Goal: Task Accomplishment & Management: Complete application form

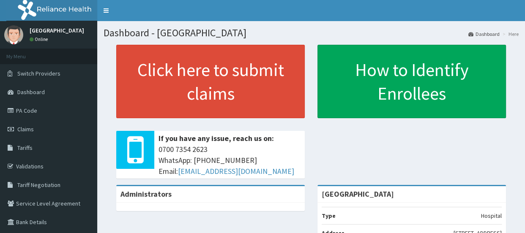
click at [52, 126] on link "Claims" at bounding box center [48, 129] width 97 height 19
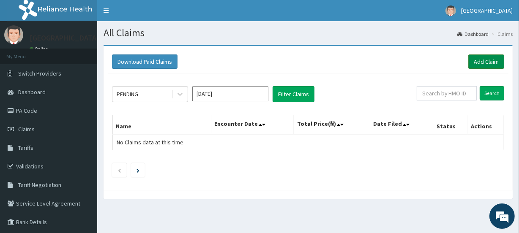
click at [481, 59] on link "Add Claim" at bounding box center [487, 62] width 36 height 14
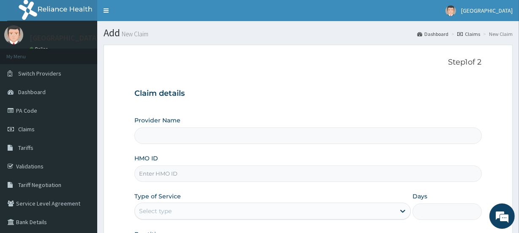
type input "[GEOGRAPHIC_DATA]"
click at [180, 169] on input "HMO ID" at bounding box center [307, 174] width 347 height 16
type input "GTC/10300/B"
click at [161, 208] on div "Select type" at bounding box center [155, 211] width 33 height 8
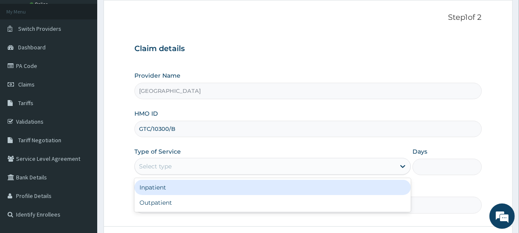
scroll to position [53, 0]
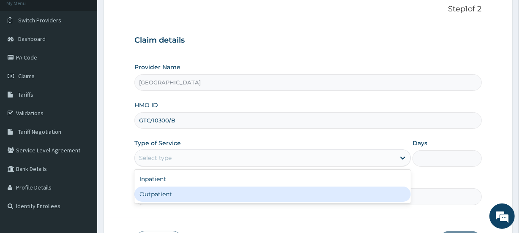
click at [212, 195] on div "Outpatient" at bounding box center [272, 194] width 277 height 15
type input "1"
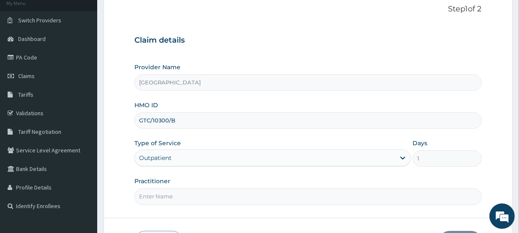
click at [226, 194] on input "Practitioner" at bounding box center [307, 197] width 347 height 16
type input "Emmanuel Oladipo"
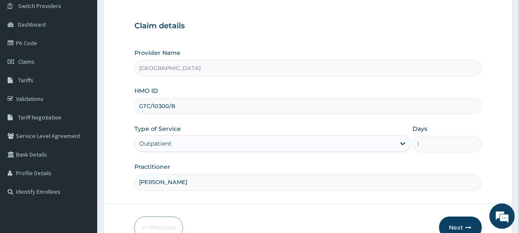
scroll to position [113, 0]
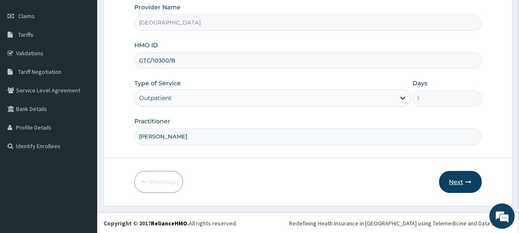
click at [452, 181] on button "Next" at bounding box center [460, 182] width 43 height 22
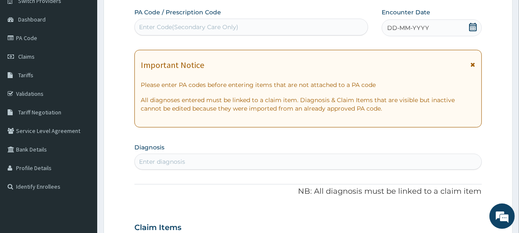
scroll to position [71, 0]
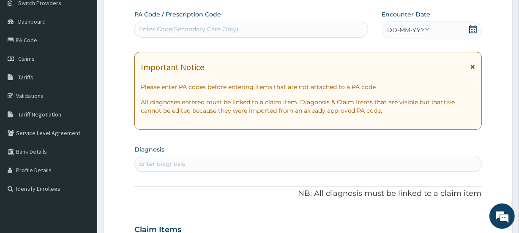
click at [469, 27] on icon at bounding box center [473, 29] width 8 height 8
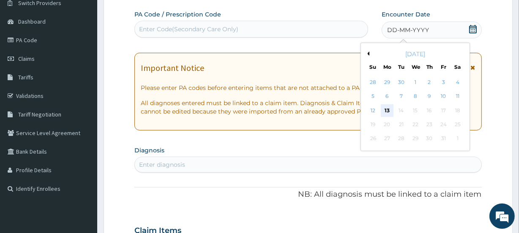
click at [390, 109] on div "13" at bounding box center [387, 110] width 13 height 13
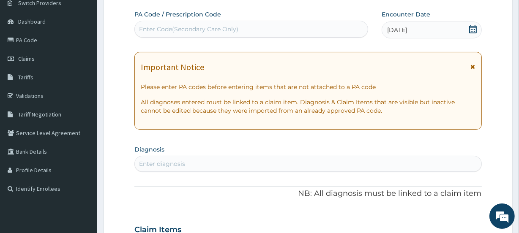
click at [214, 165] on div "Enter diagnosis" at bounding box center [308, 164] width 346 height 14
type input "U"
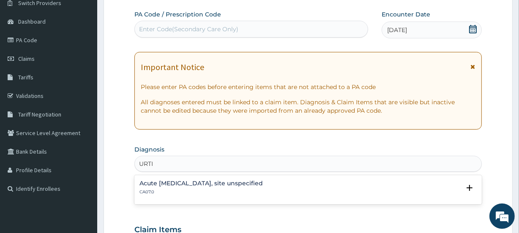
click at [208, 182] on h4 "Acute upper respiratory infection, site unspecified" at bounding box center [201, 184] width 123 height 6
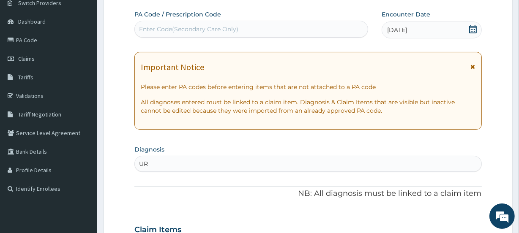
type input "U"
type input "URTI"
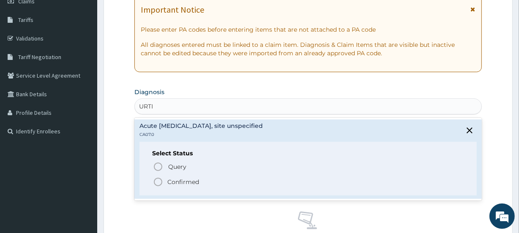
scroll to position [132, 0]
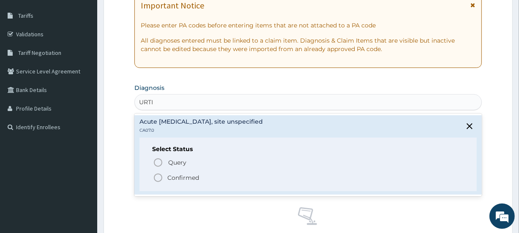
click at [190, 178] on p "Confirmed" at bounding box center [183, 178] width 32 height 8
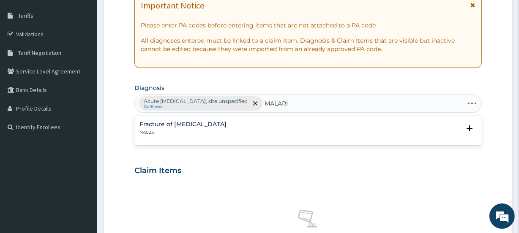
type input "[MEDICAL_DATA]"
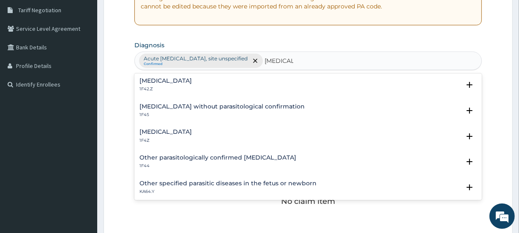
scroll to position [0, 0]
click at [192, 84] on h4 "Plasmodium malariae malaria without complication" at bounding box center [166, 82] width 52 height 6
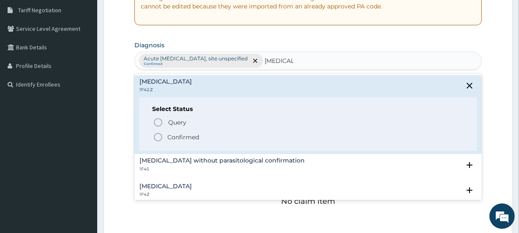
click at [181, 135] on p "Confirmed" at bounding box center [183, 137] width 32 height 8
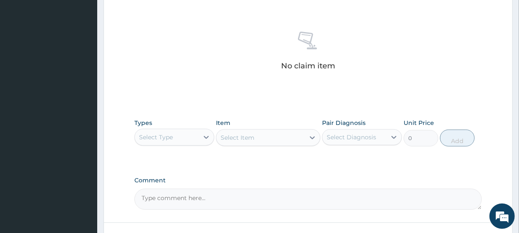
scroll to position [322, 0]
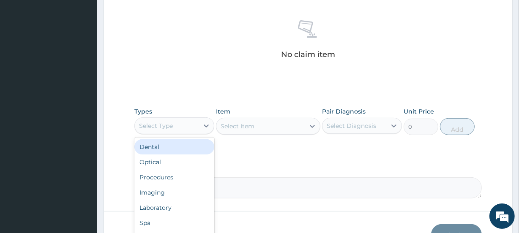
click at [177, 127] on div "Select Type" at bounding box center [167, 126] width 64 height 14
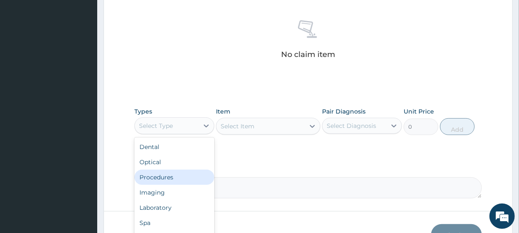
click at [160, 172] on div "Procedures" at bounding box center [174, 177] width 80 height 15
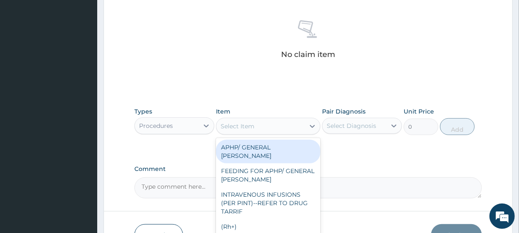
click at [254, 130] on div "Select Item" at bounding box center [261, 127] width 88 height 14
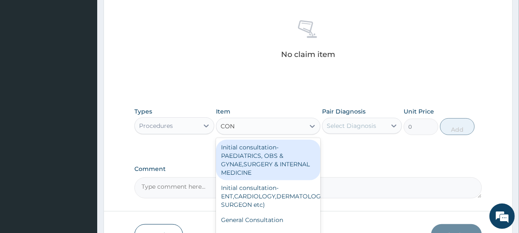
type input "CONS"
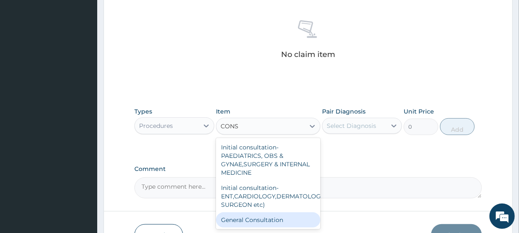
click at [255, 217] on div "General Consultation" at bounding box center [268, 220] width 104 height 15
type input "2000"
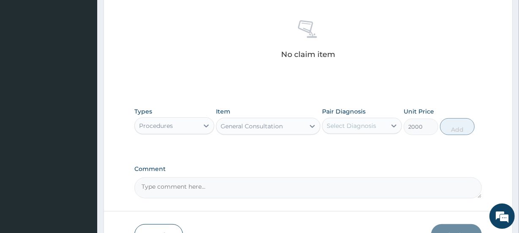
click at [373, 123] on div "Select Diagnosis" at bounding box center [351, 126] width 49 height 8
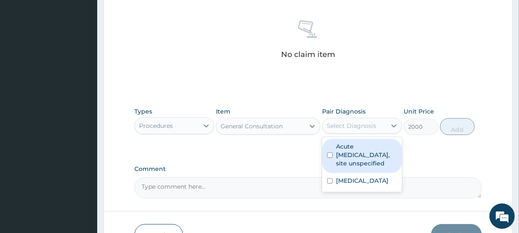
click at [352, 156] on label "Acute upper respiratory infection, site unspecified" at bounding box center [366, 155] width 61 height 25
checkbox input "true"
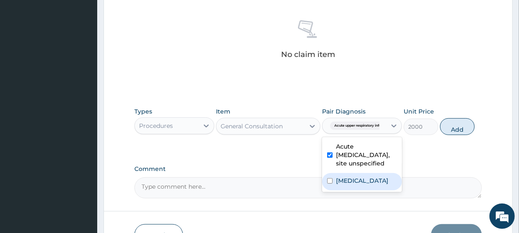
click at [351, 185] on label "Plasmodium malariae malaria without complication" at bounding box center [362, 181] width 52 height 8
checkbox input "true"
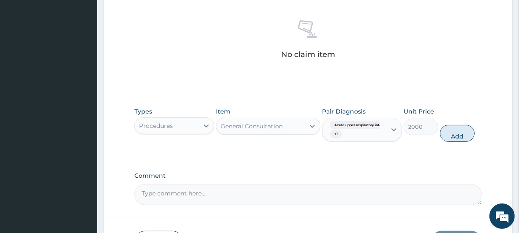
click at [452, 131] on button "Add" at bounding box center [457, 133] width 35 height 17
type input "0"
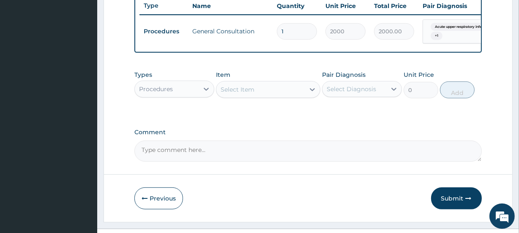
click at [250, 94] on div "Select Item" at bounding box center [238, 89] width 34 height 8
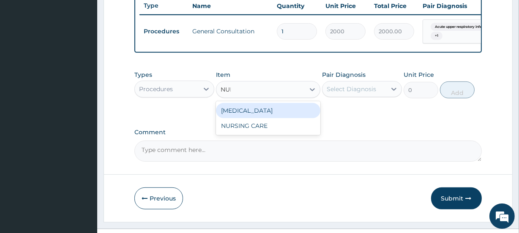
type input "NURS"
click at [257, 114] on div "NURSING CARE" at bounding box center [268, 110] width 104 height 15
type input "1000"
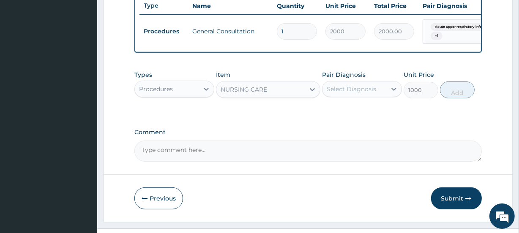
click at [357, 93] on div "Select Diagnosis" at bounding box center [351, 89] width 49 height 8
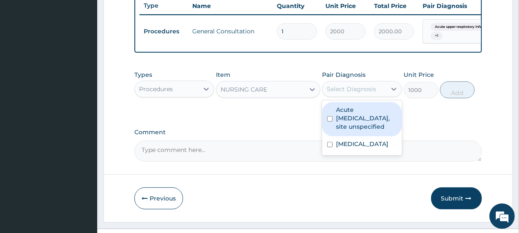
click at [351, 118] on label "Acute upper respiratory infection, site unspecified" at bounding box center [366, 118] width 61 height 25
checkbox input "true"
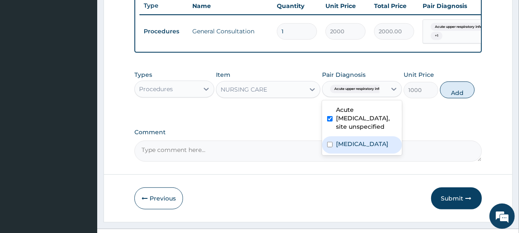
click at [351, 148] on label "Plasmodium malariae malaria without complication" at bounding box center [362, 144] width 52 height 8
checkbox input "true"
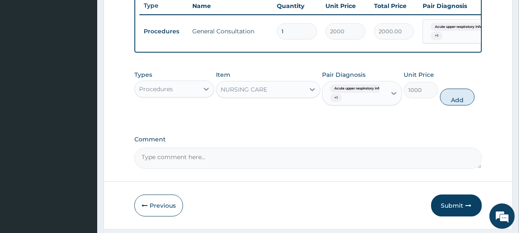
click at [454, 104] on button "Add" at bounding box center [457, 97] width 35 height 17
type input "0"
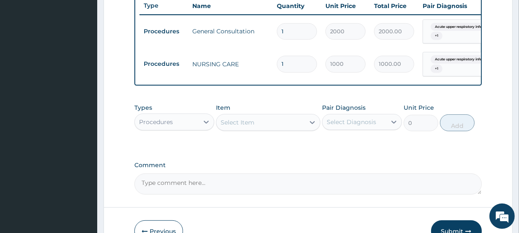
click at [272, 129] on div "Select Item" at bounding box center [261, 123] width 88 height 14
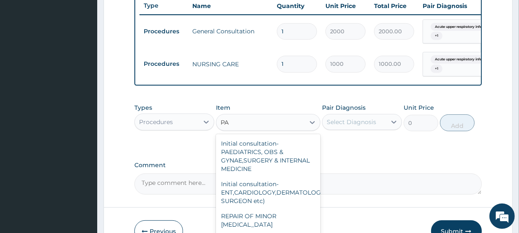
type input "P"
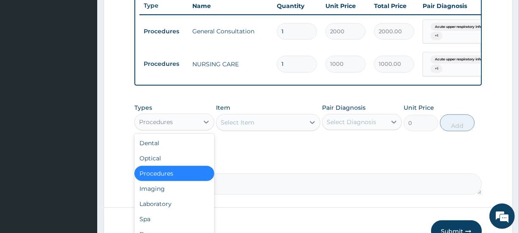
click at [182, 124] on div "Procedures" at bounding box center [167, 122] width 64 height 14
click at [162, 206] on div "Laboratory" at bounding box center [174, 204] width 80 height 15
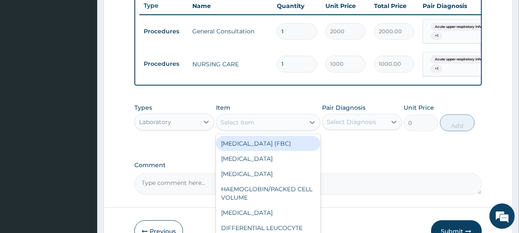
click at [271, 123] on div "Select Item" at bounding box center [261, 123] width 88 height 14
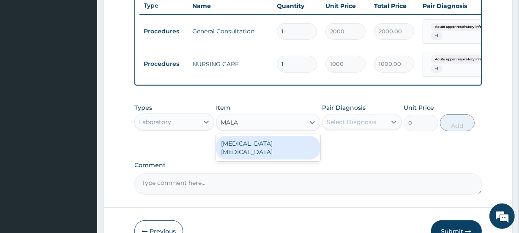
type input "MALAR"
click at [272, 146] on div "MALARIA PARASITE" at bounding box center [268, 148] width 104 height 24
type input "700"
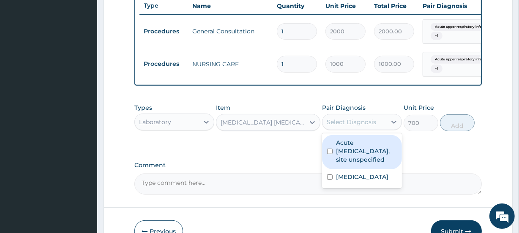
click at [343, 125] on div "Select Diagnosis" at bounding box center [351, 122] width 49 height 8
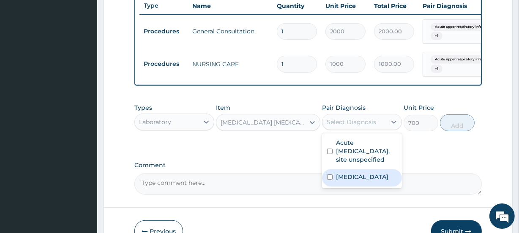
click at [345, 181] on label "[MEDICAL_DATA]" at bounding box center [362, 177] width 52 height 8
checkbox input "true"
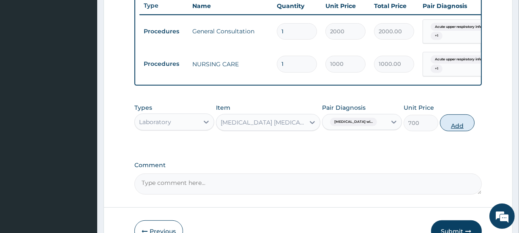
click at [460, 129] on button "Add" at bounding box center [457, 123] width 35 height 17
type input "0"
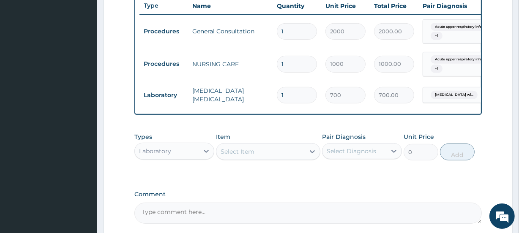
click at [178, 156] on div "Laboratory" at bounding box center [167, 152] width 64 height 14
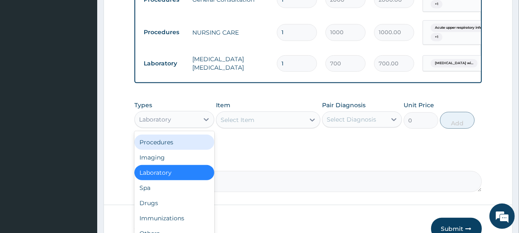
scroll to position [366, 0]
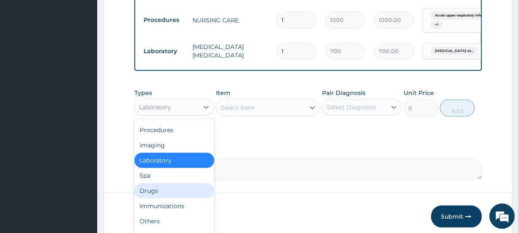
click at [173, 196] on div "Drugs" at bounding box center [174, 191] width 80 height 15
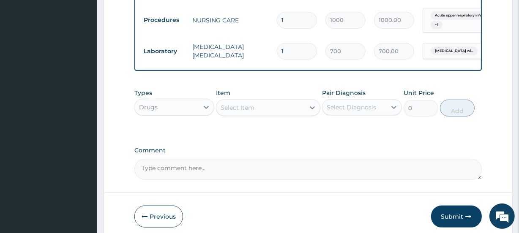
click at [293, 108] on div "Select Item" at bounding box center [261, 108] width 88 height 14
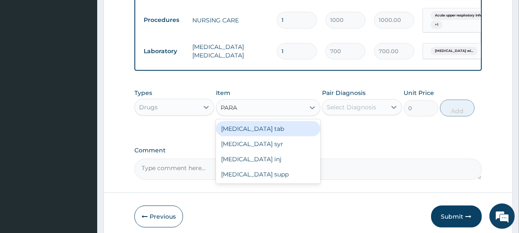
type input "PARAC"
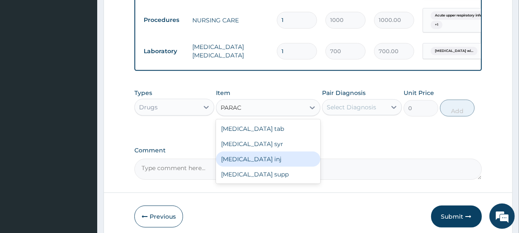
click at [260, 167] on div "[MEDICAL_DATA] inj" at bounding box center [268, 159] width 104 height 15
type input "145"
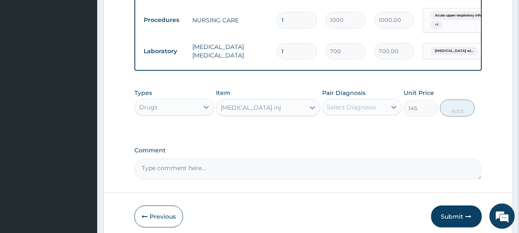
click at [352, 108] on div "Select Diagnosis" at bounding box center [351, 107] width 49 height 8
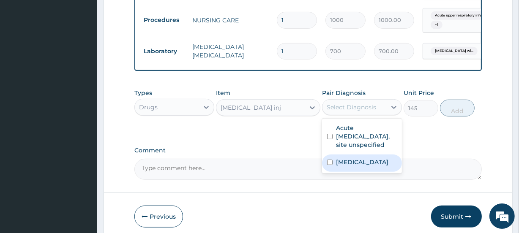
click at [347, 167] on label "[MEDICAL_DATA]" at bounding box center [362, 162] width 52 height 8
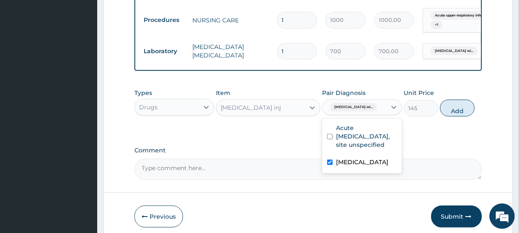
click at [354, 162] on div "[MEDICAL_DATA]" at bounding box center [362, 163] width 80 height 17
checkbox input "false"
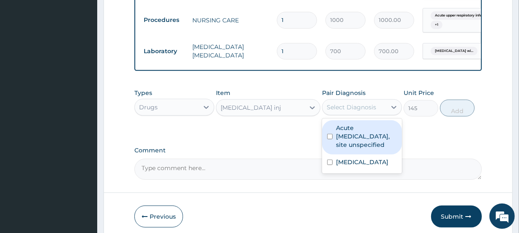
click at [356, 148] on label "Acute [MEDICAL_DATA], site unspecified" at bounding box center [366, 136] width 61 height 25
checkbox input "true"
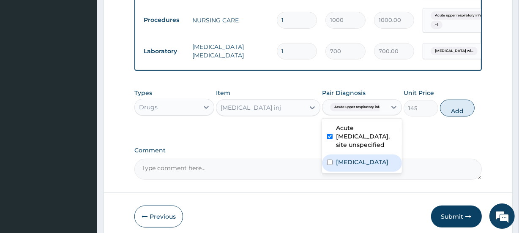
click at [363, 167] on label "[MEDICAL_DATA]" at bounding box center [362, 162] width 52 height 8
checkbox input "true"
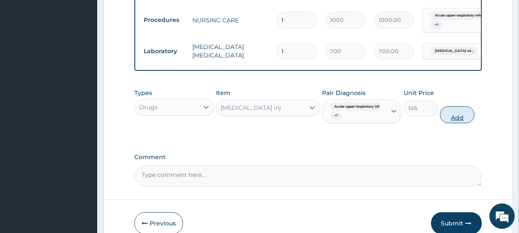
click at [458, 118] on button "Add" at bounding box center [457, 115] width 35 height 17
type input "0"
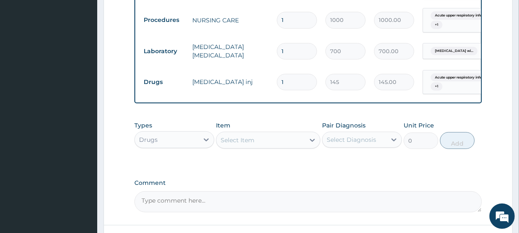
click at [271, 147] on div "Select Item" at bounding box center [261, 141] width 88 height 14
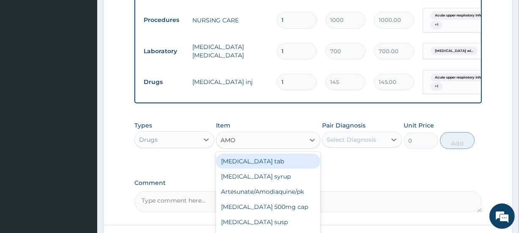
type input "AMOX"
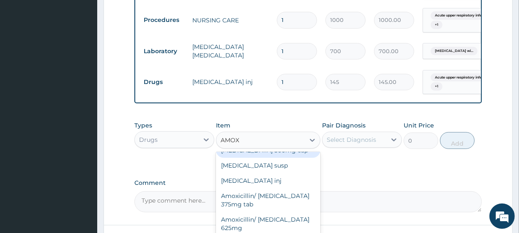
scroll to position [17, 0]
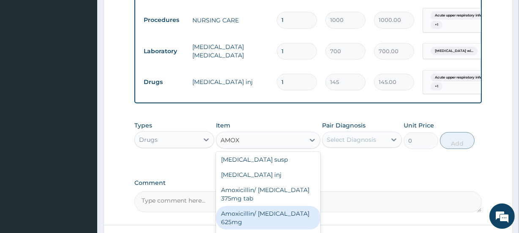
click at [268, 219] on div "Amoxicillin/ [MEDICAL_DATA] 625mg" at bounding box center [268, 218] width 104 height 24
type input "340"
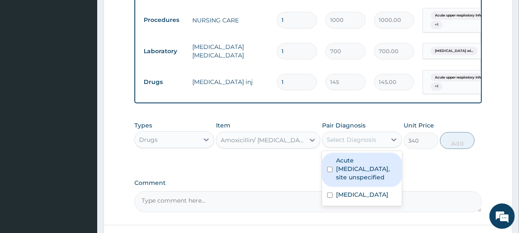
click at [360, 147] on div "Select Diagnosis" at bounding box center [355, 140] width 64 height 14
click at [354, 182] on label "Acute [MEDICAL_DATA], site unspecified" at bounding box center [366, 168] width 61 height 25
checkbox input "true"
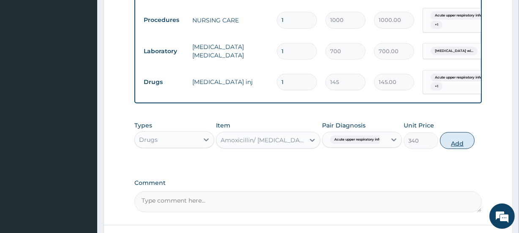
click at [455, 145] on button "Add" at bounding box center [457, 140] width 35 height 17
type input "0"
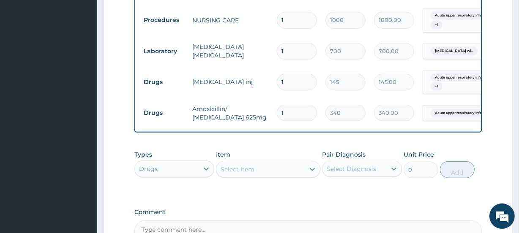
type input "14"
type input "4760.00"
type input "14"
click at [241, 174] on div "Select Item" at bounding box center [238, 169] width 34 height 8
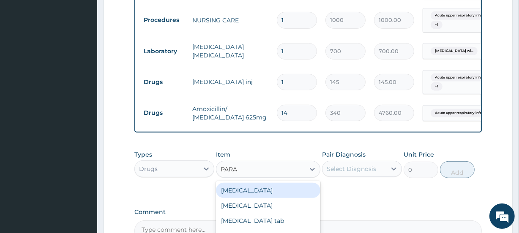
type input "PARAC"
click at [267, 193] on div "[MEDICAL_DATA] tab" at bounding box center [268, 190] width 104 height 15
type input "10"
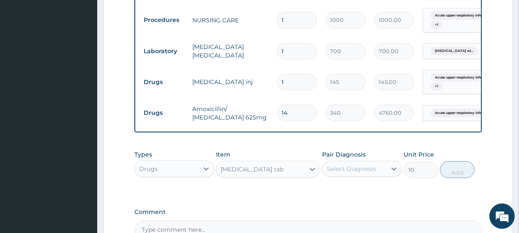
click at [356, 173] on div "Select Diagnosis" at bounding box center [351, 169] width 49 height 8
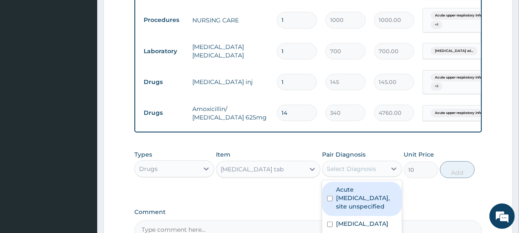
click at [357, 196] on label "Acute [MEDICAL_DATA], site unspecified" at bounding box center [366, 198] width 61 height 25
checkbox input "true"
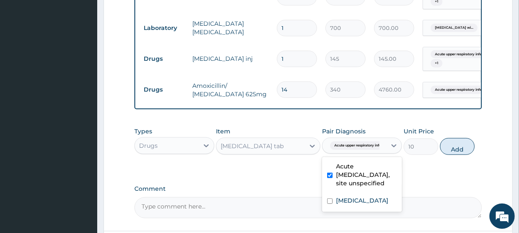
scroll to position [392, 0]
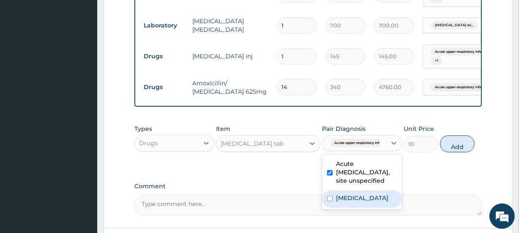
click at [371, 203] on label "[MEDICAL_DATA]" at bounding box center [362, 198] width 52 height 8
checkbox input "true"
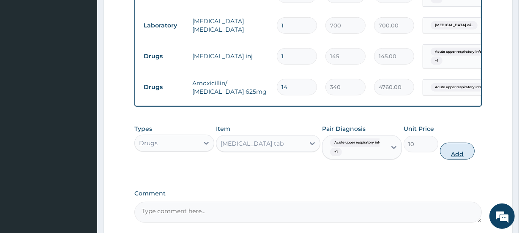
click at [458, 155] on button "Add" at bounding box center [457, 151] width 35 height 17
type input "0"
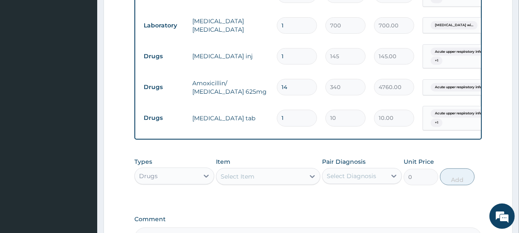
drag, startPoint x: 278, startPoint y: 115, endPoint x: 261, endPoint y: 115, distance: 16.5
click at [267, 115] on tr "Drugs Paracetamol tab 1 10 10.00 Acute upper respiratory infect... + 1 Delete" at bounding box center [347, 118] width 414 height 33
type input "3"
type input "30.00"
type input "30"
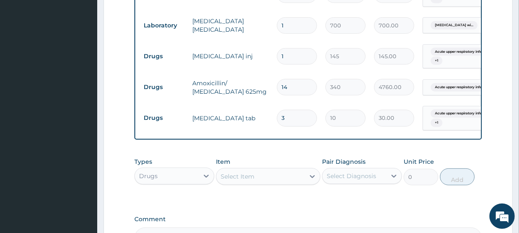
type input "300.00"
type input "30"
click at [257, 179] on div "Select Item" at bounding box center [261, 177] width 88 height 14
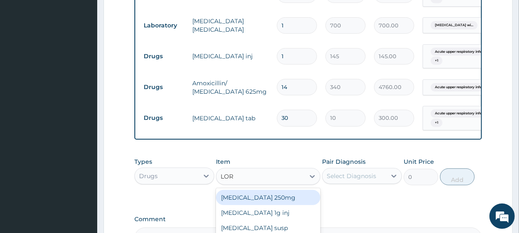
type input "LORA"
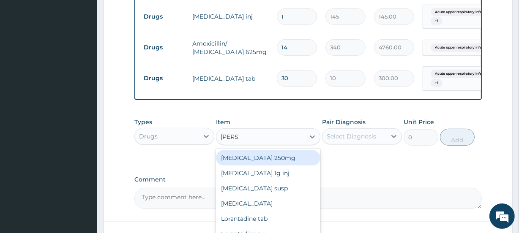
scroll to position [469, 0]
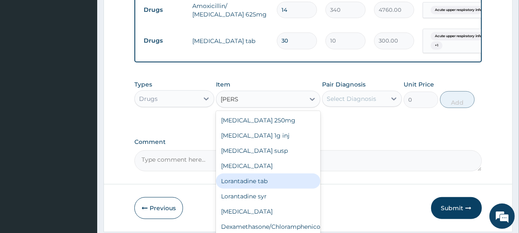
click at [273, 186] on div "Lorantadine tab" at bounding box center [268, 181] width 104 height 15
type input "44"
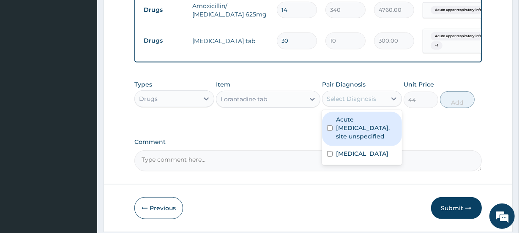
click at [353, 103] on div "Select Diagnosis" at bounding box center [351, 99] width 49 height 8
click at [352, 137] on label "Acute [MEDICAL_DATA], site unspecified" at bounding box center [366, 127] width 61 height 25
checkbox input "true"
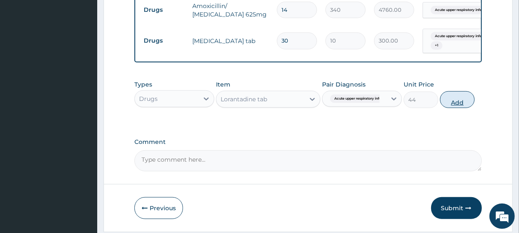
click at [461, 107] on button "Add" at bounding box center [457, 99] width 35 height 17
type input "0"
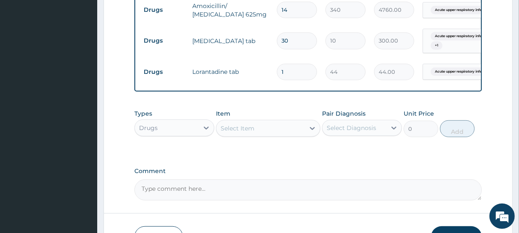
type input "10"
type input "440.00"
type input "10"
click at [271, 131] on div "Select Item" at bounding box center [261, 129] width 88 height 14
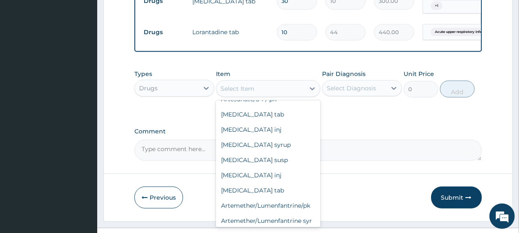
scroll to position [121, 0]
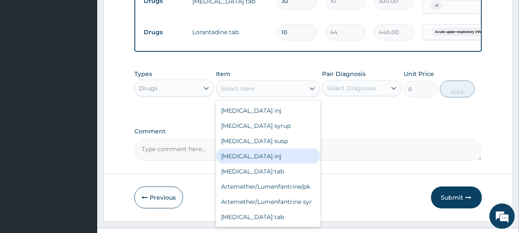
click at [290, 161] on div "Dihydroartemisinin inj" at bounding box center [268, 156] width 104 height 15
type input "440"
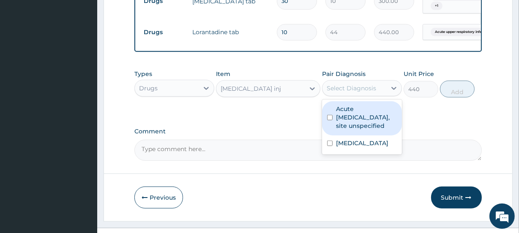
click at [353, 92] on div "Select Diagnosis" at bounding box center [351, 88] width 49 height 8
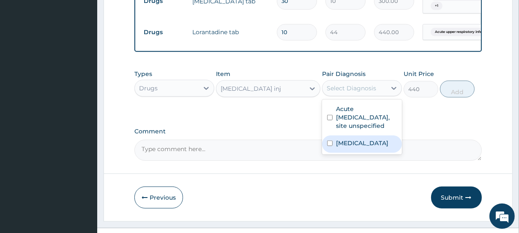
click at [359, 148] on label "[MEDICAL_DATA]" at bounding box center [362, 143] width 52 height 8
checkbox input "true"
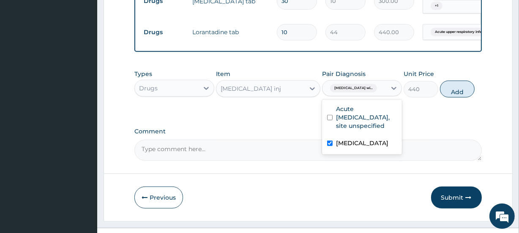
click at [461, 93] on button "Add" at bounding box center [457, 89] width 35 height 17
type input "0"
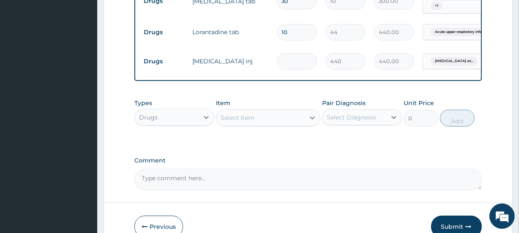
type input "0.00"
type input "2"
type input "880.00"
type input "2"
click at [277, 123] on div "Select Item" at bounding box center [261, 118] width 88 height 14
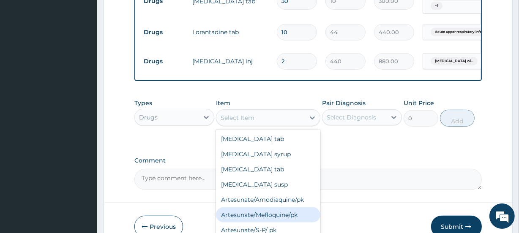
click at [295, 220] on div "Artesunate/Mefloquine/pk" at bounding box center [268, 215] width 104 height 15
type input "1600"
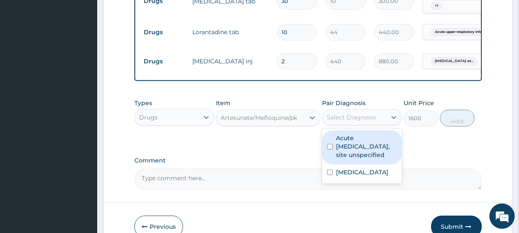
click at [366, 122] on div "Select Diagnosis" at bounding box center [351, 117] width 49 height 8
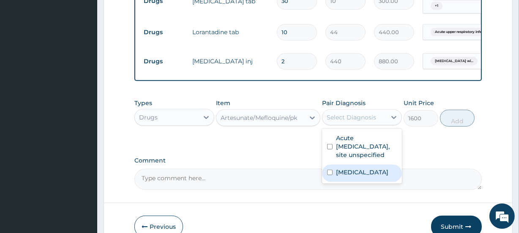
click at [358, 177] on label "[MEDICAL_DATA]" at bounding box center [362, 172] width 52 height 8
checkbox input "true"
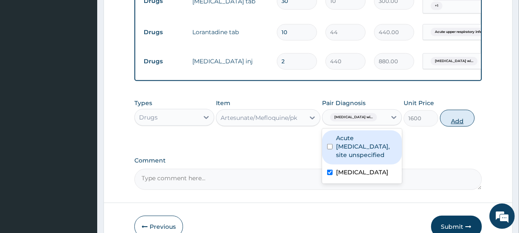
click at [454, 123] on button "Add" at bounding box center [457, 118] width 35 height 17
type input "0"
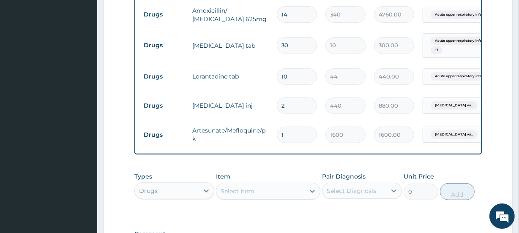
scroll to position [589, 0]
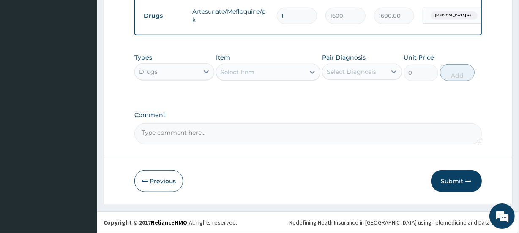
click at [460, 179] on button "Submit" at bounding box center [456, 181] width 51 height 22
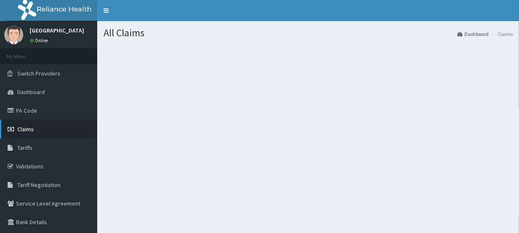
click at [25, 126] on span "Claims" at bounding box center [25, 130] width 16 height 8
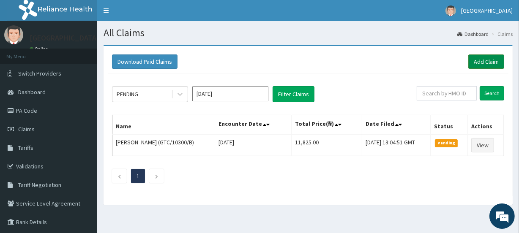
click at [481, 56] on link "Add Claim" at bounding box center [487, 62] width 36 height 14
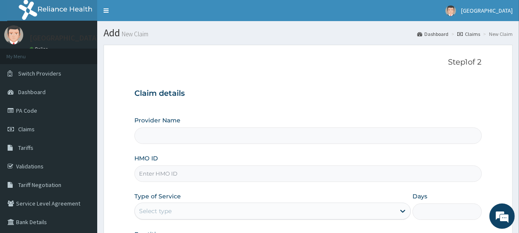
click at [181, 175] on input "HMO ID" at bounding box center [307, 174] width 347 height 16
type input "[GEOGRAPHIC_DATA]"
type input "GTC/10433/C"
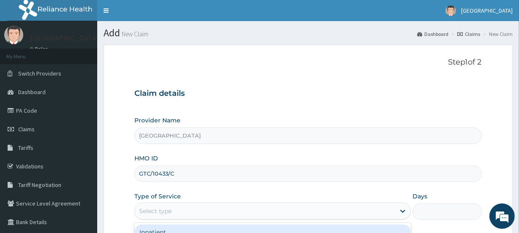
click at [169, 213] on div "Select type" at bounding box center [155, 211] width 33 height 8
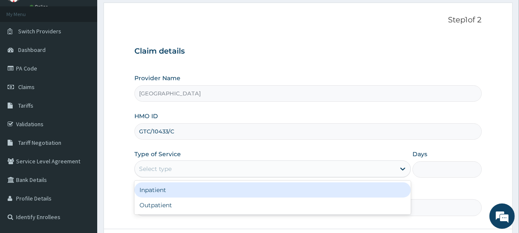
scroll to position [51, 0]
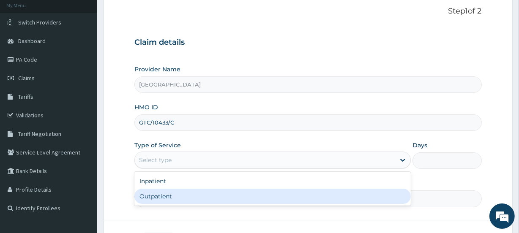
click at [171, 196] on div "Outpatient" at bounding box center [272, 196] width 277 height 15
type input "1"
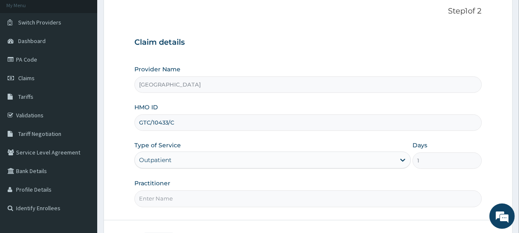
click at [171, 197] on input "Practitioner" at bounding box center [307, 199] width 347 height 16
type input "Emmanuel Oladipo"
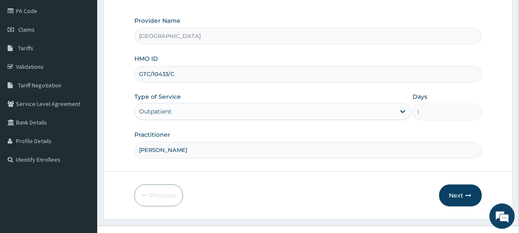
scroll to position [113, 0]
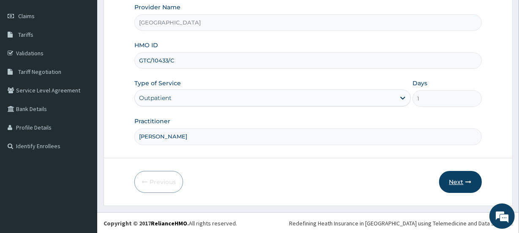
click at [461, 178] on button "Next" at bounding box center [460, 182] width 43 height 22
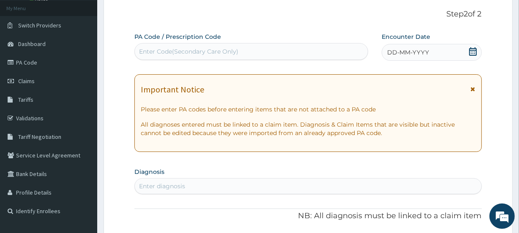
scroll to position [51, 0]
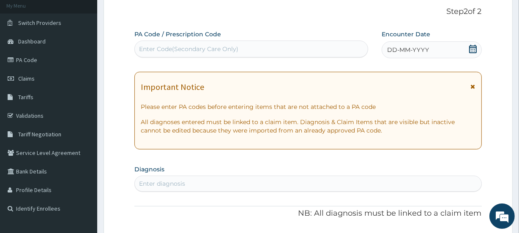
click at [470, 48] on icon at bounding box center [473, 49] width 8 height 8
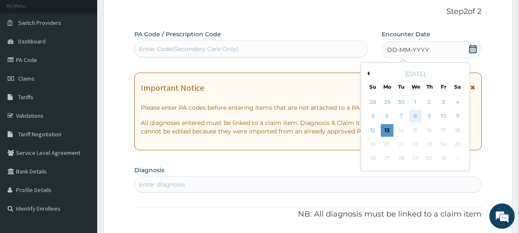
click at [416, 112] on div "8" at bounding box center [415, 116] width 13 height 13
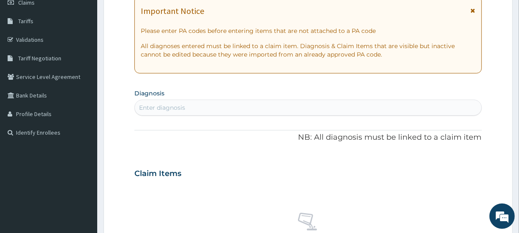
scroll to position [148, 0]
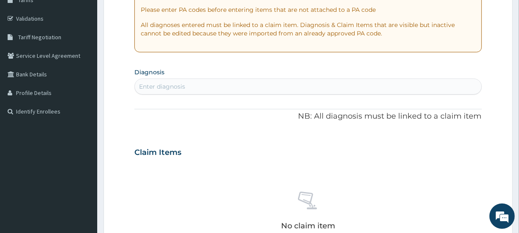
click at [333, 88] on div "Enter diagnosis" at bounding box center [308, 87] width 346 height 14
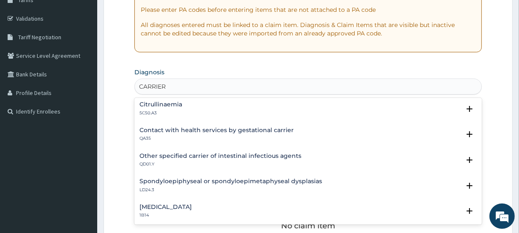
scroll to position [317, 0]
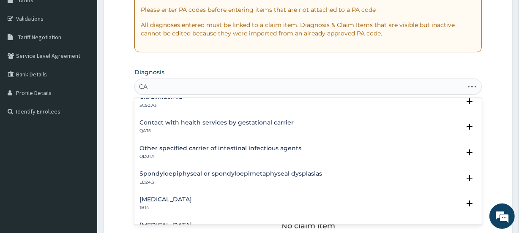
type input "C"
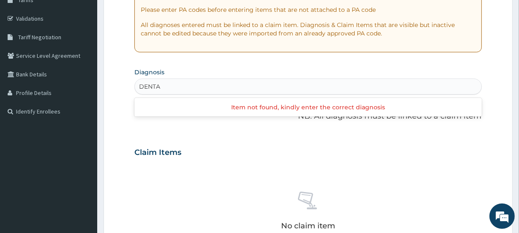
type input "DENTAL"
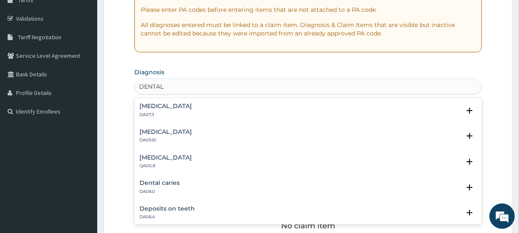
click at [173, 183] on h4 "Dental caries" at bounding box center [160, 183] width 40 height 6
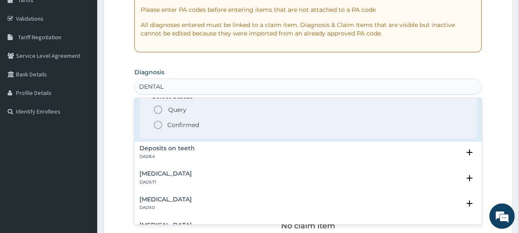
scroll to position [105, 0]
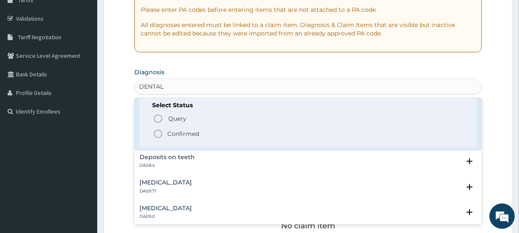
click at [197, 133] on p "Confirmed" at bounding box center [183, 134] width 32 height 8
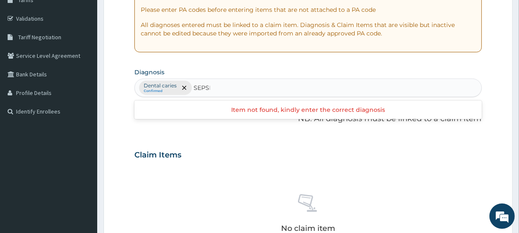
type input "SEPSIS"
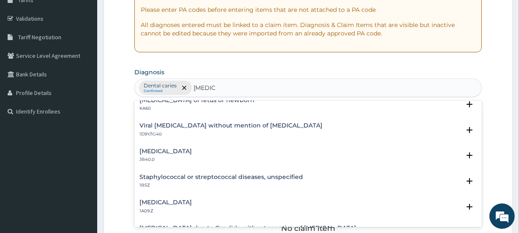
scroll to position [0, 0]
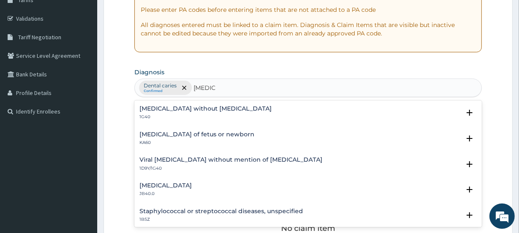
click at [206, 106] on h4 "Sepsis without septic shock" at bounding box center [206, 109] width 132 height 6
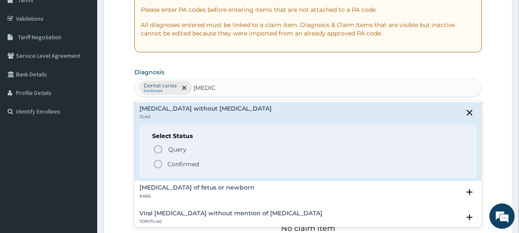
click at [177, 161] on p "Confirmed" at bounding box center [183, 164] width 32 height 8
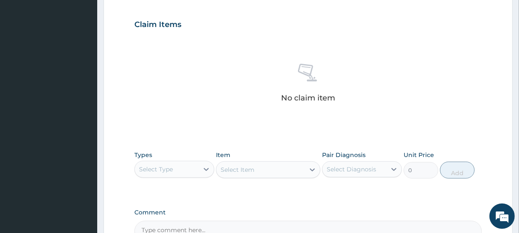
scroll to position [281, 0]
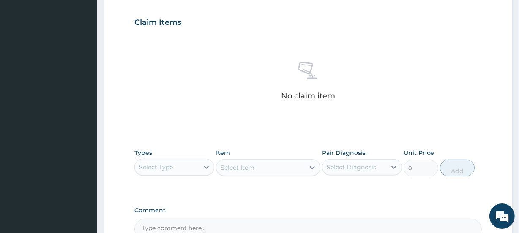
click at [167, 163] on div "Select Type" at bounding box center [156, 167] width 34 height 8
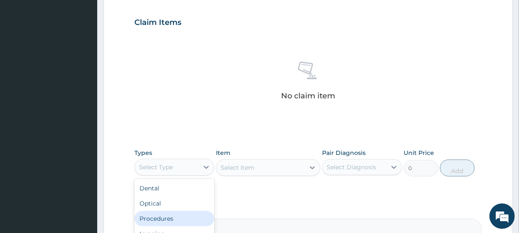
click at [163, 220] on div "Procedures" at bounding box center [174, 218] width 80 height 15
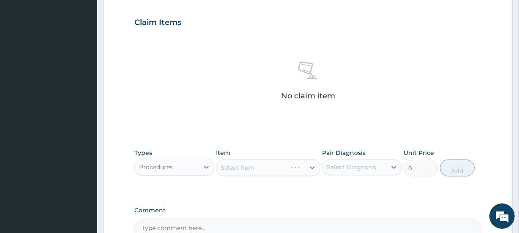
click at [258, 167] on div "Select Item" at bounding box center [268, 167] width 104 height 17
click at [269, 164] on div "Select Item" at bounding box center [261, 168] width 88 height 14
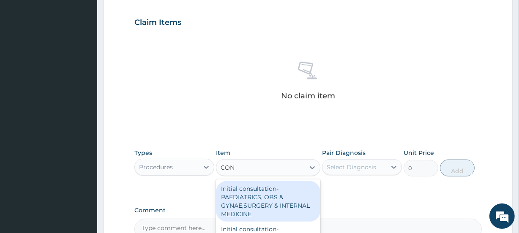
type input "CONS"
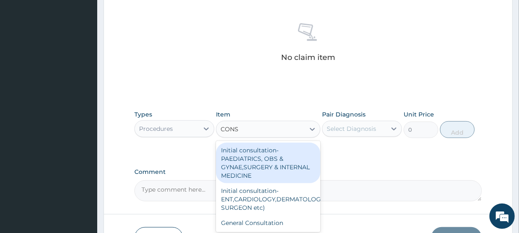
scroll to position [321, 0]
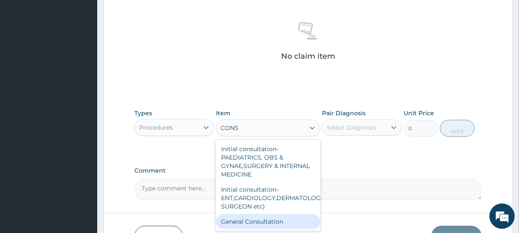
click at [273, 215] on div "General Consultation" at bounding box center [268, 221] width 104 height 15
type input "2000"
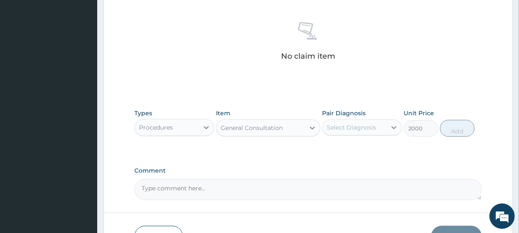
click at [363, 123] on div "Select Diagnosis" at bounding box center [351, 127] width 49 height 8
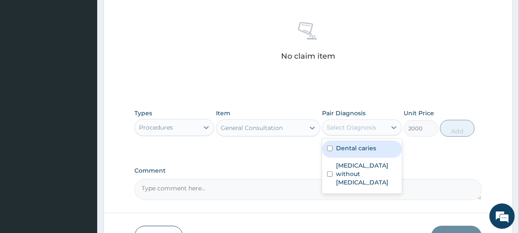
click at [353, 153] on div "Dental caries" at bounding box center [362, 149] width 80 height 17
checkbox input "true"
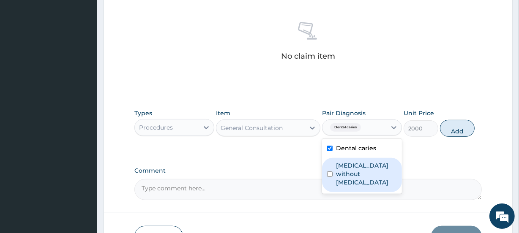
click at [355, 167] on label "Sepsis without septic shock" at bounding box center [366, 174] width 61 height 25
checkbox input "true"
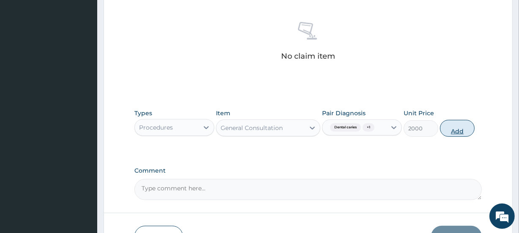
click at [451, 128] on button "Add" at bounding box center [457, 128] width 35 height 17
type input "0"
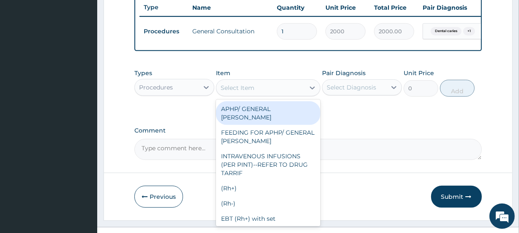
click at [252, 92] on div "Select Item" at bounding box center [238, 88] width 34 height 8
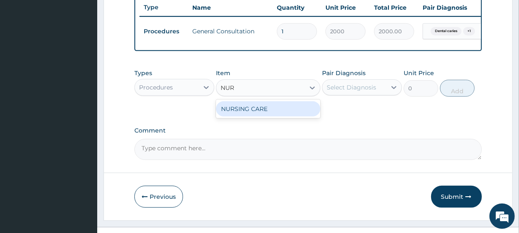
type input "NURS"
click at [249, 113] on div "NURSING CARE" at bounding box center [268, 108] width 104 height 15
type input "1000"
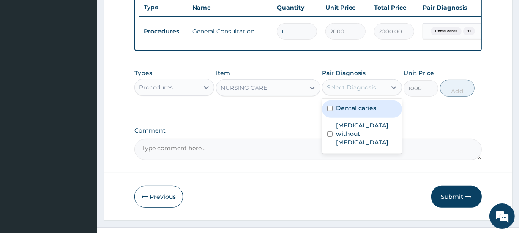
click at [348, 89] on div "Select Diagnosis" at bounding box center [351, 87] width 49 height 8
click at [347, 118] on div "Dental caries" at bounding box center [362, 109] width 80 height 17
checkbox input "true"
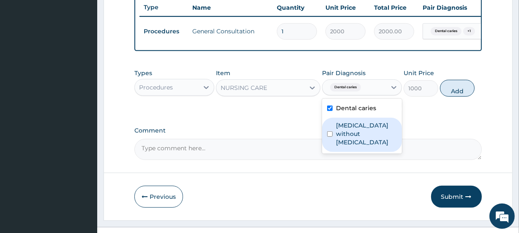
click at [348, 131] on label "Sepsis without septic shock" at bounding box center [366, 133] width 61 height 25
checkbox input "true"
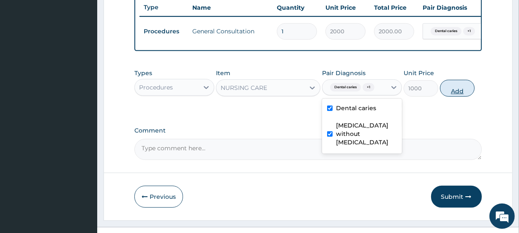
click at [458, 96] on button "Add" at bounding box center [457, 88] width 35 height 17
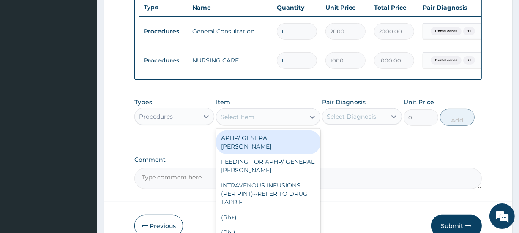
click at [246, 121] on div "Select Item" at bounding box center [238, 117] width 34 height 8
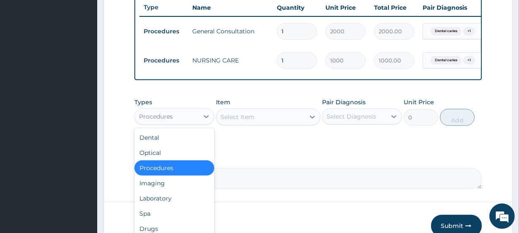
click at [159, 119] on div "Procedures" at bounding box center [156, 116] width 34 height 8
click at [158, 202] on div "Laboratory" at bounding box center [174, 198] width 80 height 15
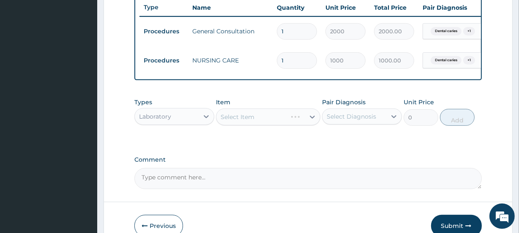
click at [257, 123] on div "Select Item" at bounding box center [268, 117] width 104 height 17
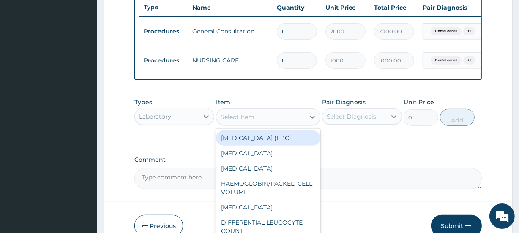
click at [257, 122] on div "Select Item" at bounding box center [261, 117] width 88 height 14
click at [258, 142] on div "[MEDICAL_DATA] (FBC)" at bounding box center [268, 138] width 104 height 15
type input "2000"
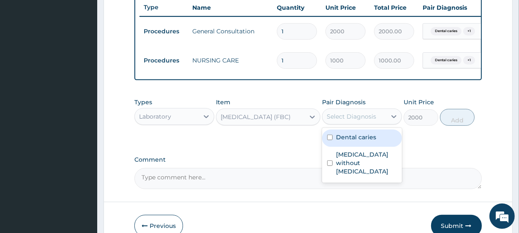
click at [350, 119] on div "Select Diagnosis" at bounding box center [351, 116] width 49 height 8
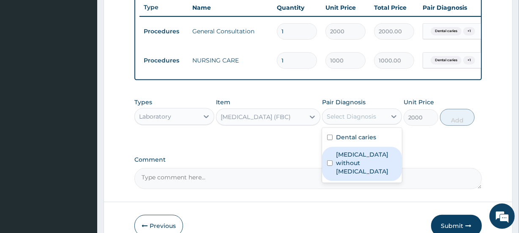
click at [348, 177] on div "Sepsis without septic shock" at bounding box center [362, 164] width 80 height 34
checkbox input "true"
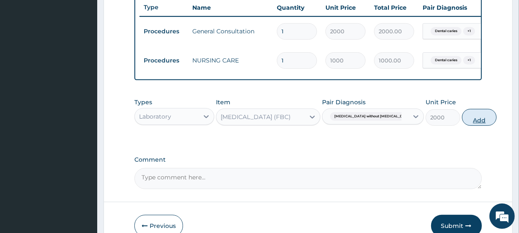
click at [462, 124] on button "Add" at bounding box center [479, 117] width 35 height 17
type input "0"
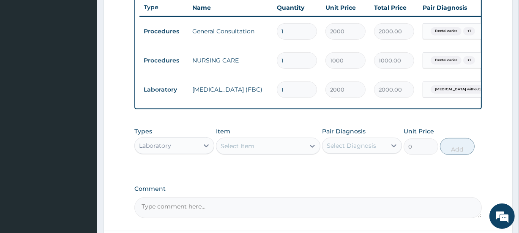
click at [169, 150] on div "Laboratory" at bounding box center [155, 146] width 32 height 8
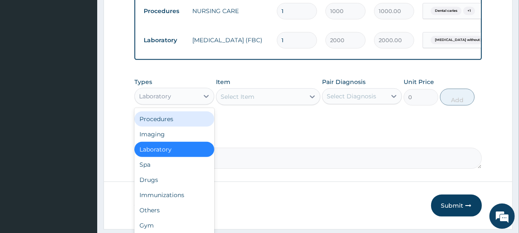
scroll to position [380, 0]
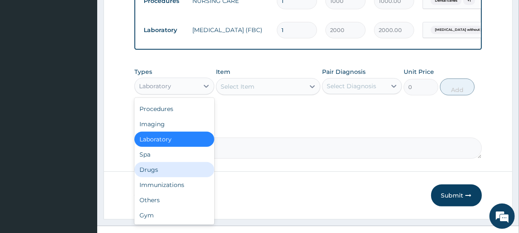
click at [179, 177] on div "Drugs" at bounding box center [174, 169] width 80 height 15
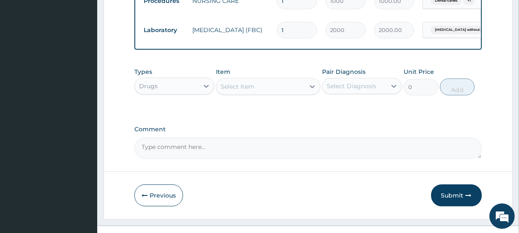
click at [260, 86] on div "Select Item" at bounding box center [261, 87] width 88 height 14
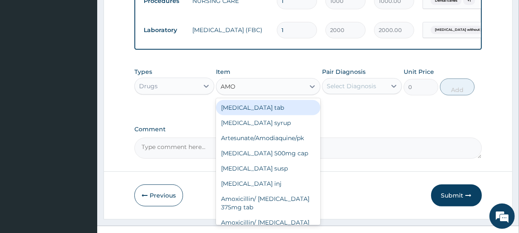
type input "AMOX"
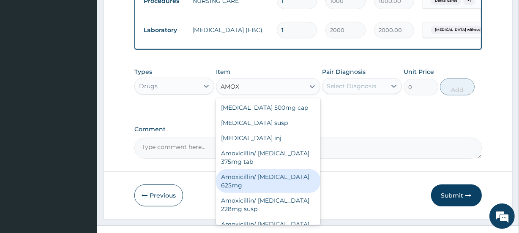
click at [269, 193] on div "Amoxicillin/ Clavulanic acid 625mg" at bounding box center [268, 182] width 104 height 24
type input "340"
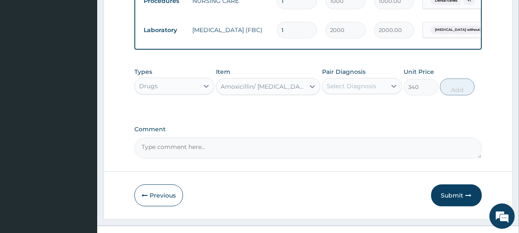
click at [367, 90] on div "Select Diagnosis" at bounding box center [351, 86] width 49 height 8
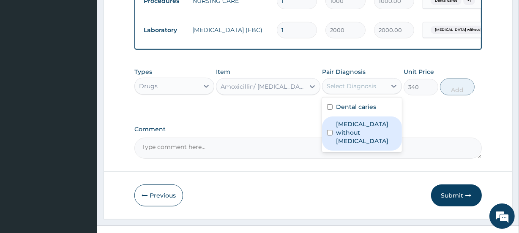
click at [352, 132] on label "Sepsis without septic shock" at bounding box center [366, 132] width 61 height 25
checkbox input "true"
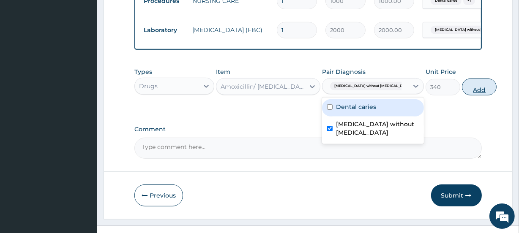
click at [462, 91] on button "Add" at bounding box center [479, 87] width 35 height 17
type input "0"
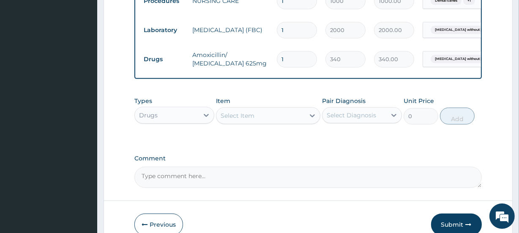
click at [255, 120] on div "Select Item" at bounding box center [261, 116] width 88 height 14
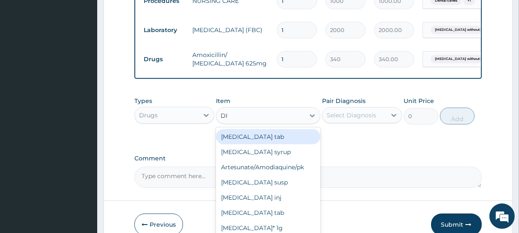
type input "DIC"
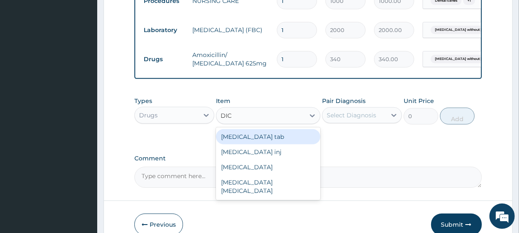
click at [256, 140] on div "[MEDICAL_DATA] tab" at bounding box center [268, 136] width 104 height 15
type input "80"
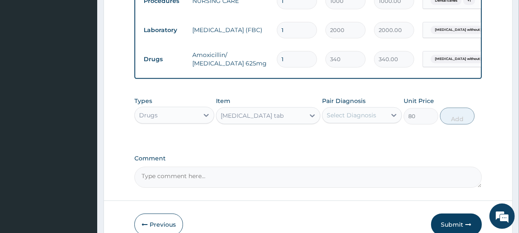
click at [334, 118] on div "Select Diagnosis" at bounding box center [351, 115] width 49 height 8
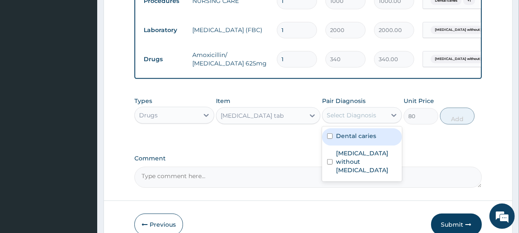
click at [341, 140] on label "Dental caries" at bounding box center [356, 136] width 40 height 8
checkbox input "true"
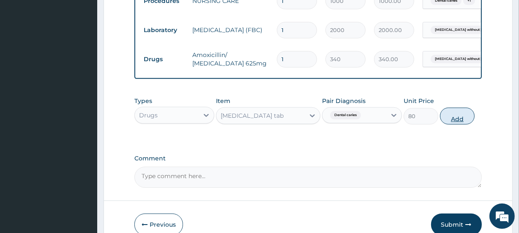
click at [458, 120] on button "Add" at bounding box center [457, 116] width 35 height 17
type input "0"
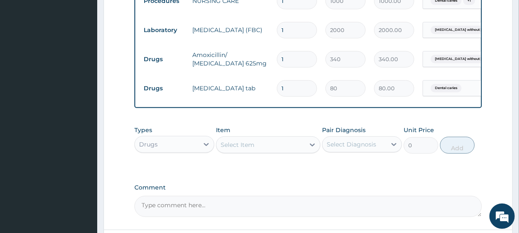
click at [282, 152] on div "Select Item" at bounding box center [261, 145] width 88 height 14
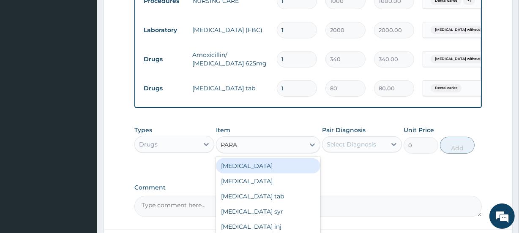
type input "PARAC"
click at [274, 169] on div "[MEDICAL_DATA] tab" at bounding box center [268, 166] width 104 height 15
type input "10"
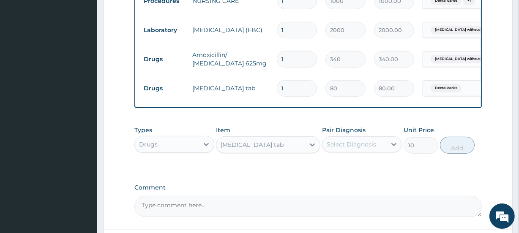
click at [354, 148] on div "Select Diagnosis" at bounding box center [351, 144] width 49 height 8
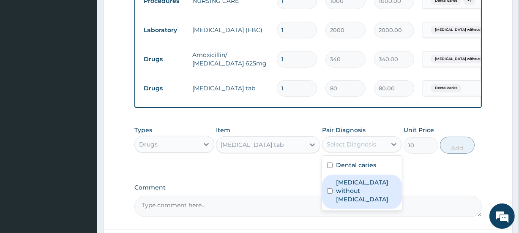
click at [350, 189] on label "Sepsis without septic shock" at bounding box center [366, 190] width 61 height 25
checkbox input "true"
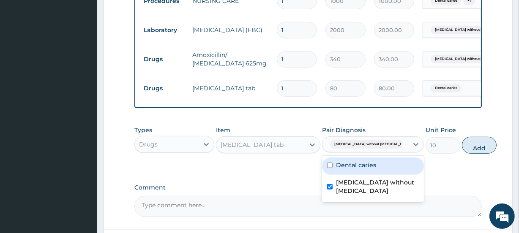
click at [356, 170] on label "Dental caries" at bounding box center [356, 165] width 40 height 8
checkbox input "true"
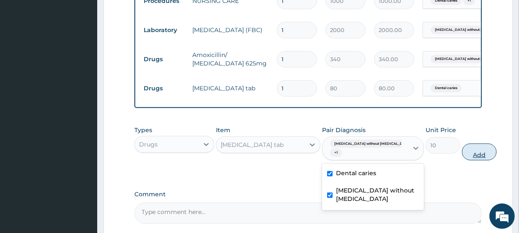
click at [462, 161] on button "Add" at bounding box center [479, 152] width 35 height 17
type input "0"
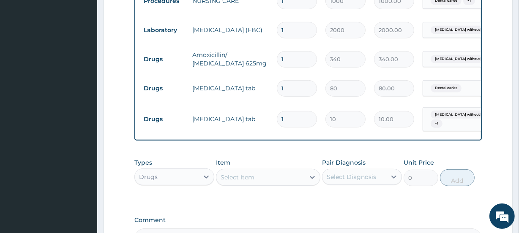
click at [260, 180] on div "Select Item" at bounding box center [261, 178] width 88 height 14
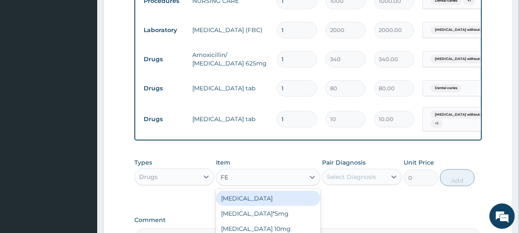
type input "FER"
click at [258, 204] on div "Ferous Sulphate" at bounding box center [268, 198] width 104 height 15
type input "30"
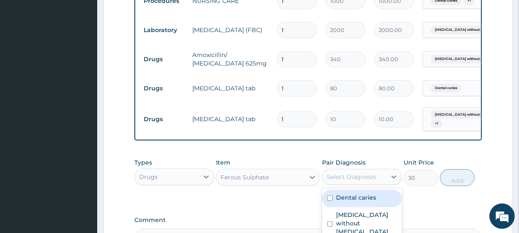
click at [351, 181] on div "Select Diagnosis" at bounding box center [351, 177] width 49 height 8
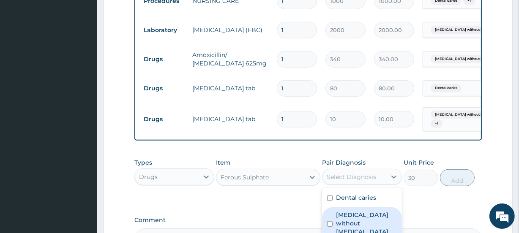
click at [348, 220] on label "Sepsis without septic shock" at bounding box center [366, 223] width 61 height 25
checkbox input "true"
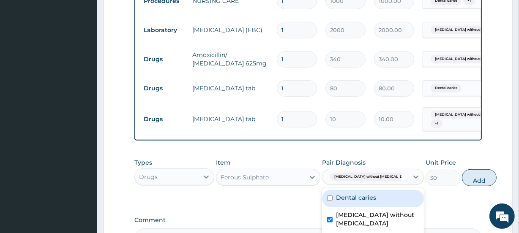
click at [366, 202] on label "Dental caries" at bounding box center [356, 198] width 40 height 8
checkbox input "true"
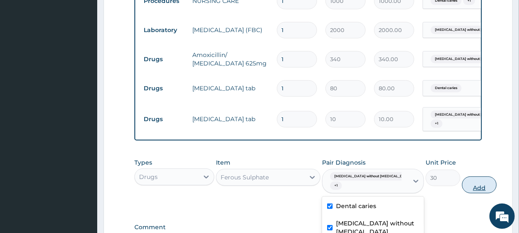
click at [462, 192] on button "Add" at bounding box center [479, 185] width 35 height 17
type input "0"
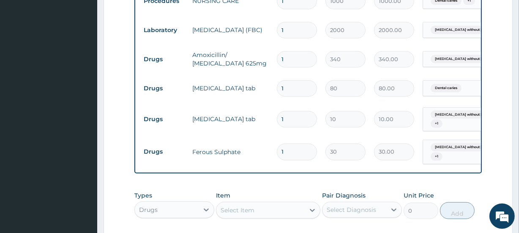
click at [277, 150] on input "1" at bounding box center [297, 152] width 40 height 16
type input "2"
type input "60.00"
type input "20"
type input "600.00"
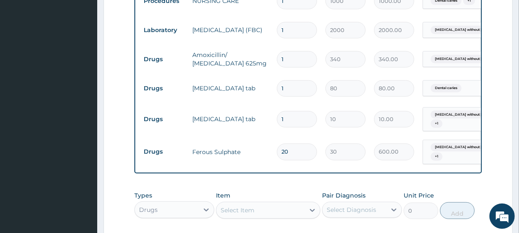
type input "20"
drag, startPoint x: 287, startPoint y: 118, endPoint x: 274, endPoint y: 118, distance: 13.1
click at [275, 118] on td "1" at bounding box center [297, 119] width 49 height 25
type input "3"
type input "30.00"
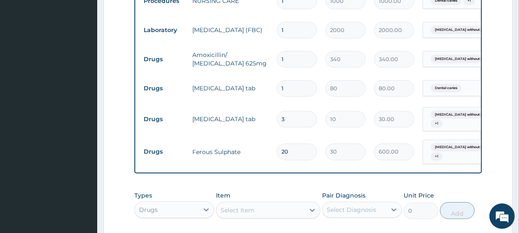
type input "30"
type input "300.00"
type input "30"
drag, startPoint x: 289, startPoint y: 88, endPoint x: 274, endPoint y: 88, distance: 15.7
click at [274, 88] on td "1" at bounding box center [297, 88] width 49 height 25
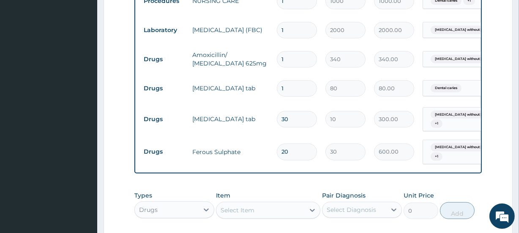
type input "10"
type input "800.00"
type input "10"
click at [291, 56] on input "1" at bounding box center [297, 59] width 40 height 16
type input "14"
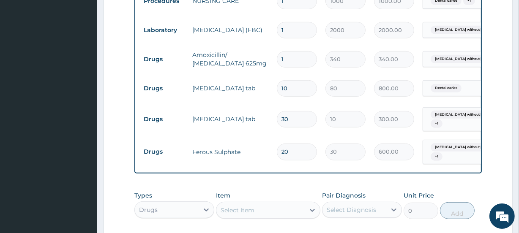
type input "4760.00"
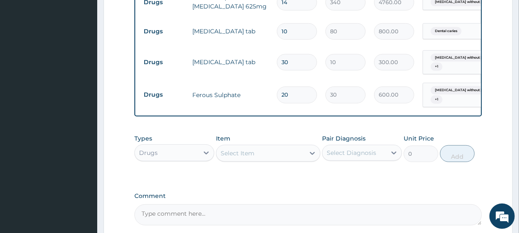
scroll to position [480, 0]
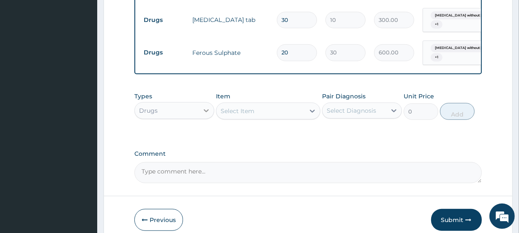
type input "14"
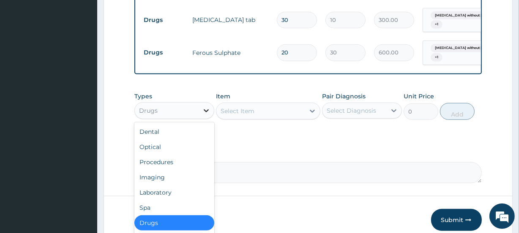
click at [199, 116] on div at bounding box center [206, 110] width 15 height 15
click at [165, 169] on div "Procedures" at bounding box center [174, 162] width 80 height 15
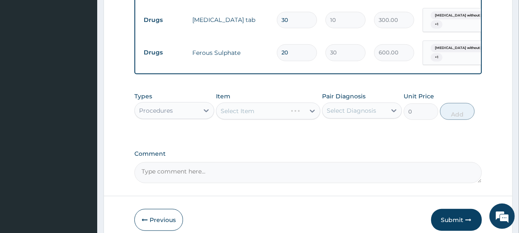
click at [247, 119] on div "Select Item" at bounding box center [268, 111] width 104 height 17
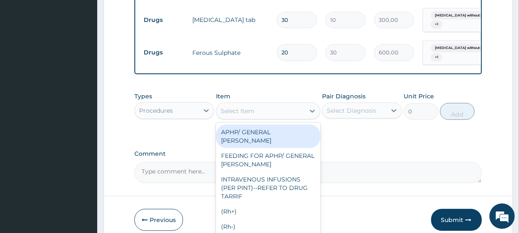
click at [247, 115] on div "Select Item" at bounding box center [238, 111] width 34 height 8
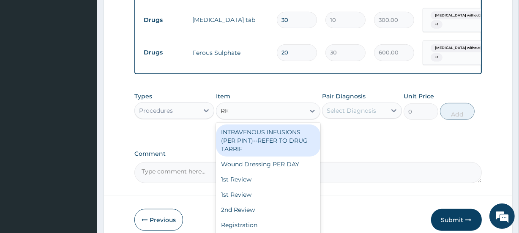
type input "REG"
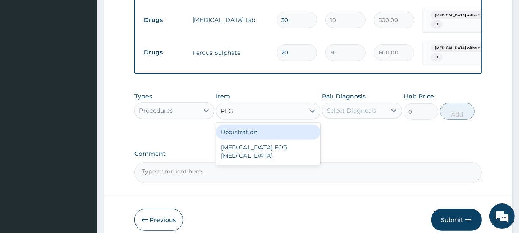
click at [246, 133] on div "Registration" at bounding box center [268, 132] width 104 height 15
type input "2000"
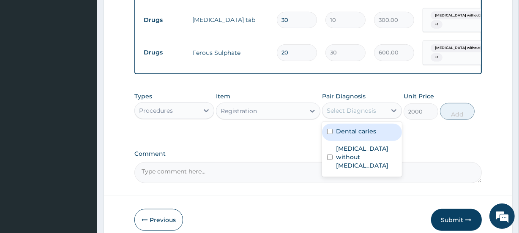
click at [350, 115] on div "Select Diagnosis" at bounding box center [351, 111] width 49 height 8
click at [354, 141] on div "Dental caries" at bounding box center [362, 132] width 80 height 17
checkbox input "true"
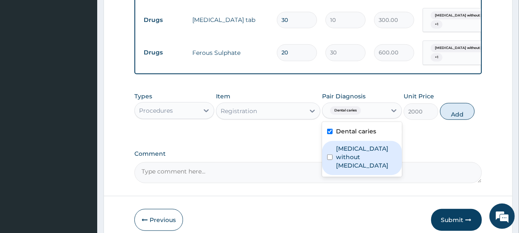
click at [355, 162] on label "Sepsis without septic shock" at bounding box center [366, 157] width 61 height 25
checkbox input "true"
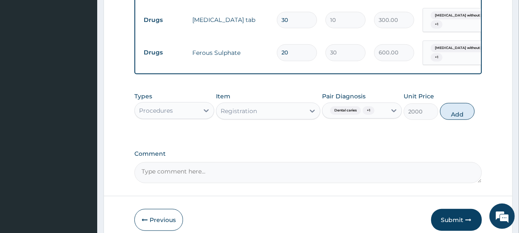
click at [456, 120] on button "Add" at bounding box center [457, 111] width 35 height 17
type input "0"
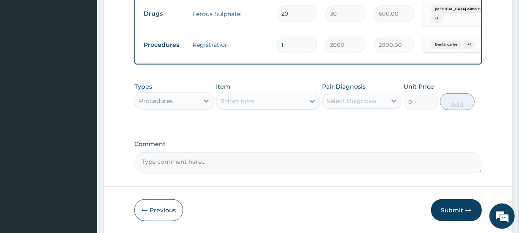
scroll to position [554, 0]
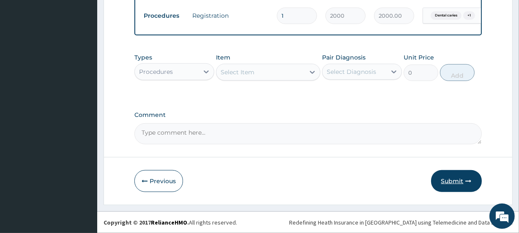
click at [453, 181] on button "Submit" at bounding box center [456, 181] width 51 height 22
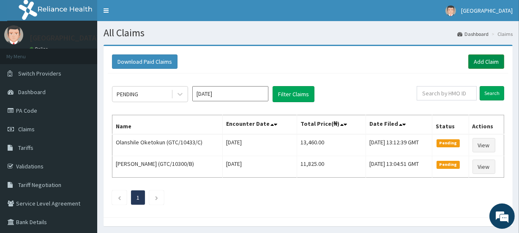
click at [483, 60] on link "Add Claim" at bounding box center [487, 62] width 36 height 14
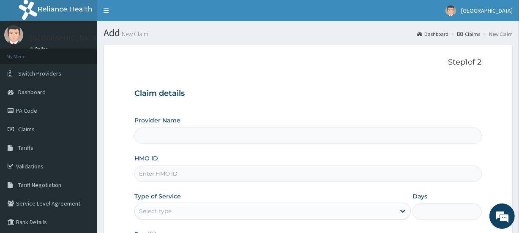
type input "[GEOGRAPHIC_DATA]"
click at [161, 181] on input "HMO ID" at bounding box center [307, 174] width 347 height 16
type input "TAE/10002/B"
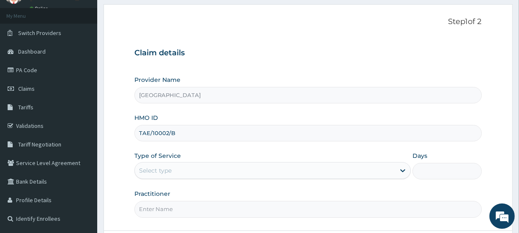
scroll to position [42, 0]
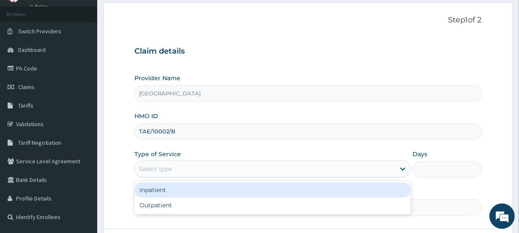
click at [183, 176] on div "Select type" at bounding box center [272, 169] width 277 height 17
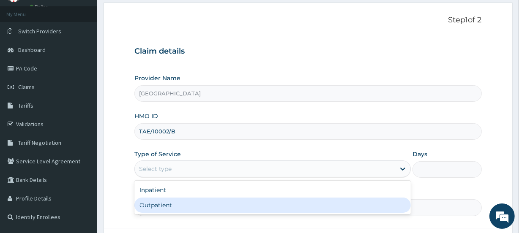
click at [161, 205] on div "Outpatient" at bounding box center [272, 205] width 277 height 15
type input "1"
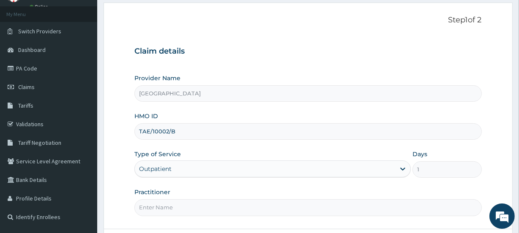
click at [171, 206] on input "Practitioner" at bounding box center [307, 208] width 347 height 16
type input "Emmanuel Oladipo"
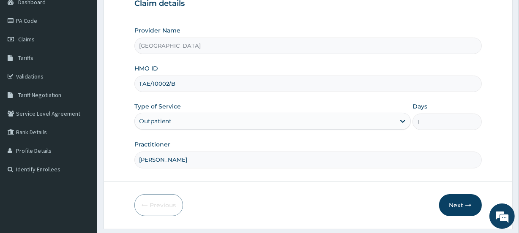
scroll to position [98, 0]
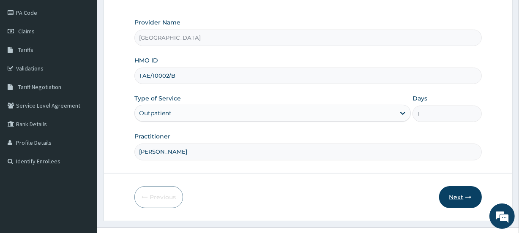
click at [457, 192] on button "Next" at bounding box center [460, 197] width 43 height 22
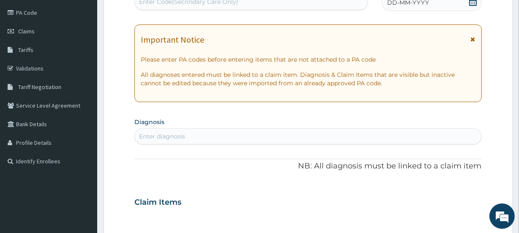
click at [471, 3] on icon at bounding box center [473, 1] width 8 height 8
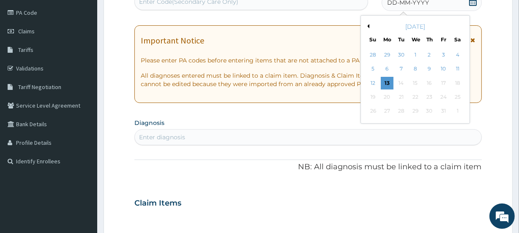
click at [457, 64] on div "11" at bounding box center [457, 69] width 13 height 13
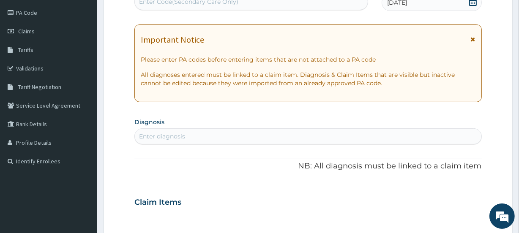
click at [229, 138] on div "Enter diagnosis" at bounding box center [308, 137] width 346 height 14
type input "MALARIA"
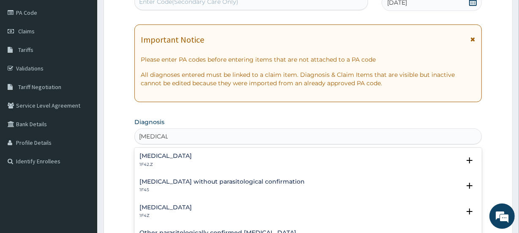
click at [190, 207] on h4 "Malaria, unspecified" at bounding box center [166, 208] width 52 height 6
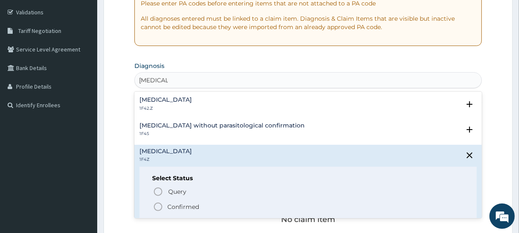
scroll to position [156, 0]
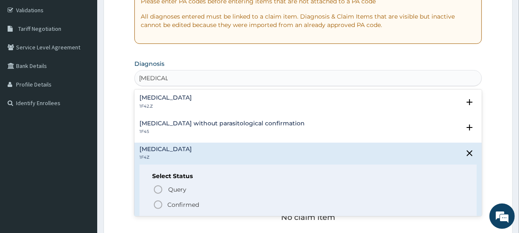
click at [185, 203] on p "Confirmed" at bounding box center [183, 205] width 32 height 8
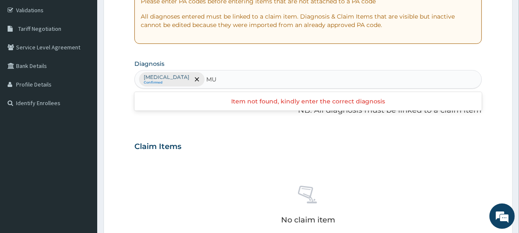
type input "M"
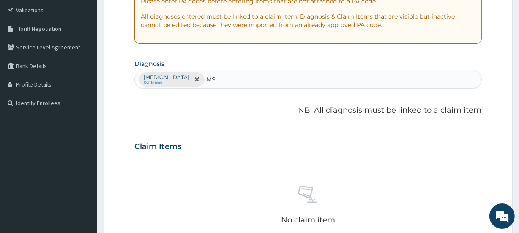
type input "M"
type input "MUSCULO"
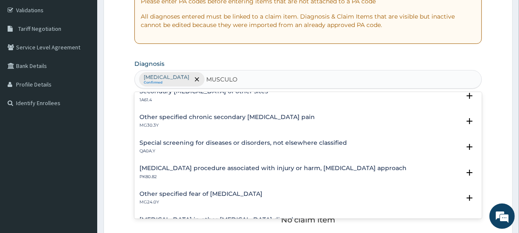
scroll to position [613, 0]
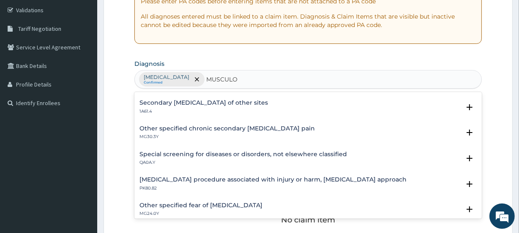
click at [260, 126] on h4 "Other specified chronic secondary musculoskeletal pain" at bounding box center [227, 129] width 175 height 6
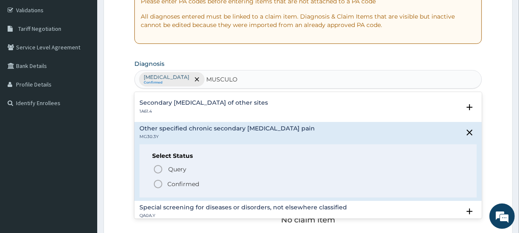
click at [182, 181] on p "Confirmed" at bounding box center [183, 184] width 32 height 8
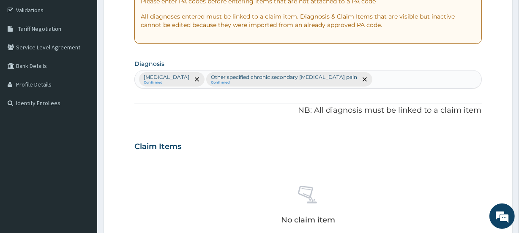
scroll to position [361, 0]
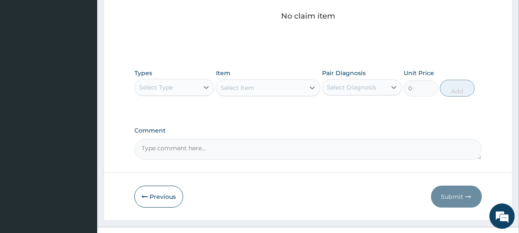
click at [165, 83] on div "Select Type" at bounding box center [156, 87] width 34 height 8
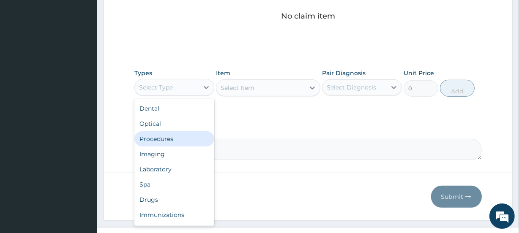
click at [158, 143] on div "Procedures" at bounding box center [174, 139] width 80 height 15
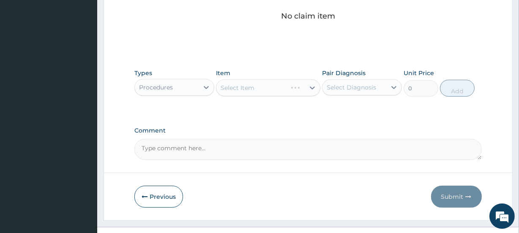
click at [236, 89] on div "Select Item" at bounding box center [268, 87] width 104 height 17
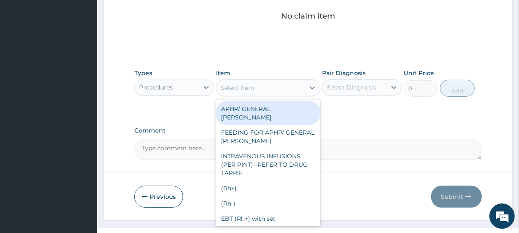
click at [236, 89] on div "Select Item" at bounding box center [238, 88] width 34 height 8
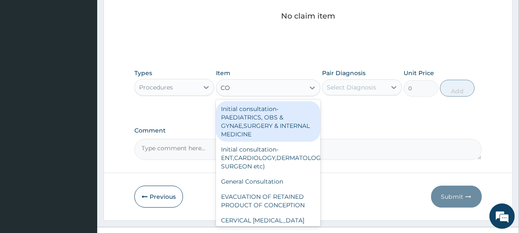
type input "CONS"
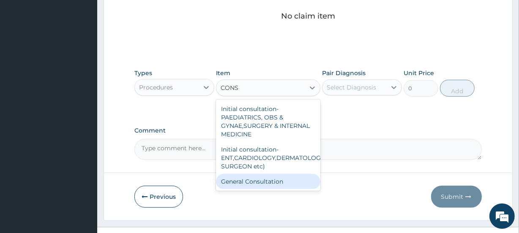
click at [253, 185] on div "General Consultation" at bounding box center [268, 181] width 104 height 15
type input "2000"
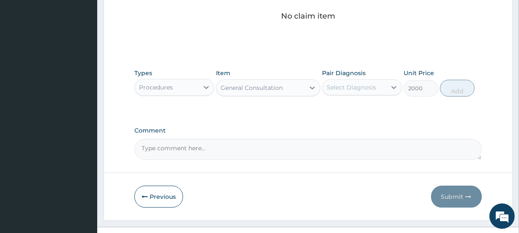
click at [354, 85] on div "Select Diagnosis" at bounding box center [351, 87] width 49 height 8
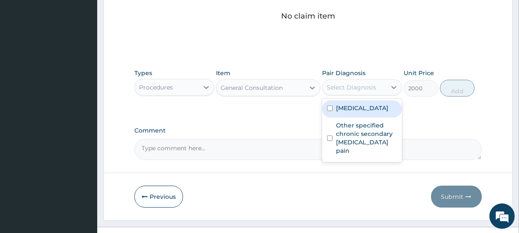
click at [347, 101] on div "Malaria, unspecified" at bounding box center [362, 109] width 80 height 17
checkbox input "true"
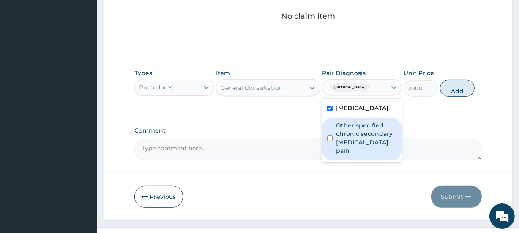
click at [349, 121] on label "Other specified chronic secondary musculoskeletal pain" at bounding box center [366, 138] width 61 height 34
checkbox input "true"
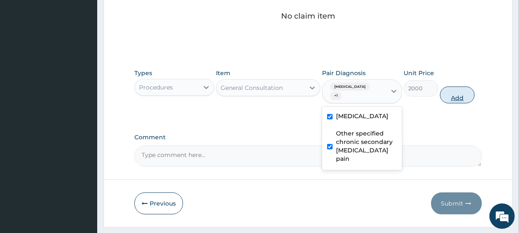
click at [450, 96] on button "Add" at bounding box center [457, 95] width 35 height 17
type input "0"
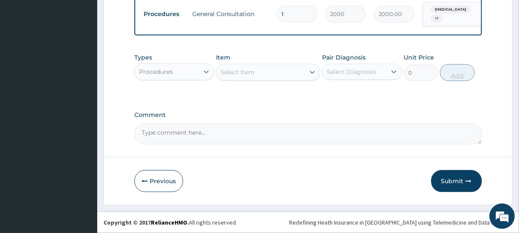
scroll to position [345, 0]
click at [255, 75] on div "Select Item" at bounding box center [261, 73] width 88 height 14
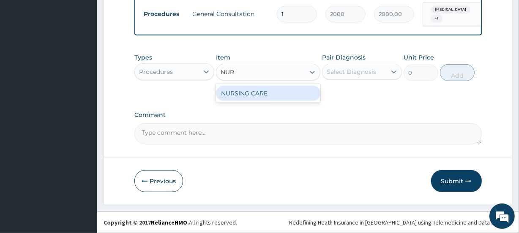
type input "NURS"
click at [266, 93] on div "NURSING CARE" at bounding box center [268, 93] width 104 height 15
type input "1000"
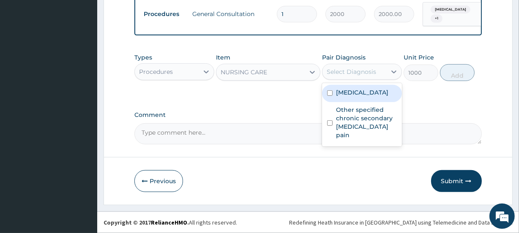
click at [353, 69] on div "Select Diagnosis" at bounding box center [351, 72] width 49 height 8
click at [352, 90] on label "Malaria, unspecified" at bounding box center [362, 92] width 52 height 8
checkbox input "true"
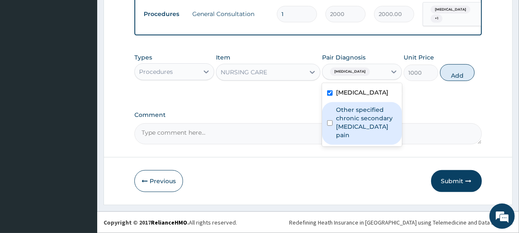
click at [352, 112] on label "Other specified chronic secondary musculoskeletal pain" at bounding box center [366, 123] width 61 height 34
checkbox input "true"
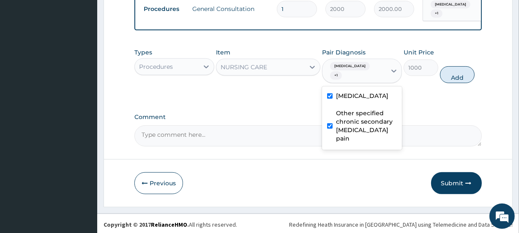
click at [452, 83] on button "Add" at bounding box center [457, 74] width 35 height 17
type input "0"
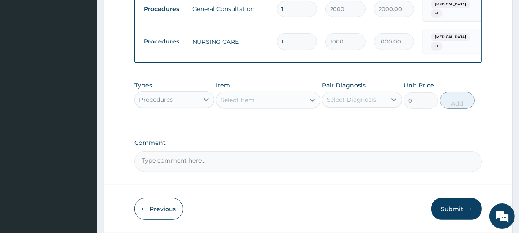
click at [167, 104] on div "Procedures" at bounding box center [156, 100] width 34 height 8
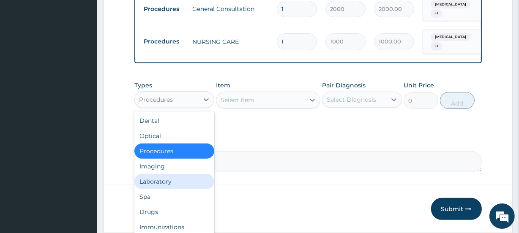
click at [156, 183] on div "Laboratory" at bounding box center [174, 181] width 80 height 15
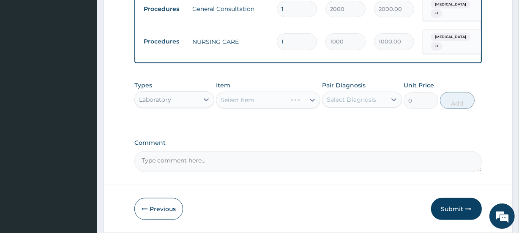
click at [250, 97] on div "Select Item" at bounding box center [268, 100] width 104 height 17
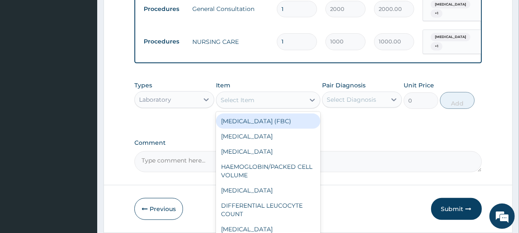
click at [250, 104] on div "Select Item" at bounding box center [238, 100] width 34 height 8
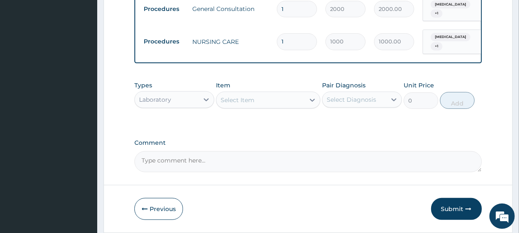
click at [251, 104] on div "Select Item" at bounding box center [238, 100] width 34 height 8
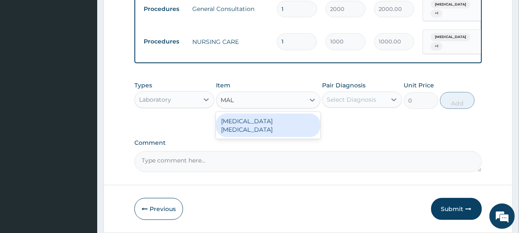
type input "MALA"
click at [274, 124] on div "MALARIA PARASITE" at bounding box center [268, 126] width 104 height 24
type input "700"
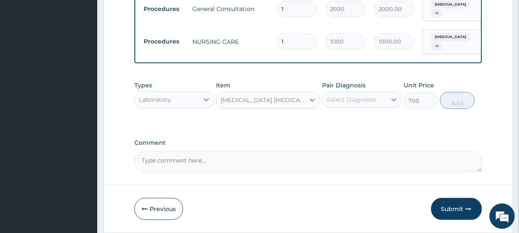
click at [339, 104] on div "Select Diagnosis" at bounding box center [351, 100] width 49 height 8
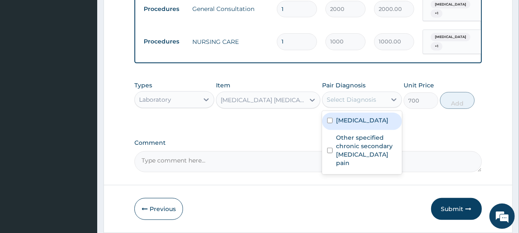
click at [344, 123] on label "Malaria, unspecified" at bounding box center [362, 120] width 52 height 8
checkbox input "true"
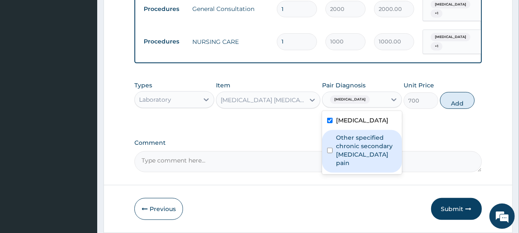
click at [347, 138] on label "Other specified chronic secondary musculoskeletal pain" at bounding box center [366, 151] width 61 height 34
checkbox input "true"
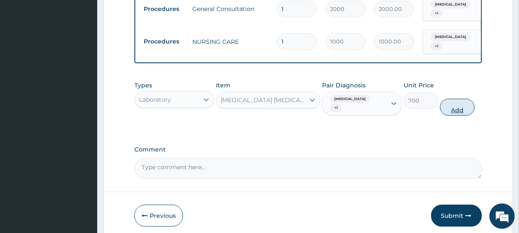
click at [460, 115] on button "Add" at bounding box center [457, 107] width 35 height 17
type input "0"
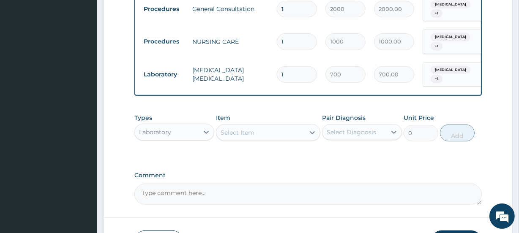
click at [178, 139] on div "Laboratory" at bounding box center [167, 133] width 64 height 14
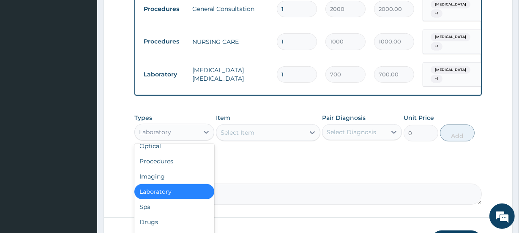
scroll to position [22, 0]
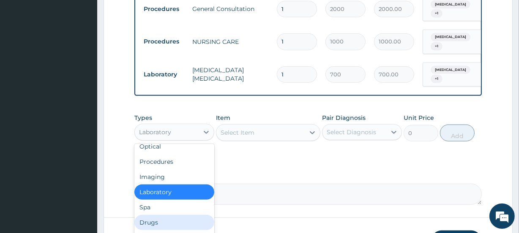
click at [179, 229] on div "Drugs" at bounding box center [174, 222] width 80 height 15
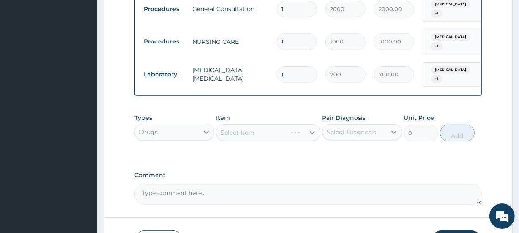
click at [276, 133] on div "Select Item" at bounding box center [268, 132] width 104 height 17
click at [277, 134] on div "Select Item" at bounding box center [268, 132] width 104 height 17
click at [277, 137] on div "Select Item" at bounding box center [261, 133] width 88 height 14
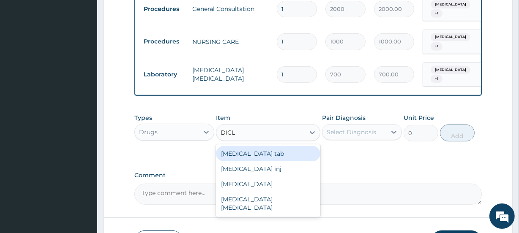
type input "DICLO"
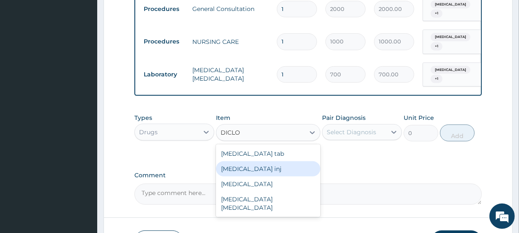
click at [262, 171] on div "[MEDICAL_DATA] inj" at bounding box center [268, 169] width 104 height 15
type input "88"
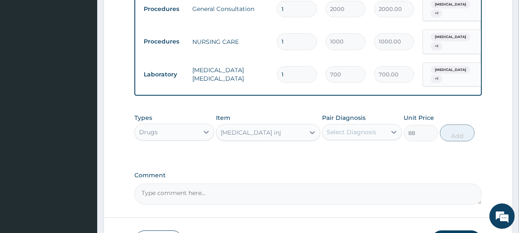
click at [360, 137] on div "Select Diagnosis" at bounding box center [351, 132] width 49 height 8
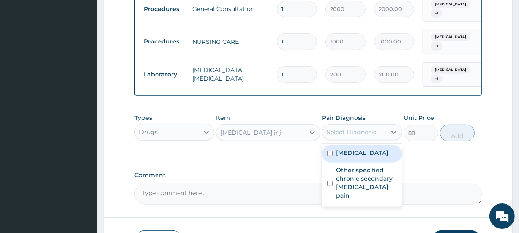
click at [357, 153] on label "[MEDICAL_DATA]" at bounding box center [362, 153] width 52 height 8
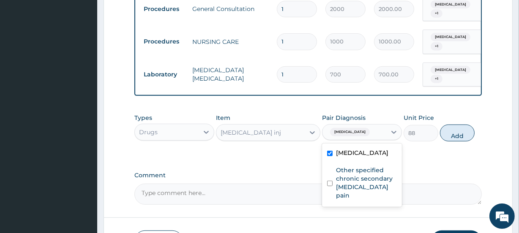
click at [357, 153] on label "[MEDICAL_DATA]" at bounding box center [362, 153] width 52 height 8
checkbox input "false"
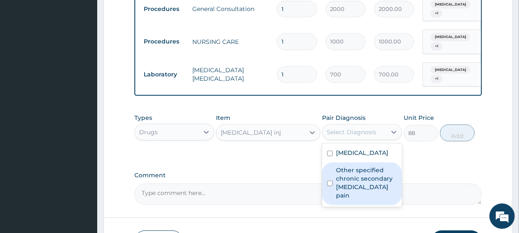
click at [356, 170] on div "Other specified chronic secondary musculoskeletal pain" at bounding box center [362, 184] width 80 height 43
checkbox input "true"
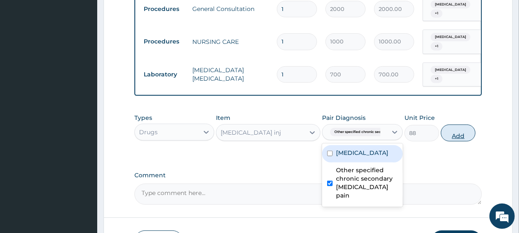
click at [457, 140] on button "Add" at bounding box center [458, 133] width 35 height 17
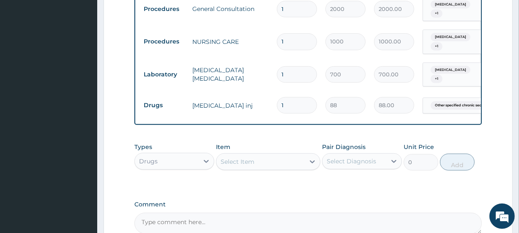
click at [275, 162] on div "Select Item" at bounding box center [261, 162] width 88 height 14
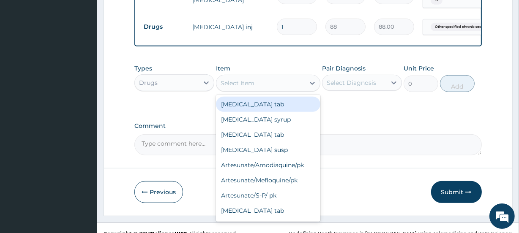
scroll to position [428, 0]
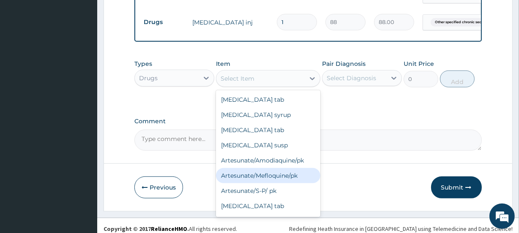
click at [292, 177] on div "Artesunate/Mefloquine/pk" at bounding box center [268, 175] width 104 height 15
type input "1600"
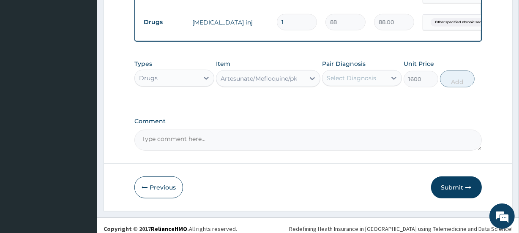
click at [354, 78] on div "Select Diagnosis" at bounding box center [355, 78] width 64 height 14
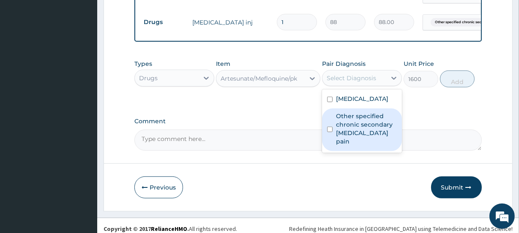
click at [356, 122] on label "Other specified chronic secondary musculoskeletal pain" at bounding box center [366, 129] width 61 height 34
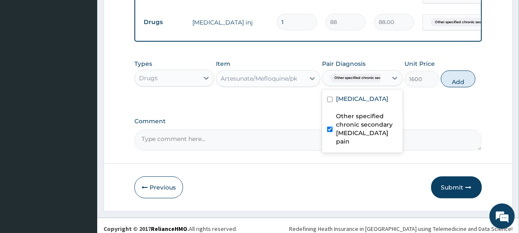
click at [357, 120] on label "Other specified chronic secondary musculoskeletal pain" at bounding box center [367, 129] width 62 height 34
checkbox input "false"
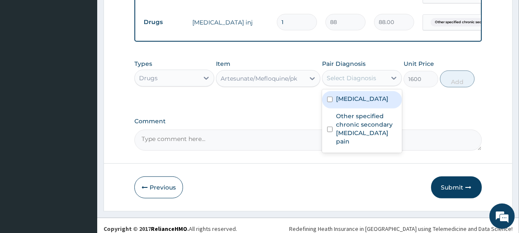
click at [356, 109] on div "[MEDICAL_DATA]" at bounding box center [362, 99] width 80 height 17
checkbox input "true"
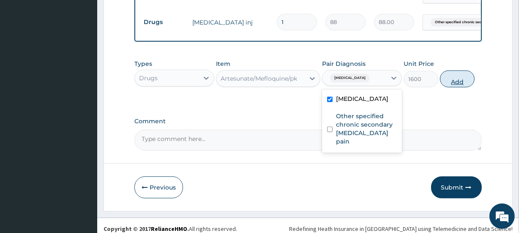
click at [459, 86] on button "Add" at bounding box center [457, 79] width 35 height 17
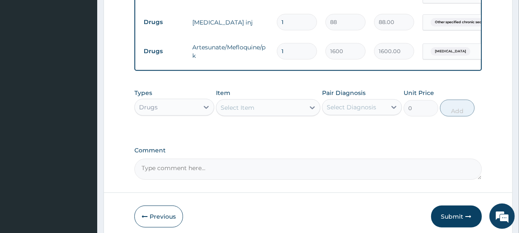
click at [283, 113] on div "Select Item" at bounding box center [261, 108] width 88 height 14
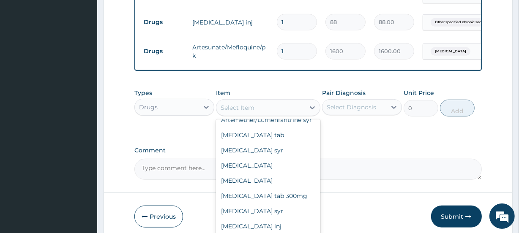
scroll to position [139, 0]
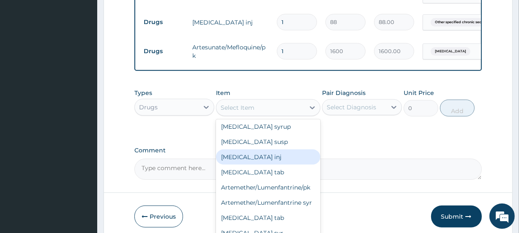
click at [277, 161] on div "[MEDICAL_DATA] inj" at bounding box center [268, 157] width 104 height 15
type input "440"
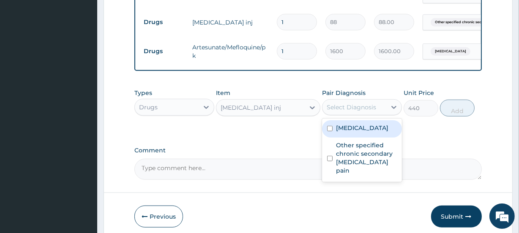
click at [348, 112] on div "Select Diagnosis" at bounding box center [351, 107] width 49 height 8
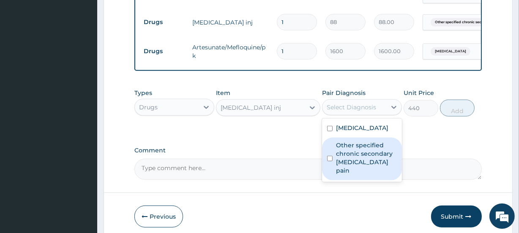
click at [345, 148] on label "Other specified chronic secondary musculoskeletal pain" at bounding box center [366, 158] width 61 height 34
checkbox input "true"
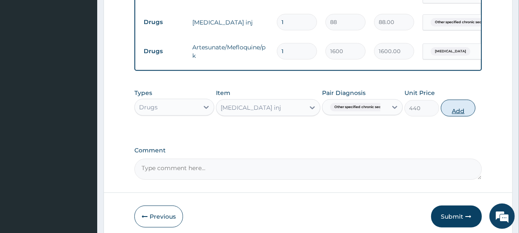
click at [444, 115] on button "Add" at bounding box center [458, 108] width 35 height 17
type input "0"
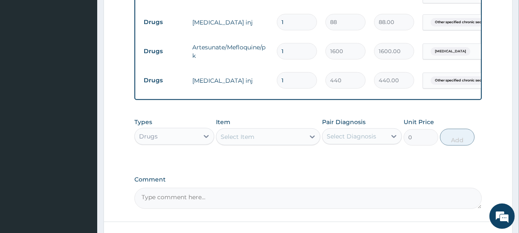
drag, startPoint x: 288, startPoint y: 83, endPoint x: 282, endPoint y: 85, distance: 5.9
click at [282, 85] on input "1" at bounding box center [297, 80] width 40 height 16
type input "2"
type input "880.00"
type input "2"
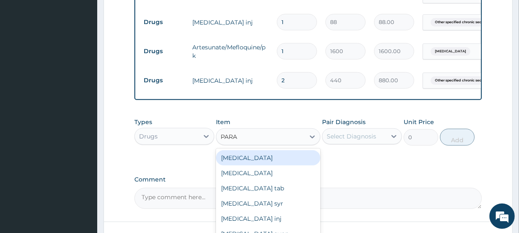
type input "PARAC"
click at [267, 165] on div "[MEDICAL_DATA] tab" at bounding box center [268, 158] width 104 height 15
type input "10"
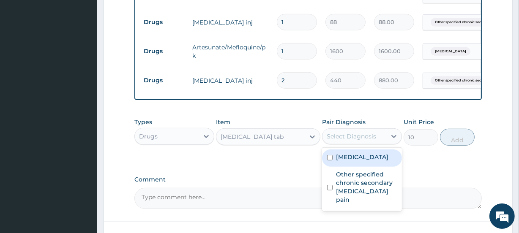
click at [357, 138] on div "Select Diagnosis" at bounding box center [351, 136] width 49 height 8
click at [355, 167] on div "[MEDICAL_DATA]" at bounding box center [362, 158] width 80 height 17
checkbox input "true"
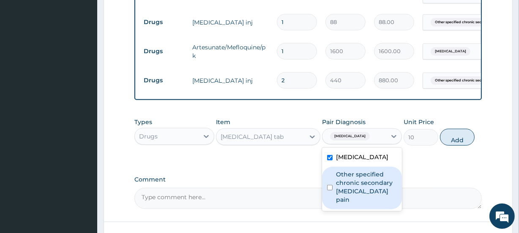
click at [355, 181] on label "Other specified chronic secondary musculoskeletal pain" at bounding box center [366, 187] width 61 height 34
checkbox input "true"
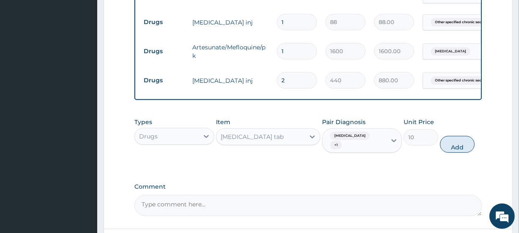
click at [453, 151] on button "Add" at bounding box center [457, 144] width 35 height 17
type input "0"
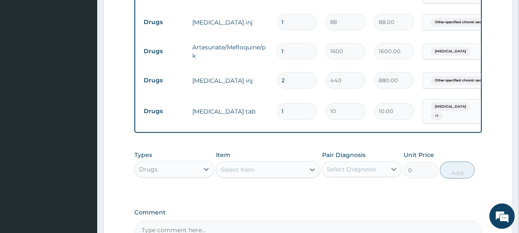
drag, startPoint x: 285, startPoint y: 115, endPoint x: 280, endPoint y: 118, distance: 5.5
click at [281, 116] on input "1" at bounding box center [297, 111] width 40 height 16
type input "2"
type input "20.00"
type input "0.00"
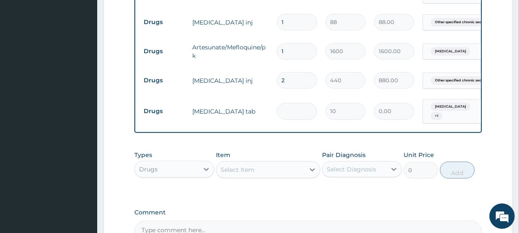
type input "3"
type input "30.00"
type input "30"
type input "300.00"
type input "30"
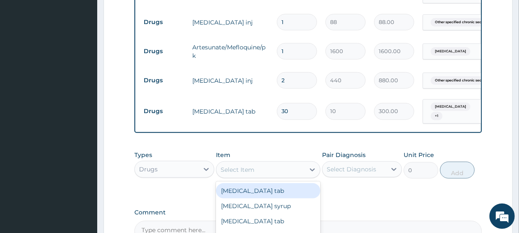
click at [257, 173] on div "Select Item" at bounding box center [261, 170] width 88 height 14
type input "PIRI"
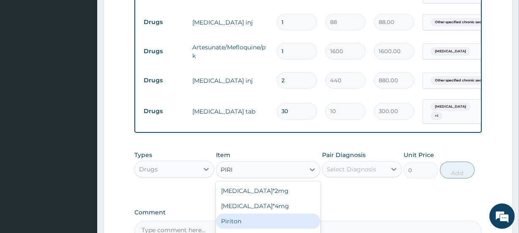
click at [254, 221] on div "Piriton" at bounding box center [268, 221] width 104 height 15
type input "668"
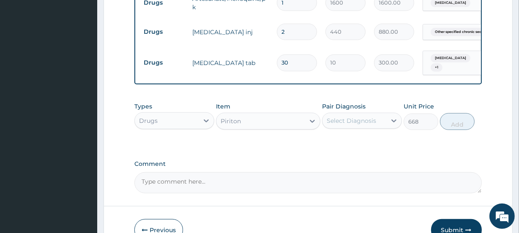
scroll to position [480, 0]
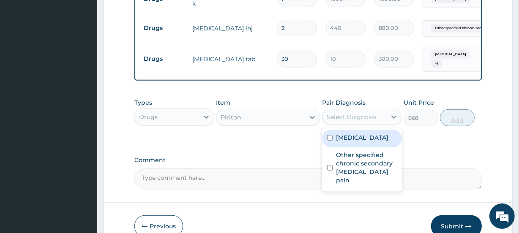
click at [374, 121] on div "Select Diagnosis" at bounding box center [351, 117] width 49 height 8
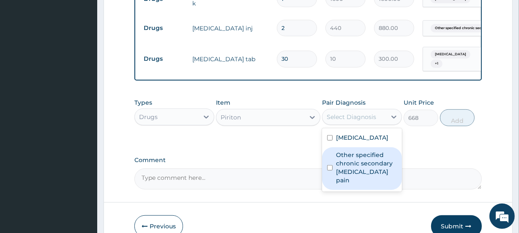
click at [347, 183] on label "Other specified chronic secondary musculoskeletal pain" at bounding box center [366, 168] width 61 height 34
checkbox input "true"
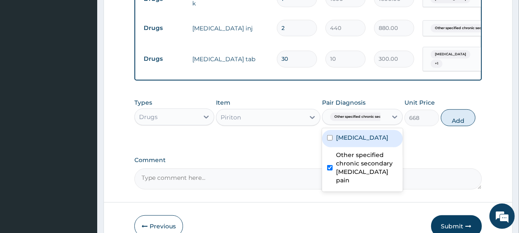
click at [388, 142] on label "[MEDICAL_DATA]" at bounding box center [362, 138] width 52 height 8
checkbox input "true"
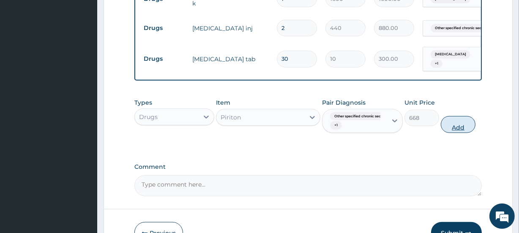
click at [462, 131] on button "Add" at bounding box center [458, 124] width 35 height 17
type input "0"
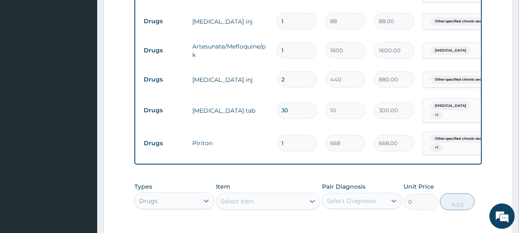
scroll to position [563, 0]
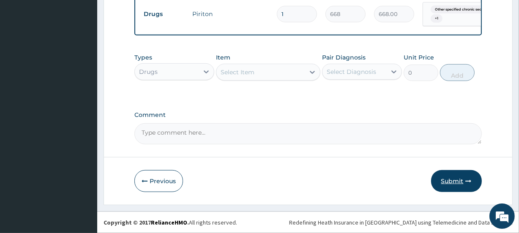
click at [451, 181] on button "Submit" at bounding box center [456, 181] width 51 height 22
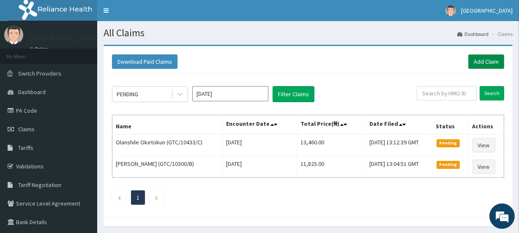
click at [498, 58] on link "Add Claim" at bounding box center [487, 62] width 36 height 14
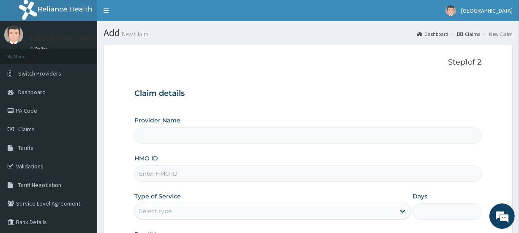
click at [171, 173] on input "HMO ID" at bounding box center [307, 174] width 347 height 16
type input "TAE"
type input "[GEOGRAPHIC_DATA]"
type input "TAE/10002/D"
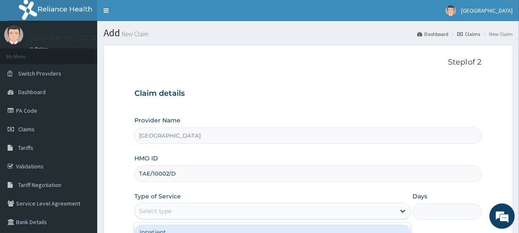
click at [170, 211] on div "Select type" at bounding box center [155, 211] width 33 height 8
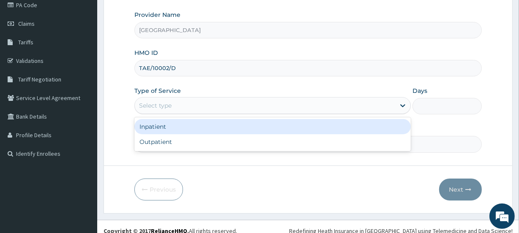
scroll to position [113, 0]
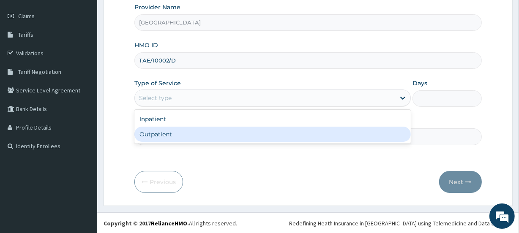
click at [184, 129] on div "Outpatient" at bounding box center [272, 134] width 277 height 15
type input "1"
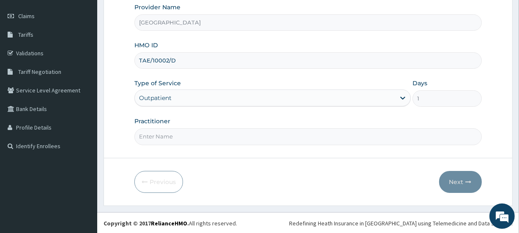
click at [182, 134] on input "Practitioner" at bounding box center [307, 137] width 347 height 16
type input "[PERSON_NAME]"
click at [456, 174] on button "Next" at bounding box center [460, 182] width 43 height 22
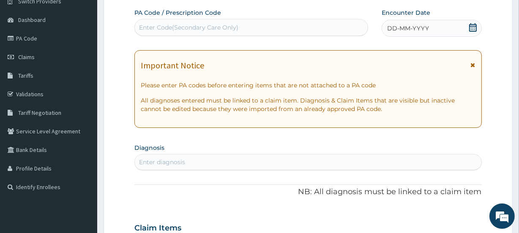
scroll to position [67, 0]
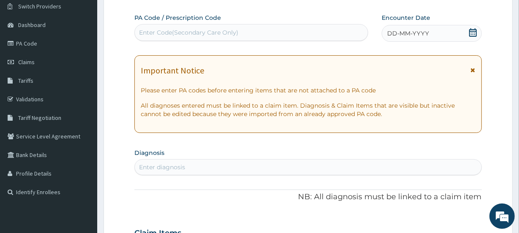
click at [474, 31] on icon at bounding box center [473, 32] width 8 height 8
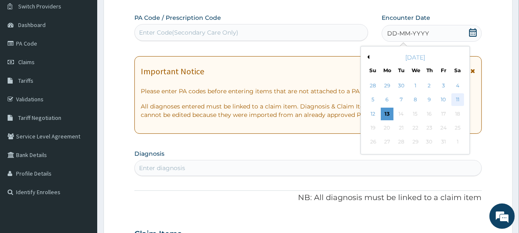
click at [455, 99] on div "11" at bounding box center [457, 100] width 13 height 13
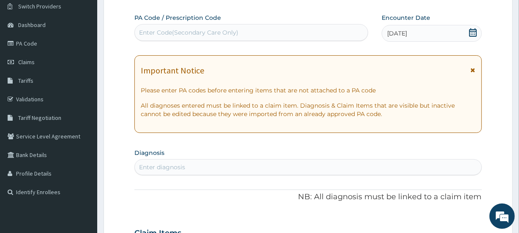
click at [227, 164] on div "Enter diagnosis" at bounding box center [308, 168] width 346 height 14
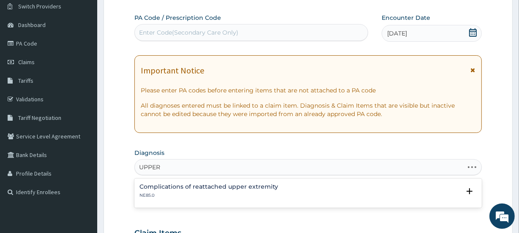
type input "UPPER"
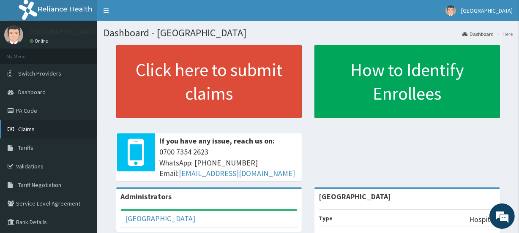
click at [30, 127] on span "Claims" at bounding box center [26, 130] width 16 height 8
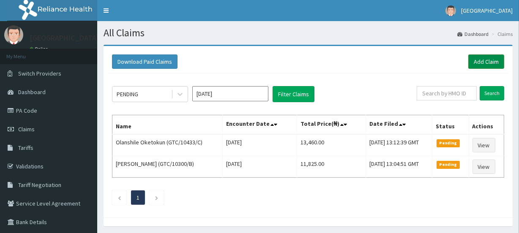
click at [485, 60] on link "Add Claim" at bounding box center [487, 62] width 36 height 14
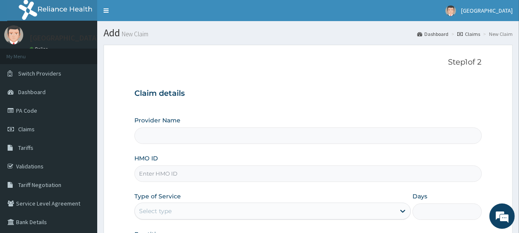
click at [162, 177] on input "HMO ID" at bounding box center [307, 174] width 347 height 16
type input "[GEOGRAPHIC_DATA]"
type input "TAE/10002/D"
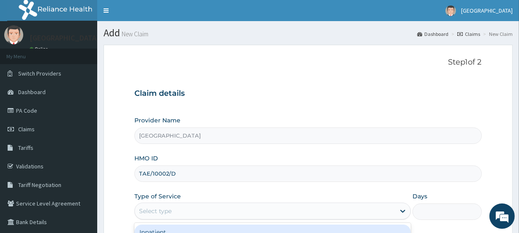
click at [159, 213] on div "Select type" at bounding box center [155, 211] width 33 height 8
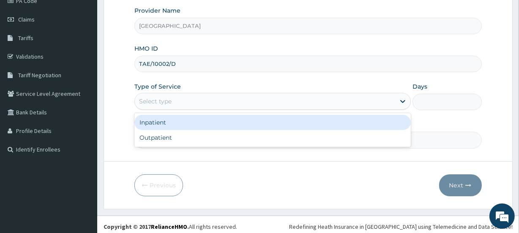
scroll to position [113, 0]
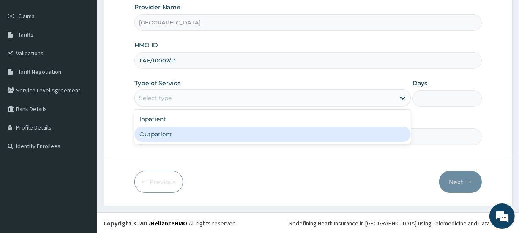
click at [179, 132] on div "Outpatient" at bounding box center [272, 134] width 277 height 15
type input "1"
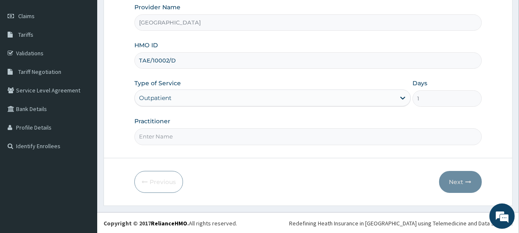
click at [175, 132] on input "Practitioner" at bounding box center [307, 137] width 347 height 16
type input "[PERSON_NAME]"
click at [458, 178] on button "Next" at bounding box center [460, 182] width 43 height 22
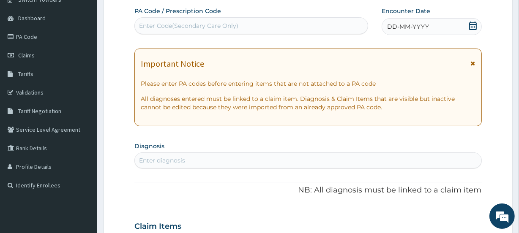
scroll to position [67, 0]
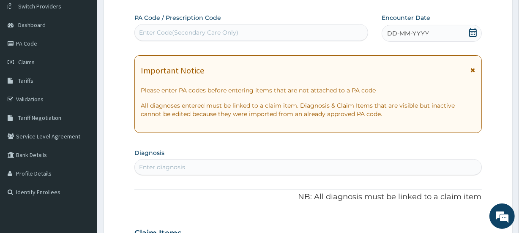
click at [469, 32] on icon at bounding box center [473, 32] width 8 height 8
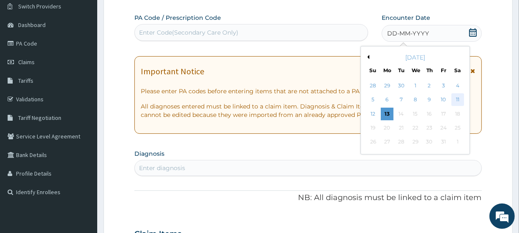
click at [458, 96] on div "11" at bounding box center [457, 100] width 13 height 13
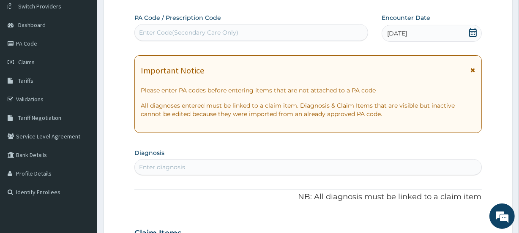
click at [208, 164] on div "Enter diagnosis" at bounding box center [308, 168] width 346 height 14
type input "[MEDICAL_DATA]"
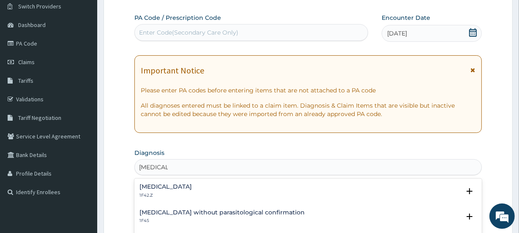
click at [192, 184] on h4 "[MEDICAL_DATA]" at bounding box center [166, 187] width 52 height 6
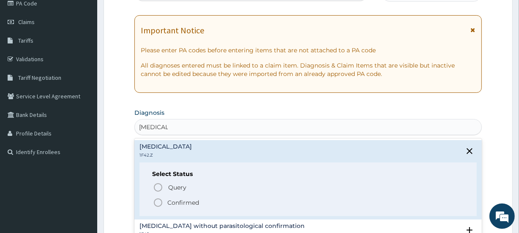
scroll to position [123, 0]
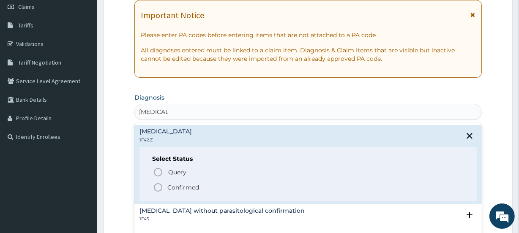
click at [197, 185] on p "Confirmed" at bounding box center [183, 188] width 32 height 8
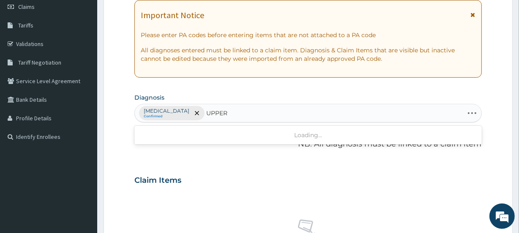
type input "UPPER"
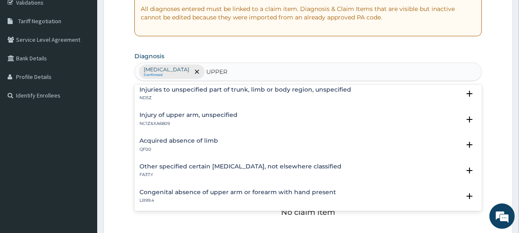
scroll to position [0, 0]
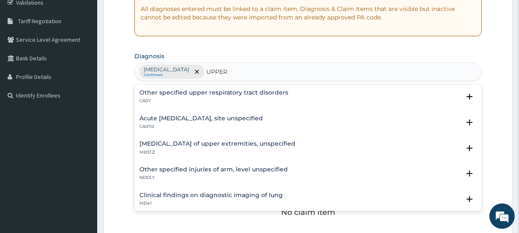
click at [260, 93] on h4 "Other specified upper respiratory tract disorders" at bounding box center [214, 93] width 149 height 6
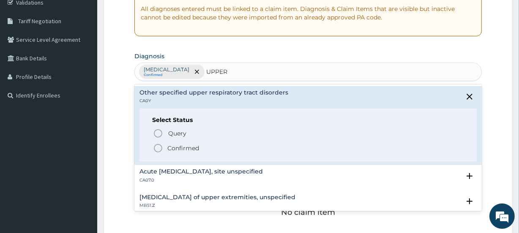
click at [178, 144] on p "Confirmed" at bounding box center [183, 148] width 32 height 8
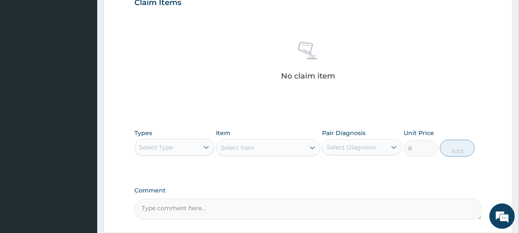
scroll to position [303, 0]
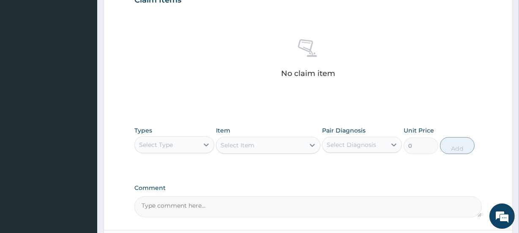
click at [177, 141] on div "Select Type" at bounding box center [167, 145] width 64 height 14
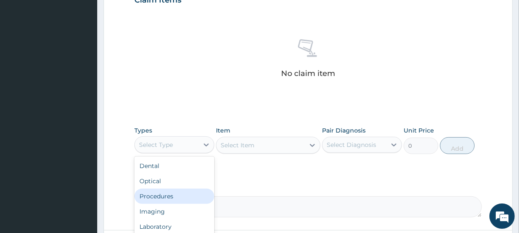
click at [166, 192] on div "Procedures" at bounding box center [174, 196] width 80 height 15
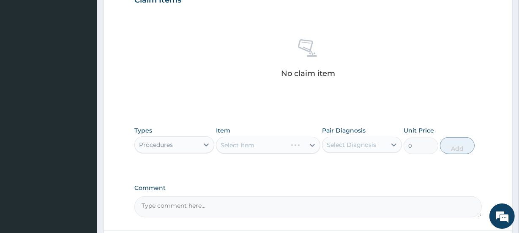
click at [248, 145] on div "Select Item" at bounding box center [268, 145] width 104 height 17
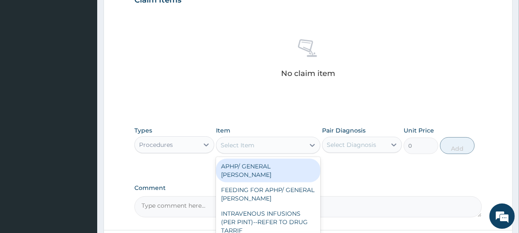
click at [248, 145] on div "Select Item" at bounding box center [238, 145] width 34 height 8
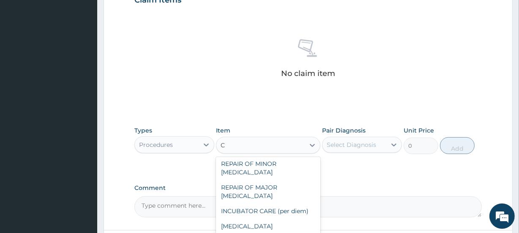
scroll to position [0, 0]
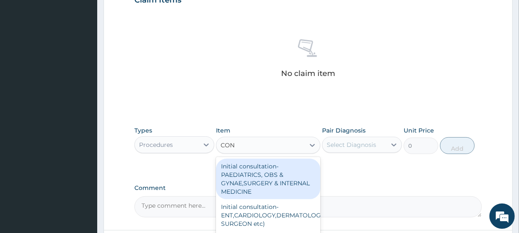
type input "CONS"
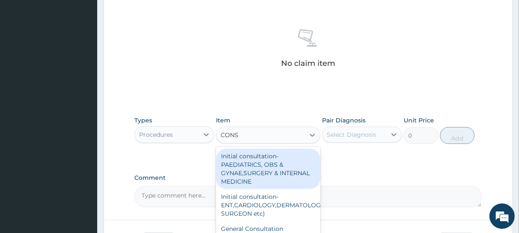
scroll to position [352, 0]
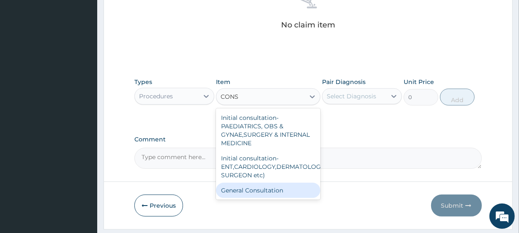
click at [310, 189] on div "General Consultation" at bounding box center [268, 190] width 104 height 15
type input "2000"
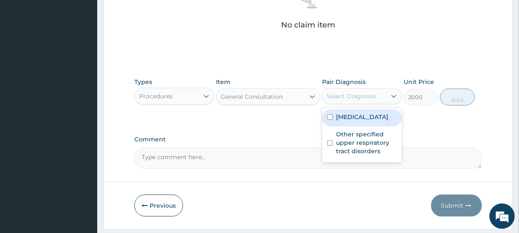
click at [355, 92] on div "Select Diagnosis" at bounding box center [355, 97] width 64 height 14
click at [356, 121] on label "[MEDICAL_DATA]" at bounding box center [362, 117] width 52 height 8
checkbox input "true"
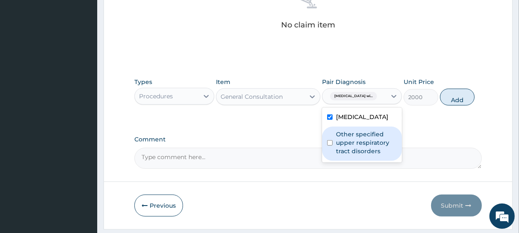
click at [365, 156] on label "Other specified upper respiratory tract disorders" at bounding box center [366, 142] width 61 height 25
checkbox input "true"
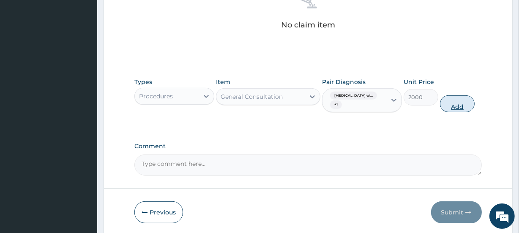
click at [454, 104] on button "Add" at bounding box center [457, 104] width 35 height 17
type input "0"
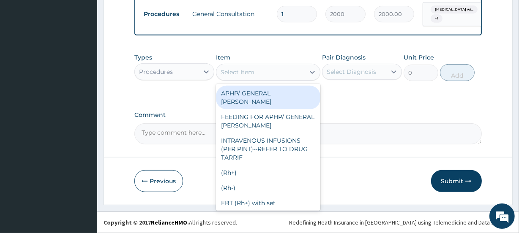
click at [266, 71] on div "Select Item" at bounding box center [261, 73] width 88 height 14
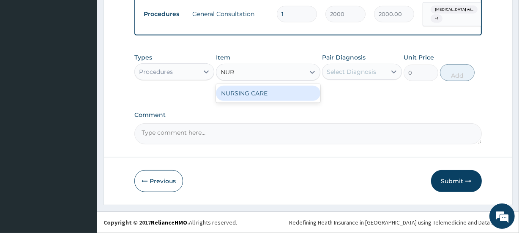
type input "NURS"
click at [255, 93] on div "NURSING CARE" at bounding box center [268, 93] width 104 height 15
type input "1000"
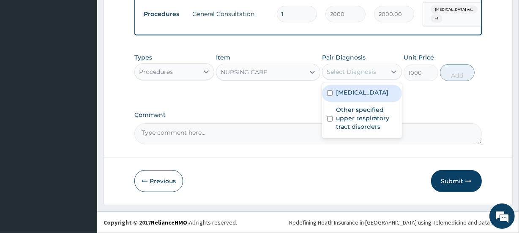
click at [336, 75] on div "Select Diagnosis" at bounding box center [351, 72] width 49 height 8
click at [343, 97] on label "[MEDICAL_DATA]" at bounding box center [362, 92] width 52 height 8
checkbox input "true"
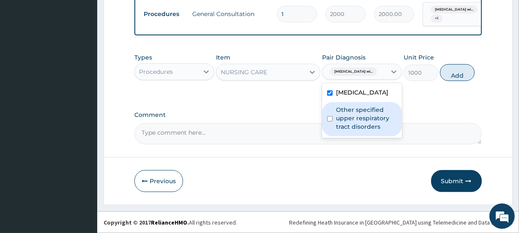
click at [350, 126] on label "Other specified upper respiratory tract disorders" at bounding box center [366, 118] width 61 height 25
checkbox input "true"
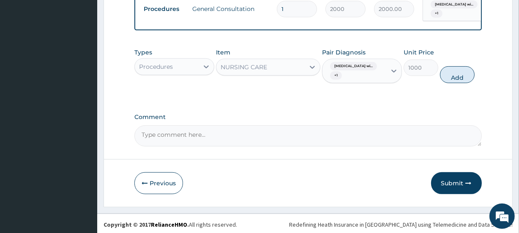
click at [460, 82] on button "Add" at bounding box center [457, 74] width 35 height 17
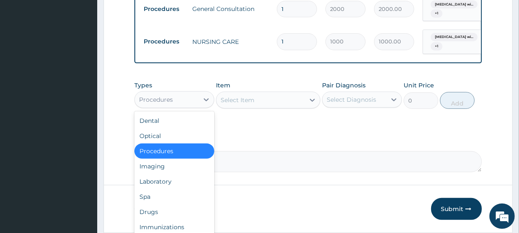
click at [188, 97] on div "Procedures" at bounding box center [174, 99] width 80 height 17
click at [164, 182] on div "Laboratory" at bounding box center [174, 181] width 80 height 15
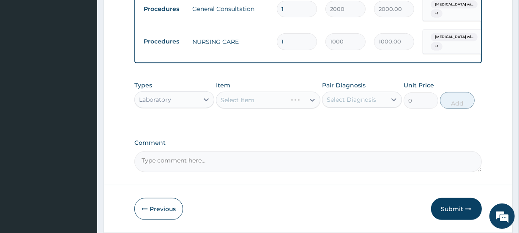
click at [242, 106] on div "Select Item" at bounding box center [268, 100] width 104 height 17
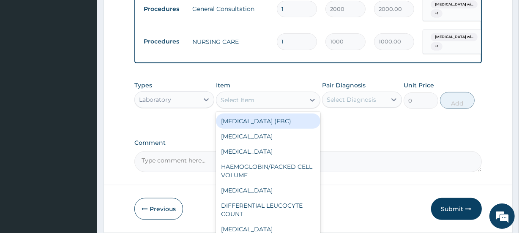
click at [242, 104] on div "Select Item" at bounding box center [238, 100] width 34 height 8
click at [255, 123] on div "[MEDICAL_DATA] (FBC)" at bounding box center [268, 121] width 104 height 15
type input "2000"
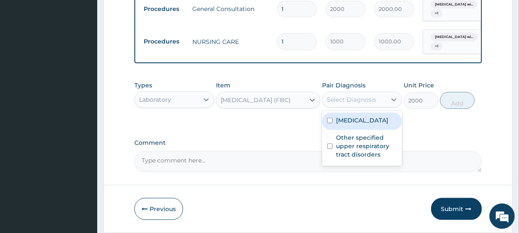
click at [336, 104] on div "Select Diagnosis" at bounding box center [351, 100] width 49 height 8
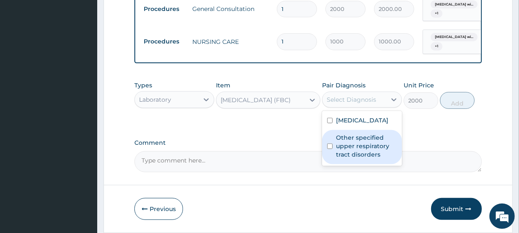
click at [345, 159] on label "Other specified upper respiratory tract disorders" at bounding box center [366, 146] width 61 height 25
checkbox input "true"
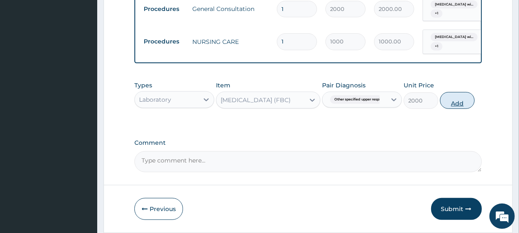
click at [450, 109] on button "Add" at bounding box center [457, 100] width 35 height 17
type input "0"
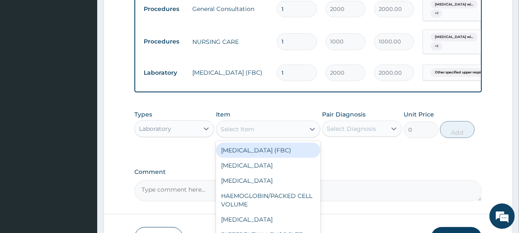
click at [284, 129] on div "Select Item" at bounding box center [261, 130] width 88 height 14
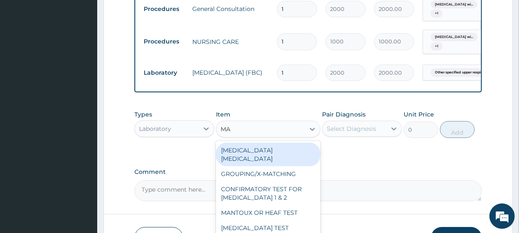
type input "MAL"
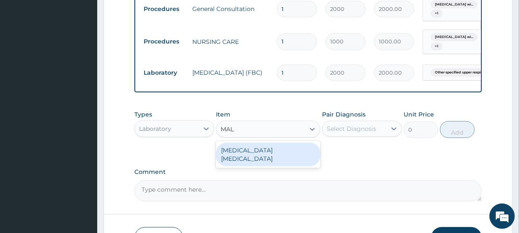
click at [275, 151] on div "[MEDICAL_DATA] [MEDICAL_DATA]" at bounding box center [268, 155] width 104 height 24
type input "700"
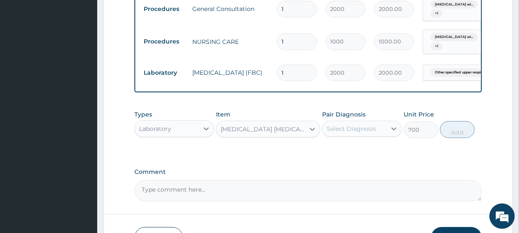
click at [341, 133] on div "Select Diagnosis" at bounding box center [351, 129] width 49 height 8
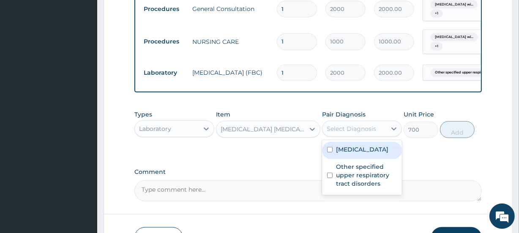
click at [347, 154] on label "[MEDICAL_DATA]" at bounding box center [362, 149] width 52 height 8
checkbox input "true"
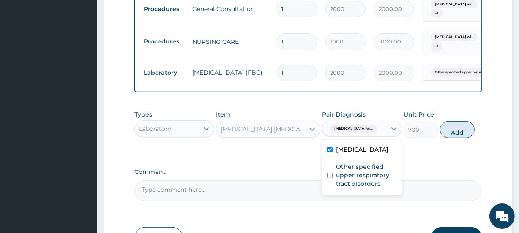
click at [456, 132] on button "Add" at bounding box center [457, 129] width 35 height 17
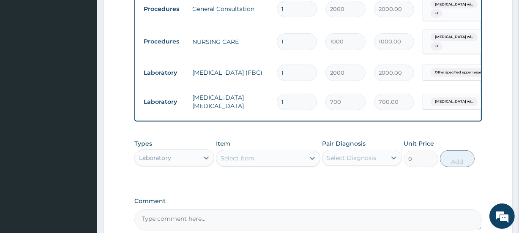
click at [190, 164] on div "Laboratory" at bounding box center [167, 158] width 64 height 14
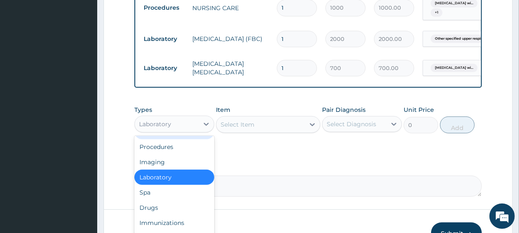
scroll to position [397, 0]
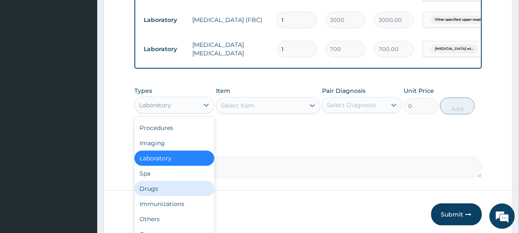
click at [186, 195] on div "Drugs" at bounding box center [174, 188] width 80 height 15
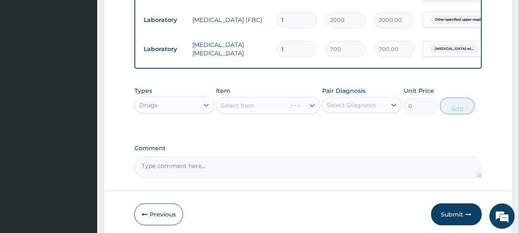
click at [269, 112] on div "Select Item" at bounding box center [268, 105] width 104 height 17
click at [269, 112] on div "Select Item" at bounding box center [261, 106] width 88 height 14
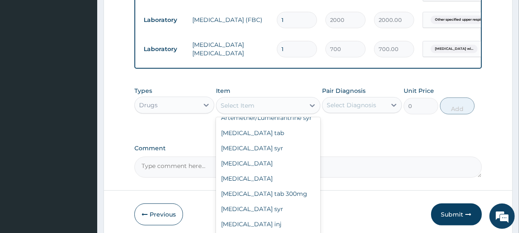
scroll to position [167, 0]
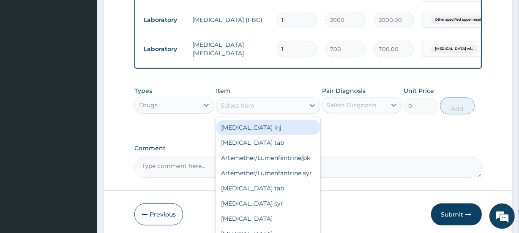
click at [276, 135] on div "Dihydroartemisinin inj" at bounding box center [268, 127] width 104 height 15
type input "440"
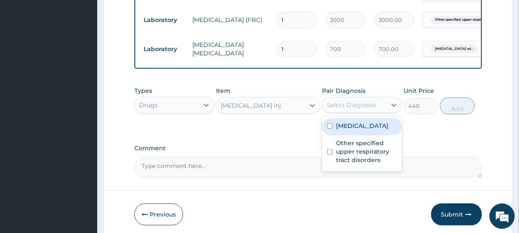
click at [349, 107] on div "Select Diagnosis" at bounding box center [351, 105] width 49 height 8
click at [347, 130] on label "Plasmodium malariae malaria without complication" at bounding box center [362, 126] width 52 height 8
checkbox input "true"
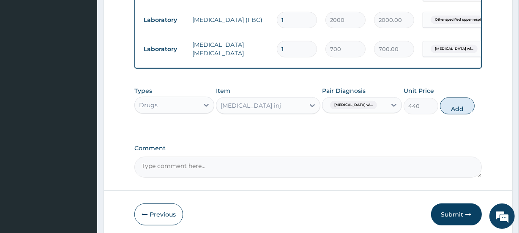
drag, startPoint x: 452, startPoint y: 112, endPoint x: 440, endPoint y: 110, distance: 12.9
click at [453, 112] on button "Add" at bounding box center [457, 106] width 35 height 17
type input "0"
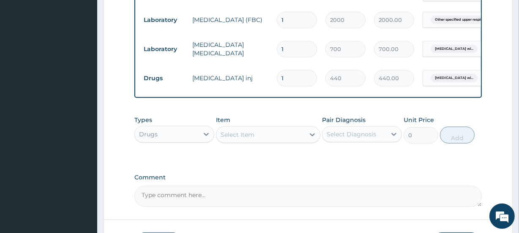
click at [273, 142] on div "Select Item" at bounding box center [261, 135] width 88 height 14
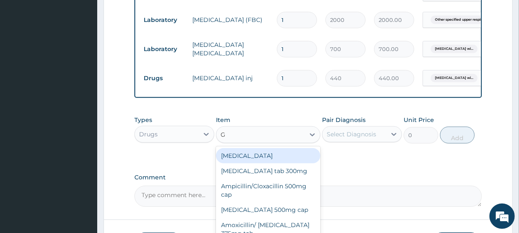
type input "GE"
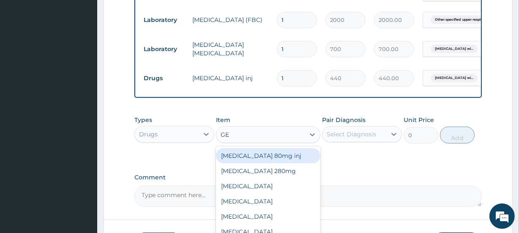
click at [296, 162] on div "Gentamicin 80mg inj" at bounding box center [268, 155] width 104 height 15
type input "400"
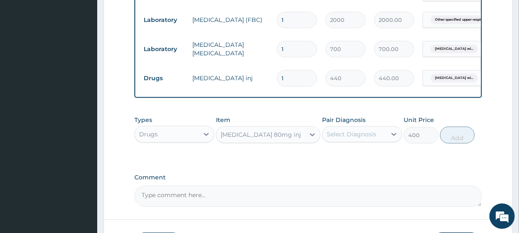
click at [347, 136] on div "Select Diagnosis" at bounding box center [351, 134] width 49 height 8
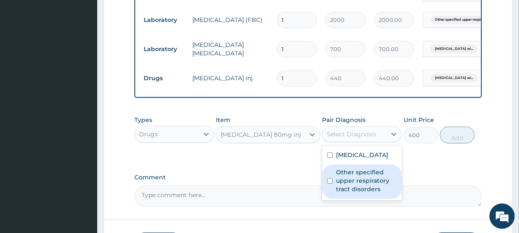
click at [350, 194] on label "Other specified upper respiratory tract disorders" at bounding box center [366, 180] width 61 height 25
checkbox input "true"
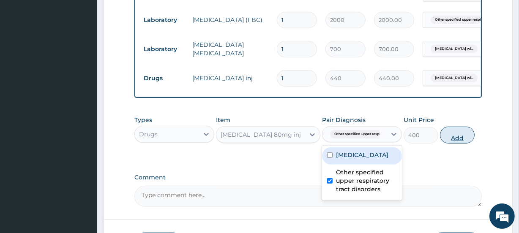
click at [460, 140] on button "Add" at bounding box center [457, 135] width 35 height 17
type input "0"
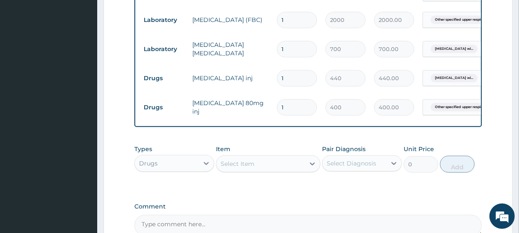
click at [258, 170] on div "Select Item" at bounding box center [261, 164] width 88 height 14
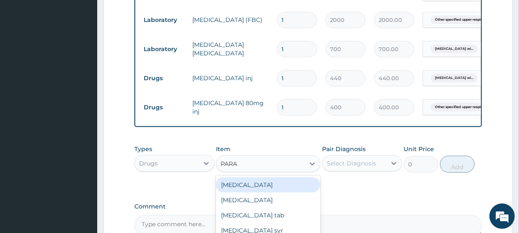
type input "PARAC"
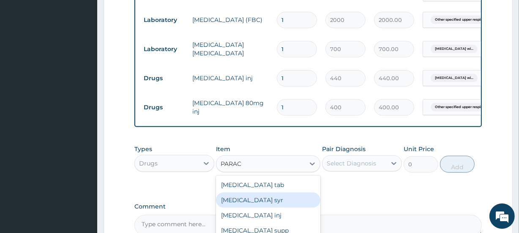
click at [257, 207] on div "Paracetamol syr" at bounding box center [268, 200] width 104 height 15
type input "350"
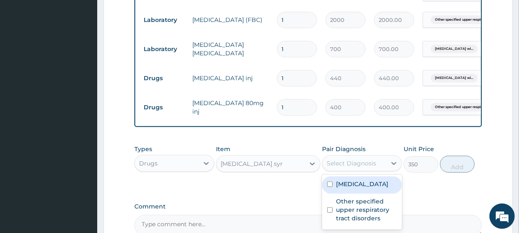
click at [346, 164] on div "Select Diagnosis" at bounding box center [355, 164] width 64 height 14
click at [348, 189] on label "Plasmodium malariae malaria without complication" at bounding box center [362, 184] width 52 height 8
checkbox input "true"
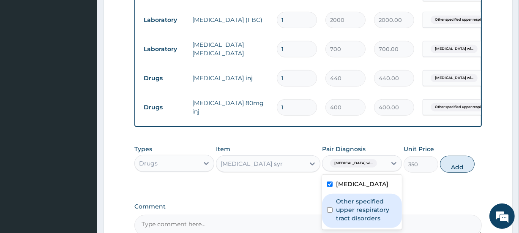
click at [360, 223] on label "Other specified upper respiratory tract disorders" at bounding box center [366, 209] width 61 height 25
checkbox input "true"
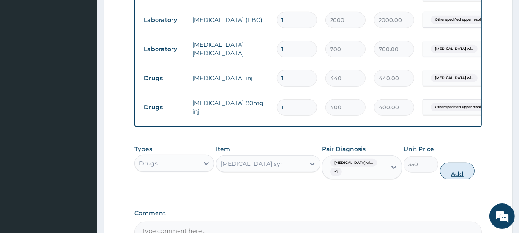
click at [458, 179] on button "Add" at bounding box center [457, 171] width 35 height 17
type input "0"
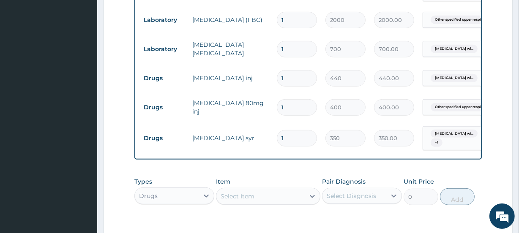
click at [263, 200] on div "Select Item" at bounding box center [261, 197] width 88 height 14
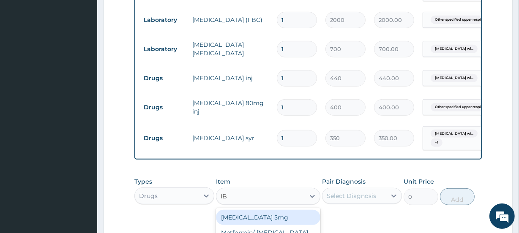
type input "IBU"
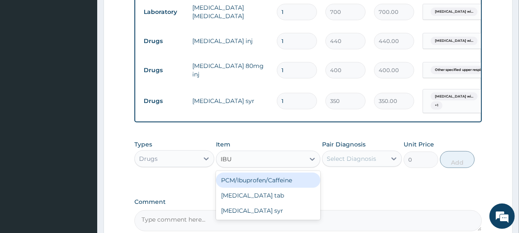
scroll to position [437, 0]
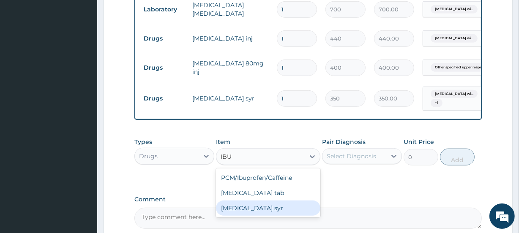
click at [275, 211] on div "[MEDICAL_DATA] syr" at bounding box center [268, 208] width 104 height 15
type input "483"
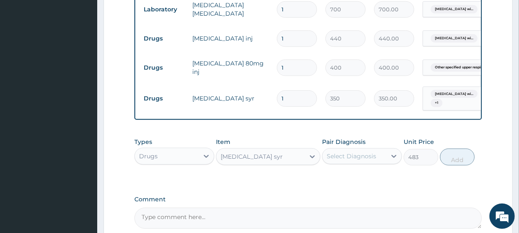
click at [365, 161] on div "Select Diagnosis" at bounding box center [351, 156] width 49 height 8
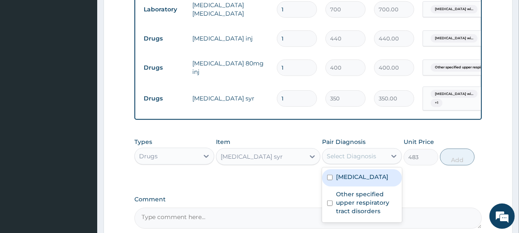
click at [363, 181] on label "Plasmodium malariae malaria without complication" at bounding box center [362, 177] width 52 height 8
checkbox input "true"
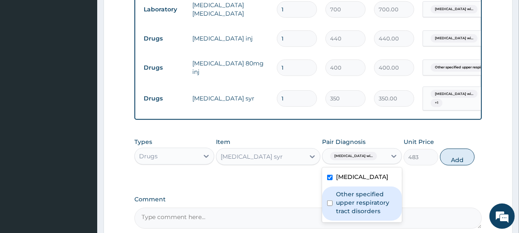
drag, startPoint x: 363, startPoint y: 200, endPoint x: 368, endPoint y: 222, distance: 22.1
click at [368, 222] on div "Plasmodium malariae malaria without complication Other specified upper respirat…" at bounding box center [362, 195] width 80 height 55
click at [368, 216] on label "Other specified upper respiratory tract disorders" at bounding box center [366, 202] width 61 height 25
checkbox input "true"
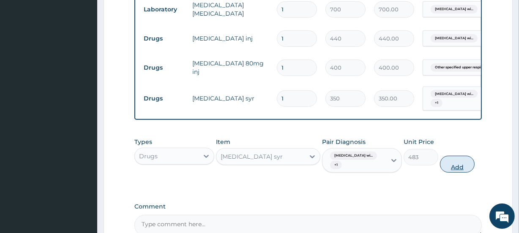
click at [452, 167] on button "Add" at bounding box center [457, 164] width 35 height 17
type input "0"
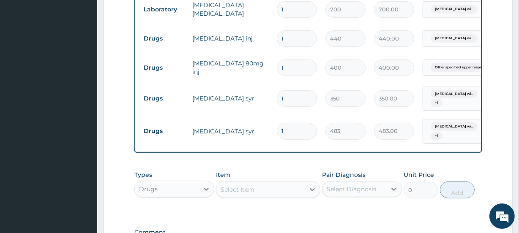
click at [266, 191] on div "Select Item" at bounding box center [261, 190] width 88 height 14
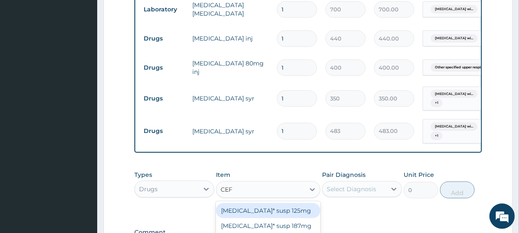
type input "CEFU"
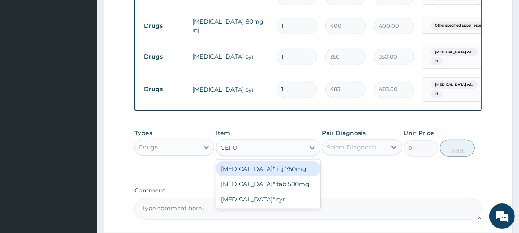
scroll to position [489, 0]
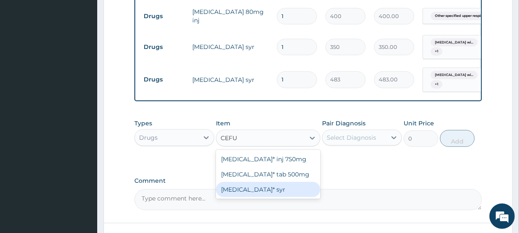
click at [271, 190] on div "[MEDICAL_DATA]* syr" at bounding box center [268, 189] width 104 height 15
type input "2540"
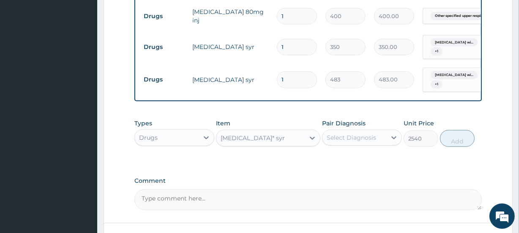
click at [366, 140] on div "Select Diagnosis" at bounding box center [351, 138] width 49 height 8
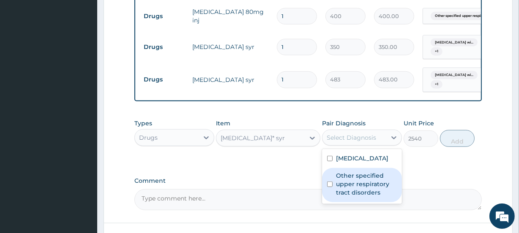
click at [354, 197] on label "Other specified upper respiratory tract disorders" at bounding box center [366, 184] width 61 height 25
checkbox input "true"
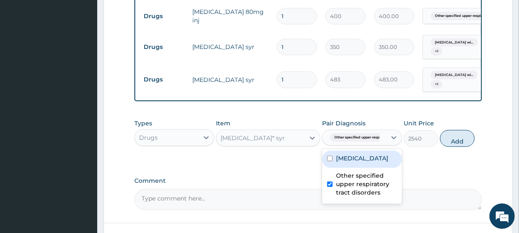
click at [358, 163] on label "Plasmodium malariae malaria without complication" at bounding box center [362, 158] width 52 height 8
checkbox input "true"
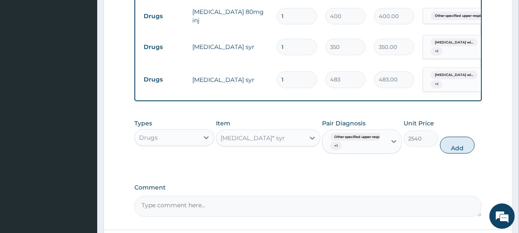
click at [455, 154] on button "Add" at bounding box center [457, 145] width 35 height 17
type input "0"
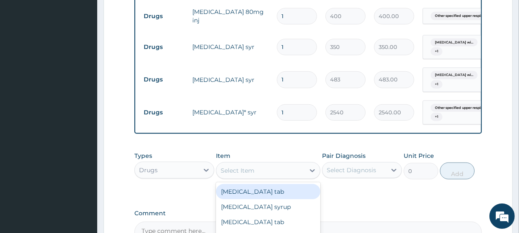
click at [257, 178] on div "Select Item" at bounding box center [261, 171] width 88 height 14
type input "MU"
click at [255, 195] on div "Multivitamins" at bounding box center [268, 191] width 104 height 15
type input "420"
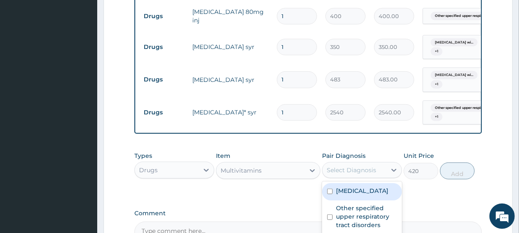
click at [370, 175] on div "Select Diagnosis" at bounding box center [351, 170] width 49 height 8
click at [363, 195] on label "Plasmodium malariae malaria without complication" at bounding box center [362, 191] width 52 height 8
checkbox input "true"
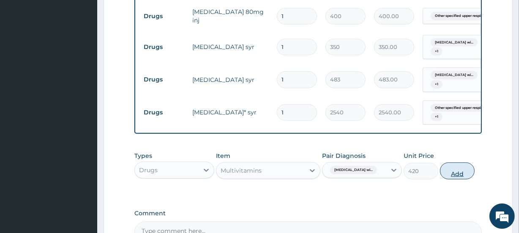
click at [457, 175] on button "Add" at bounding box center [457, 171] width 35 height 17
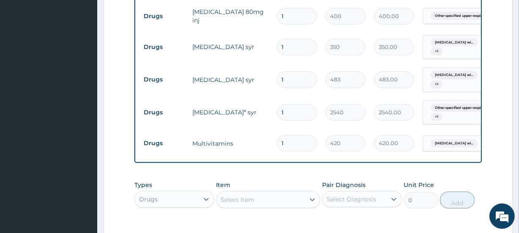
click at [255, 203] on div "Select Item" at bounding box center [261, 200] width 88 height 14
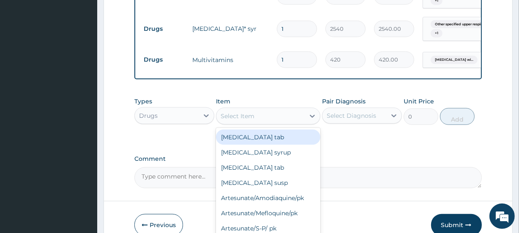
scroll to position [576, 0]
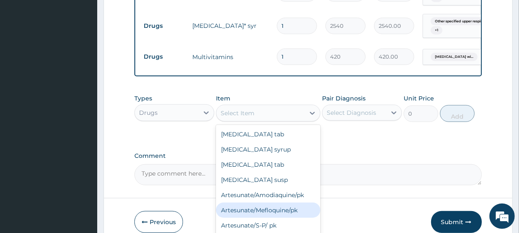
click at [277, 213] on div "Artesunate/Mefloquine/pk" at bounding box center [268, 210] width 104 height 15
type input "1600"
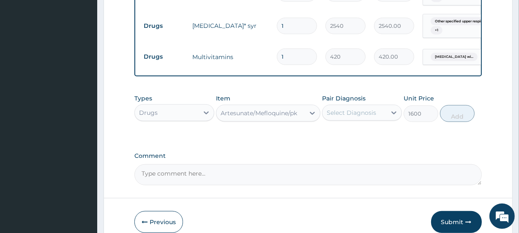
click at [375, 117] on div "Select Diagnosis" at bounding box center [351, 113] width 49 height 8
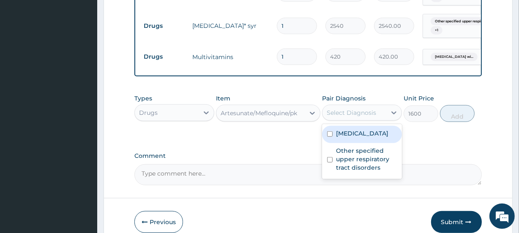
click at [378, 138] on label "Plasmodium malariae malaria without complication" at bounding box center [362, 133] width 52 height 8
checkbox input "true"
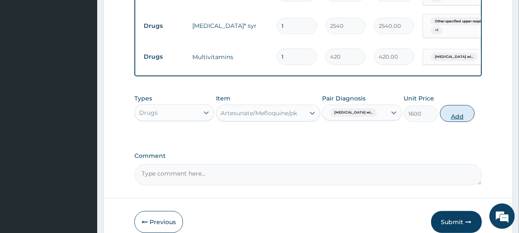
click at [463, 118] on button "Add" at bounding box center [457, 113] width 35 height 17
type input "0"
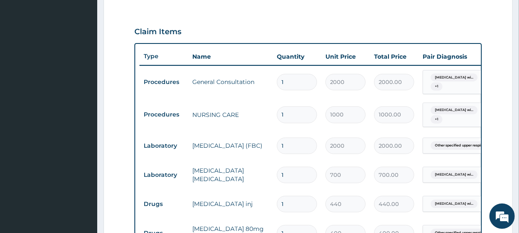
scroll to position [651, 0]
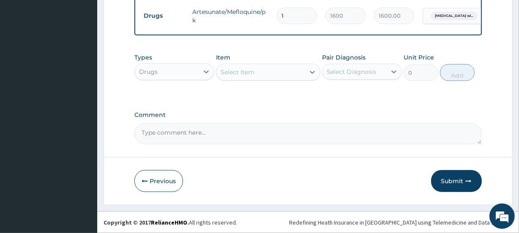
click at [462, 181] on button "Submit" at bounding box center [456, 181] width 51 height 22
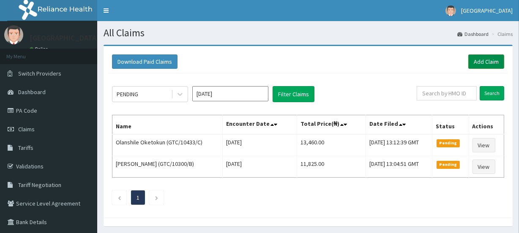
click at [480, 59] on link "Add Claim" at bounding box center [487, 62] width 36 height 14
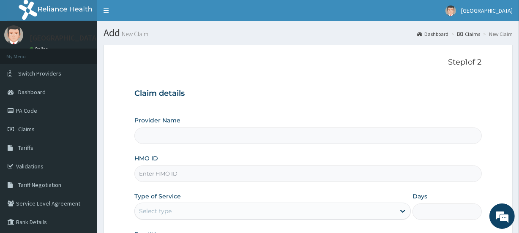
click at [347, 49] on form "Step 1 of 2 Claim details Provider Name HMO ID Type of Service Select type Days…" at bounding box center [308, 182] width 409 height 274
type input "[GEOGRAPHIC_DATA]"
click at [181, 173] on input "HMO ID" at bounding box center [307, 174] width 347 height 16
type input "GTC/10188/A"
click at [259, 206] on div "Select type" at bounding box center [265, 212] width 260 height 14
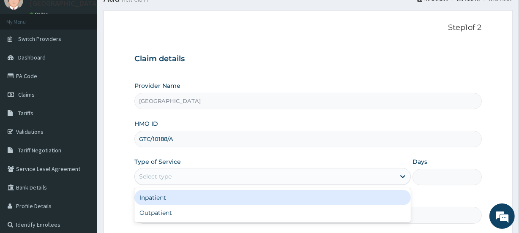
scroll to position [37, 0]
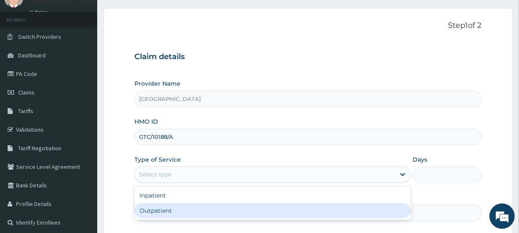
click at [169, 208] on div "Outpatient" at bounding box center [272, 210] width 277 height 15
type input "1"
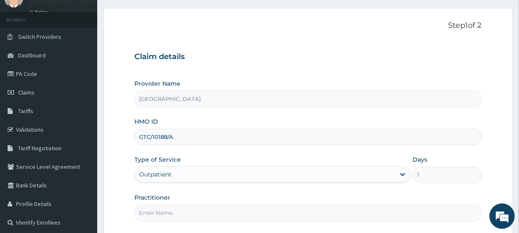
click at [168, 211] on input "Practitioner" at bounding box center [307, 213] width 347 height 16
type input "[PERSON_NAME]"
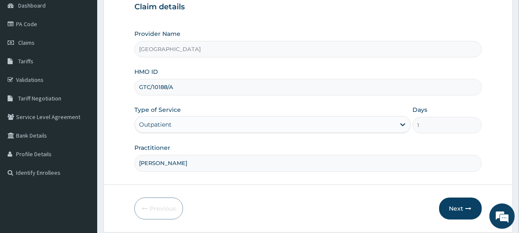
scroll to position [88, 0]
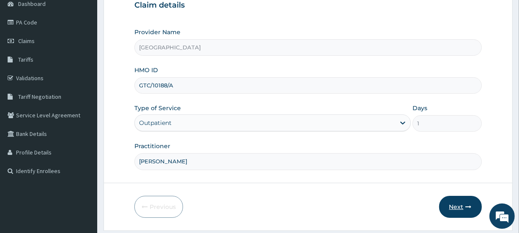
click at [454, 205] on button "Next" at bounding box center [460, 207] width 43 height 22
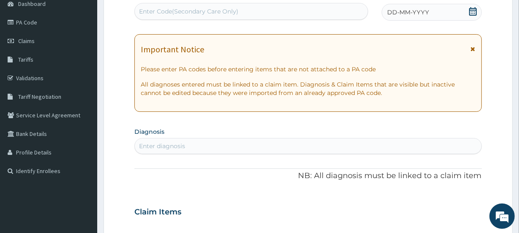
click at [469, 11] on icon at bounding box center [473, 11] width 8 height 8
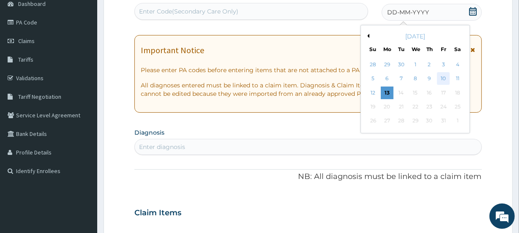
click at [444, 76] on div "10" at bounding box center [443, 79] width 13 height 13
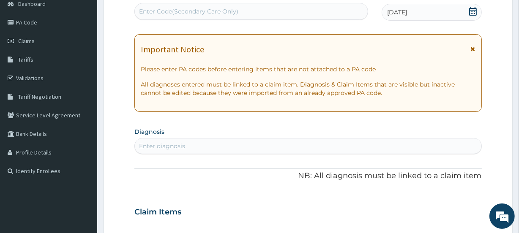
click at [197, 148] on div "Enter diagnosis" at bounding box center [308, 147] width 346 height 14
type input "[MEDICAL_DATA]"
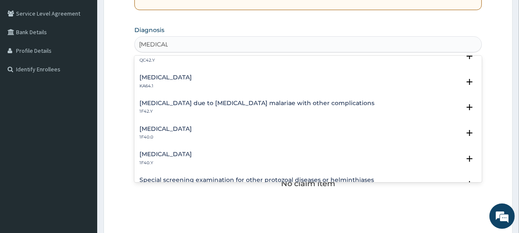
scroll to position [208, 0]
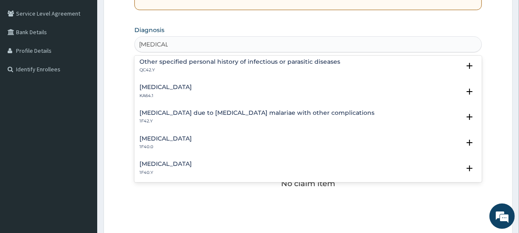
click at [323, 114] on h4 "Malaria due to Plasmodium malariae with other complications" at bounding box center [257, 113] width 235 height 6
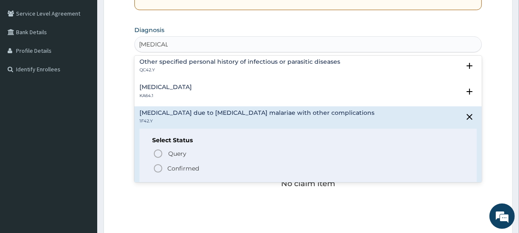
click at [195, 165] on p "Confirmed" at bounding box center [183, 168] width 32 height 8
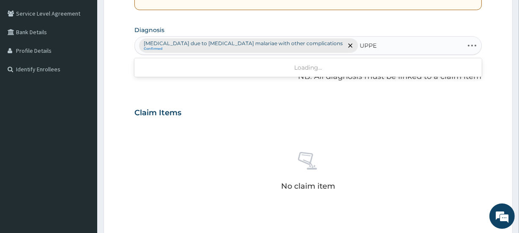
type input "UPPER"
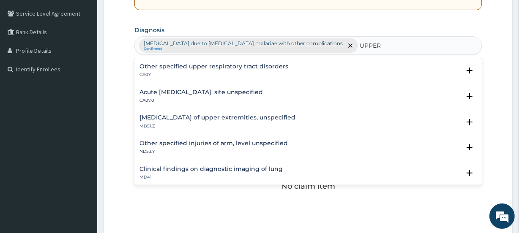
click at [180, 66] on h4 "Other specified upper respiratory tract disorders" at bounding box center [214, 66] width 149 height 6
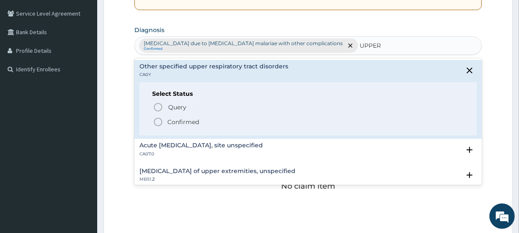
click at [162, 120] on circle "status option filled" at bounding box center [158, 122] width 8 height 8
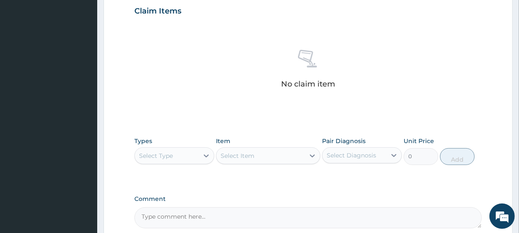
scroll to position [319, 0]
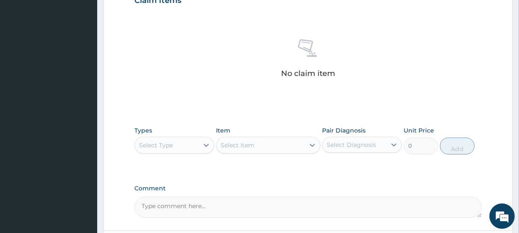
click at [190, 139] on div "Select Type" at bounding box center [167, 146] width 64 height 14
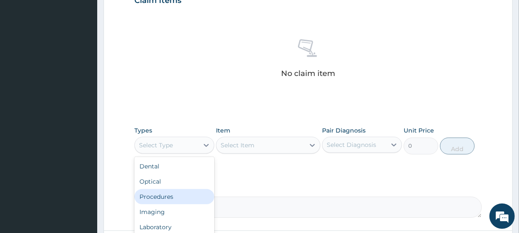
click at [160, 189] on div "Procedures" at bounding box center [174, 196] width 80 height 15
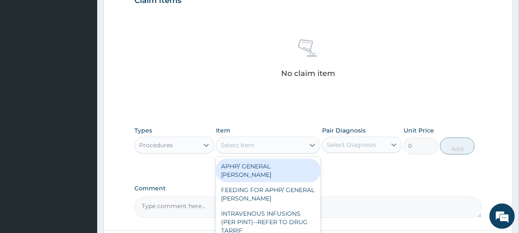
click at [263, 139] on div "Select Item" at bounding box center [261, 146] width 88 height 14
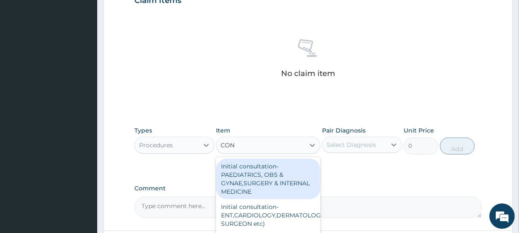
type input "CONS"
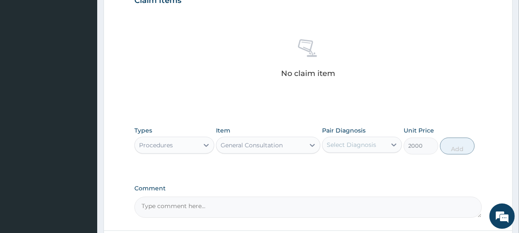
type input "2000"
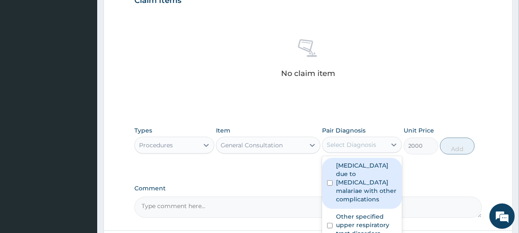
click at [356, 141] on div "Select Diagnosis" at bounding box center [351, 145] width 49 height 8
click at [353, 162] on label "Malaria due to Plasmodium malariae with other complications" at bounding box center [366, 183] width 61 height 42
checkbox input "true"
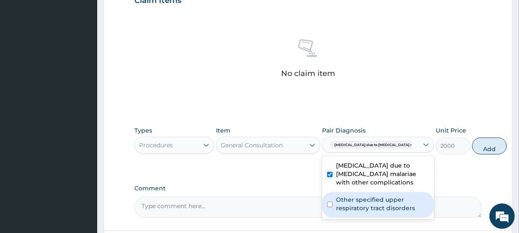
click at [354, 197] on label "Other specified upper respiratory tract disorders" at bounding box center [382, 204] width 93 height 17
checkbox input "true"
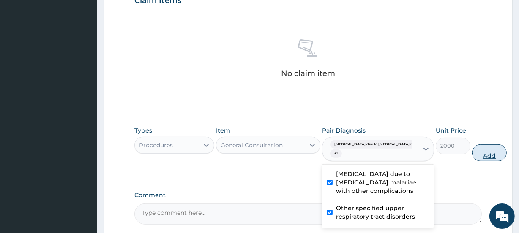
click at [472, 145] on button "Add" at bounding box center [489, 153] width 35 height 17
type input "0"
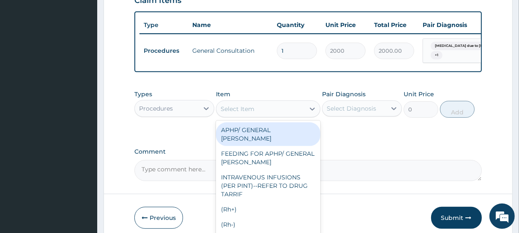
click at [265, 102] on div "Select Item" at bounding box center [261, 109] width 88 height 14
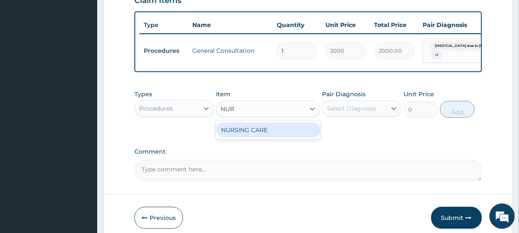
type input "NURS"
click at [255, 123] on div "NURSING CARE" at bounding box center [268, 130] width 104 height 15
type input "1000"
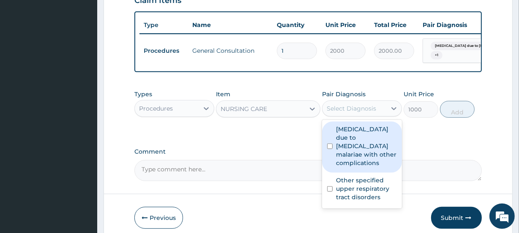
click at [370, 104] on div "Select Diagnosis" at bounding box center [351, 108] width 49 height 8
click at [354, 127] on label "Malaria due to Plasmodium malariae with other complications" at bounding box center [366, 146] width 61 height 42
checkbox input "true"
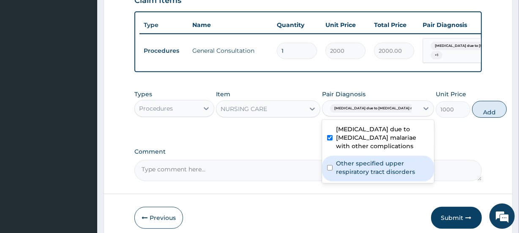
click at [354, 156] on div "Other specified upper respiratory tract disorders" at bounding box center [378, 169] width 112 height 26
checkbox input "true"
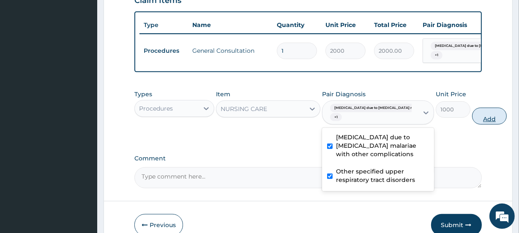
click at [472, 108] on button "Add" at bounding box center [489, 116] width 35 height 17
type input "0"
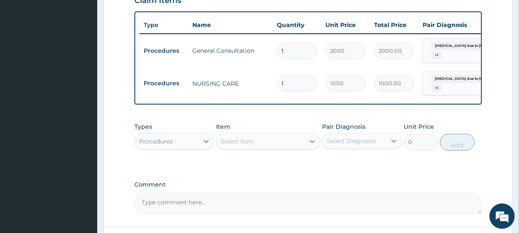
click at [187, 135] on div "Procedures" at bounding box center [167, 142] width 64 height 14
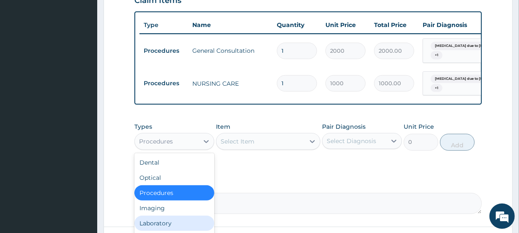
click at [164, 216] on div "Laboratory" at bounding box center [174, 223] width 80 height 15
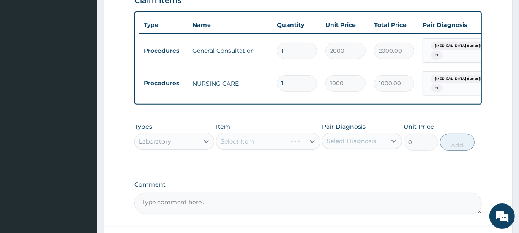
click at [251, 135] on div "Select Item" at bounding box center [268, 141] width 104 height 17
click at [251, 137] on div "Select Item" at bounding box center [238, 141] width 34 height 8
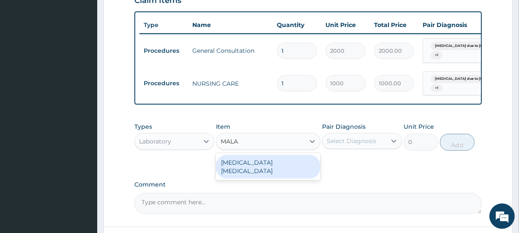
type input "MALAR"
click at [253, 155] on div "MALARIA PARASITE" at bounding box center [268, 167] width 104 height 24
type input "700"
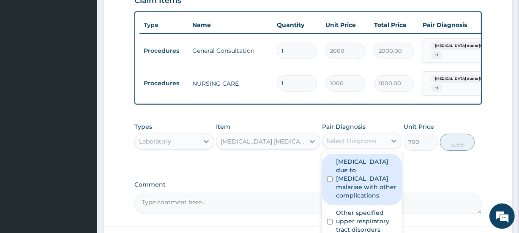
click at [346, 133] on div "Select Diagnosis" at bounding box center [362, 141] width 80 height 16
click at [352, 174] on label "Malaria due to Plasmodium malariae with other complications" at bounding box center [366, 179] width 61 height 42
checkbox input "true"
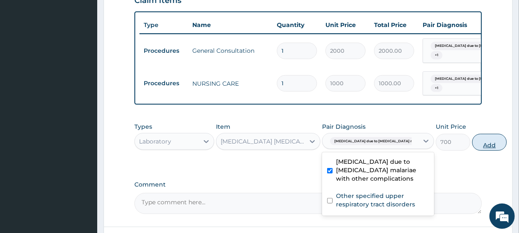
click at [472, 134] on button "Add" at bounding box center [489, 142] width 35 height 17
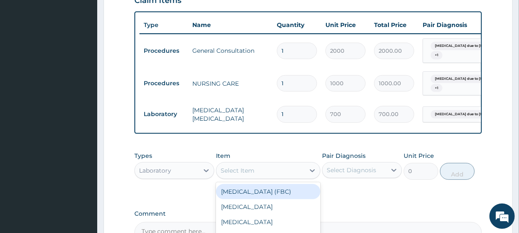
click at [269, 164] on div "Select Item" at bounding box center [261, 171] width 88 height 14
click at [268, 184] on div "FULL BLOOD COUNT (FBC)" at bounding box center [268, 191] width 104 height 15
type input "2000"
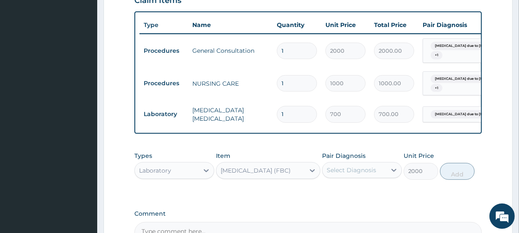
click at [343, 166] on div "Select Diagnosis" at bounding box center [351, 170] width 49 height 8
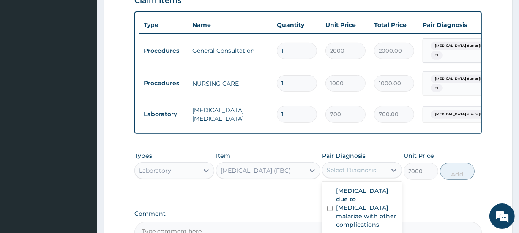
checkbox input "true"
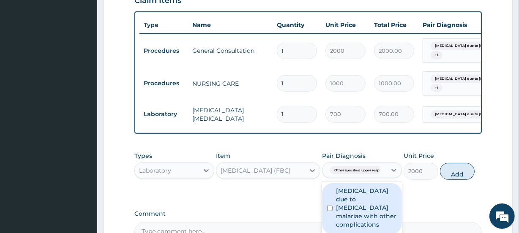
click at [454, 164] on button "Add" at bounding box center [457, 171] width 35 height 17
type input "0"
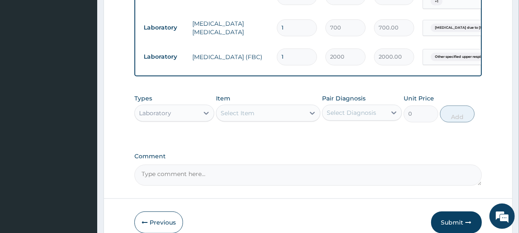
scroll to position [436, 0]
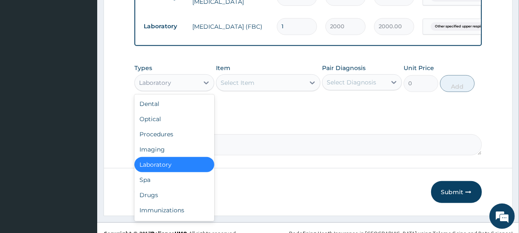
click at [173, 76] on div "Laboratory" at bounding box center [167, 83] width 64 height 14
click at [151, 188] on div "Drugs" at bounding box center [174, 195] width 80 height 15
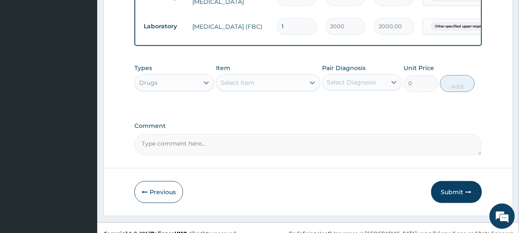
click at [282, 76] on div "Select Item" at bounding box center [261, 83] width 88 height 14
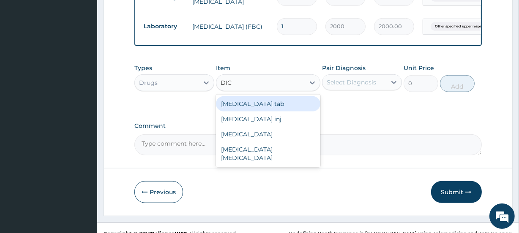
type input "DICL"
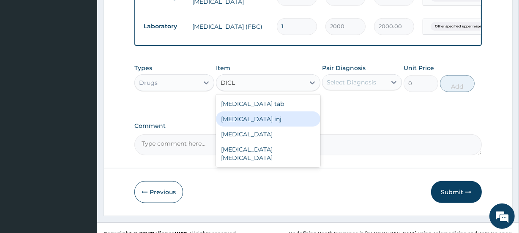
click at [262, 112] on div "Diclofenac inj" at bounding box center [268, 119] width 104 height 15
type input "88"
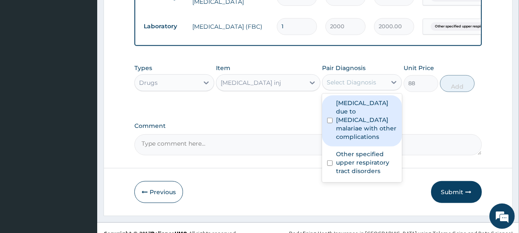
click at [342, 78] on div "Select Diagnosis" at bounding box center [351, 82] width 49 height 8
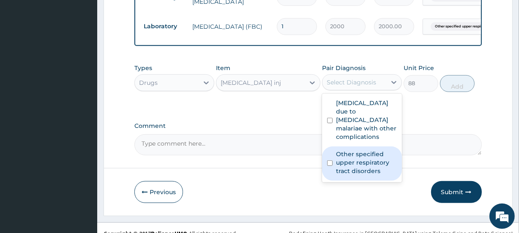
click at [355, 150] on label "Other specified upper respiratory tract disorders" at bounding box center [366, 162] width 61 height 25
checkbox input "true"
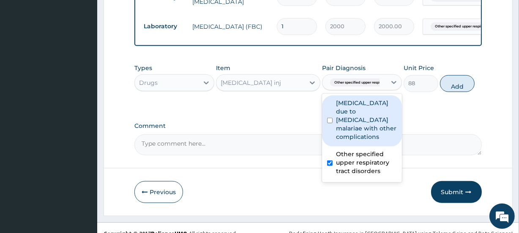
click at [359, 109] on label "Malaria due to Plasmodium malariae with other complications" at bounding box center [366, 120] width 61 height 42
checkbox input "true"
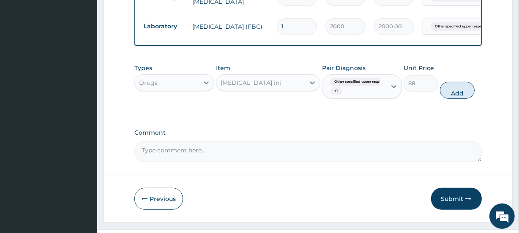
click at [456, 82] on button "Add" at bounding box center [457, 90] width 35 height 17
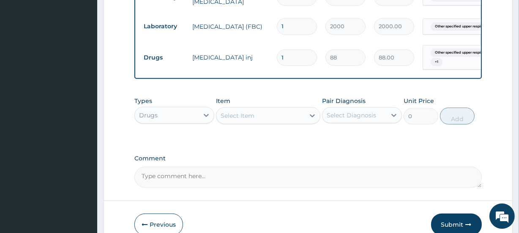
click at [279, 109] on div "Select Item" at bounding box center [261, 116] width 88 height 14
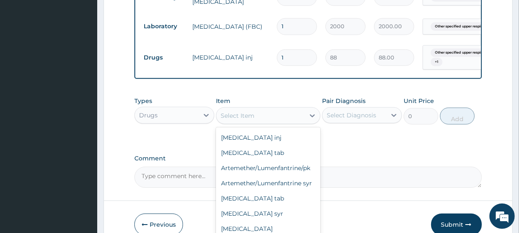
scroll to position [139, 0]
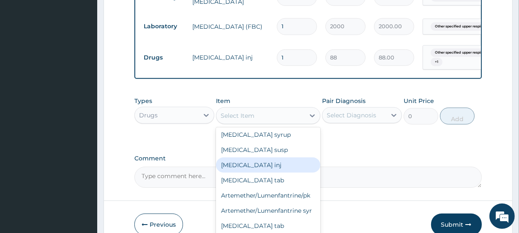
click at [285, 158] on div "Dihydroartemisinin inj" at bounding box center [268, 165] width 104 height 15
type input "440"
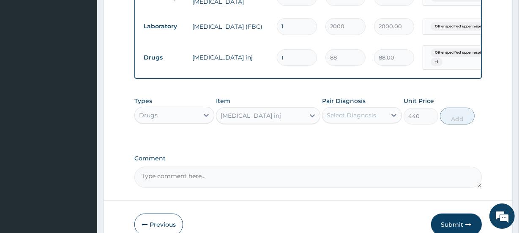
click at [343, 111] on div "Select Diagnosis" at bounding box center [351, 115] width 49 height 8
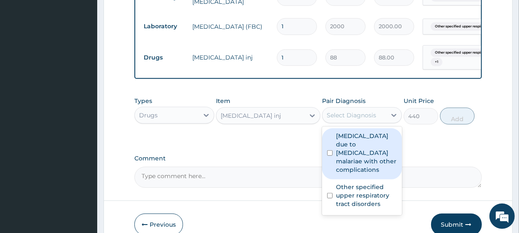
click at [352, 136] on label "Malaria due to Plasmodium malariae with other complications" at bounding box center [366, 153] width 61 height 42
checkbox input "true"
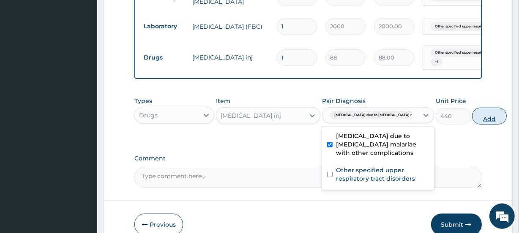
click at [472, 108] on button "Add" at bounding box center [489, 116] width 35 height 17
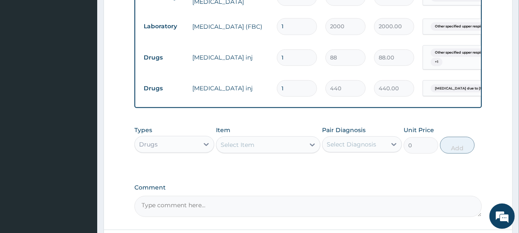
click at [281, 138] on div "Select Item" at bounding box center [261, 145] width 88 height 14
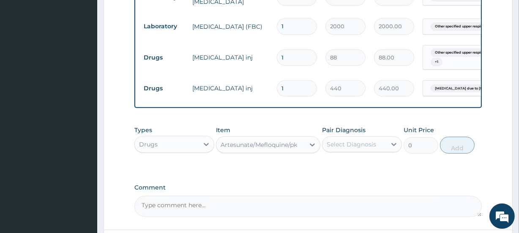
type input "1600"
click at [375, 140] on div "Select Diagnosis" at bounding box center [351, 144] width 49 height 8
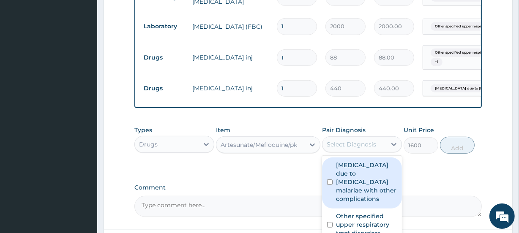
click at [359, 180] on label "Malaria due to Plasmodium malariae with other complications" at bounding box center [366, 182] width 61 height 42
checkbox input "true"
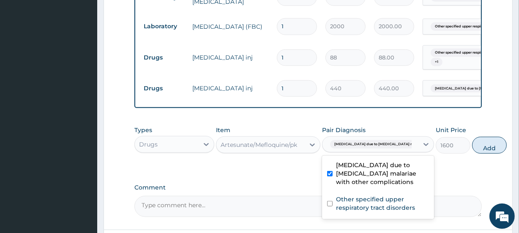
click at [472, 137] on button "Add" at bounding box center [489, 145] width 35 height 17
type input "0"
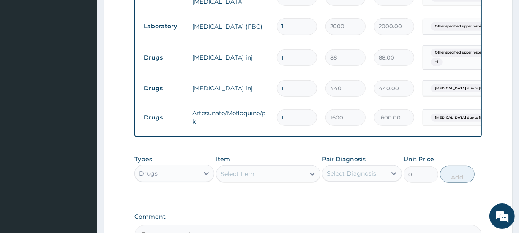
click at [286, 167] on div "Select Item" at bounding box center [261, 174] width 88 height 14
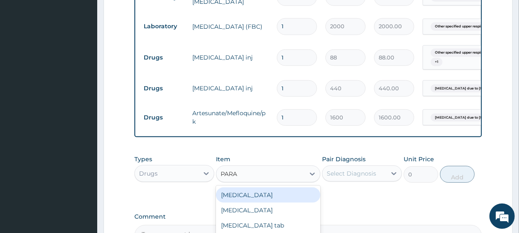
type input "PARAC"
click at [270, 188] on div "[MEDICAL_DATA] tab" at bounding box center [268, 195] width 104 height 15
type input "10"
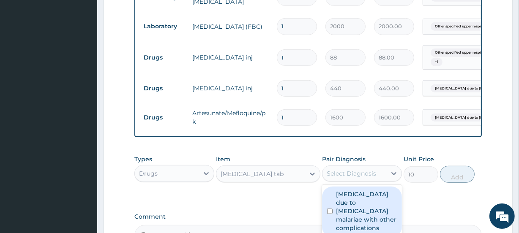
click at [336, 170] on div "Select Diagnosis" at bounding box center [351, 174] width 49 height 8
click at [340, 190] on label "Malaria due to Plasmodium malariae with other complications" at bounding box center [366, 211] width 61 height 42
checkbox input "true"
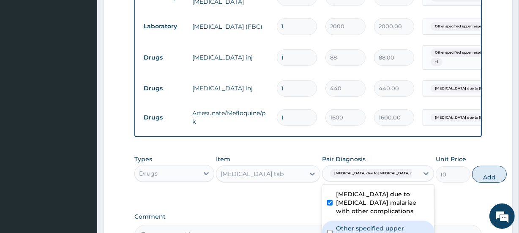
click at [356, 221] on div "Other specified upper respiratory tract disorders" at bounding box center [378, 234] width 112 height 26
checkbox input "true"
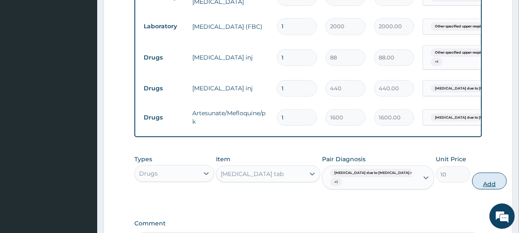
click at [472, 174] on button "Add" at bounding box center [489, 181] width 35 height 17
type input "0"
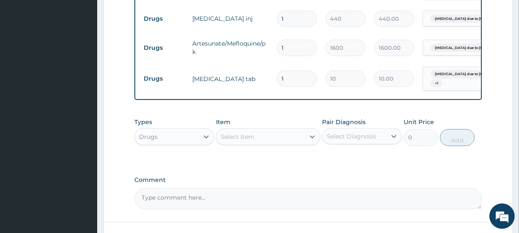
scroll to position [510, 0]
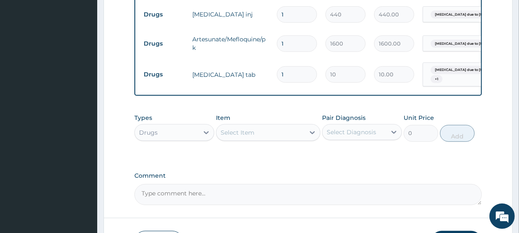
click at [286, 126] on div "Select Item" at bounding box center [261, 133] width 88 height 14
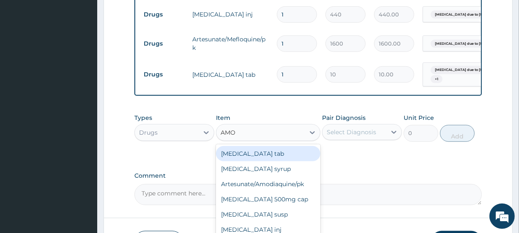
type input "AMOX"
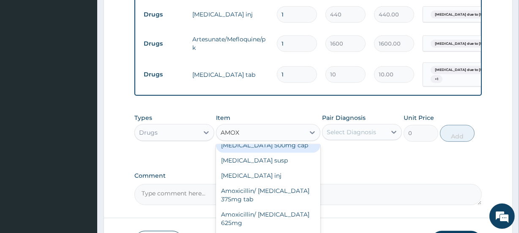
scroll to position [8, 0]
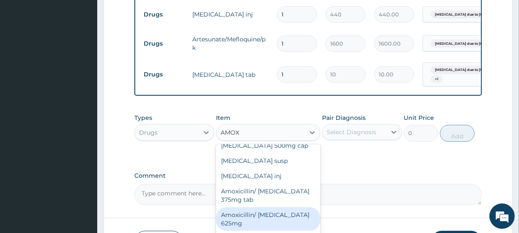
click at [248, 208] on div "Amoxicillin/ [MEDICAL_DATA] 625mg" at bounding box center [268, 220] width 104 height 24
type input "340"
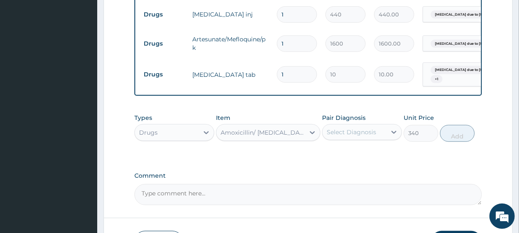
click at [358, 128] on div "Select Diagnosis" at bounding box center [351, 132] width 49 height 8
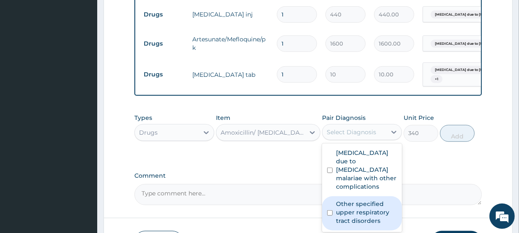
click at [348, 200] on label "Other specified upper respiratory tract disorders" at bounding box center [366, 212] width 61 height 25
checkbox input "true"
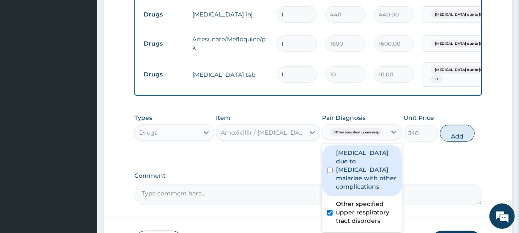
click at [447, 125] on button "Add" at bounding box center [457, 133] width 35 height 17
type input "0"
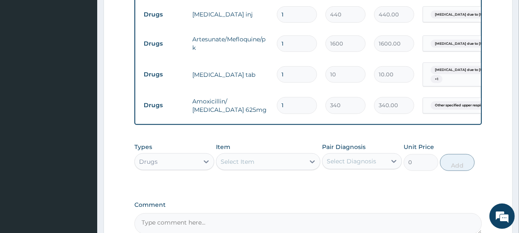
click at [255, 153] on div "Select Item" at bounding box center [268, 161] width 104 height 17
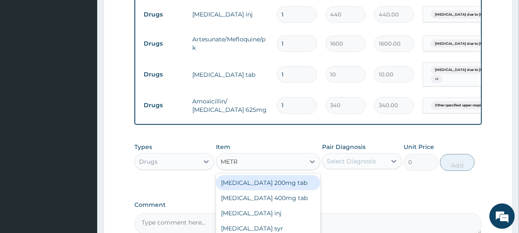
type input "METRO"
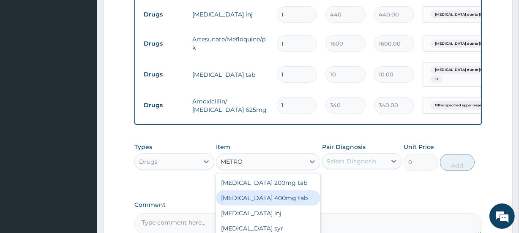
click at [247, 191] on div "[MEDICAL_DATA] 400mg tab" at bounding box center [268, 198] width 104 height 15
type input "100"
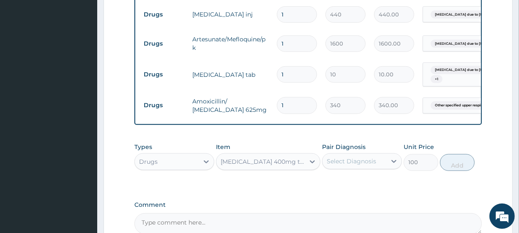
click at [341, 157] on div "Select Diagnosis" at bounding box center [351, 161] width 49 height 8
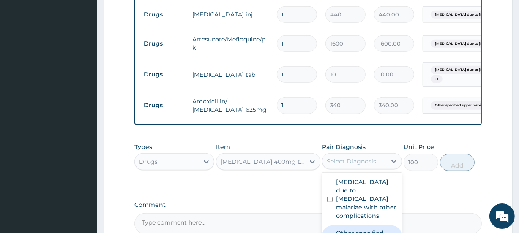
checkbox input "true"
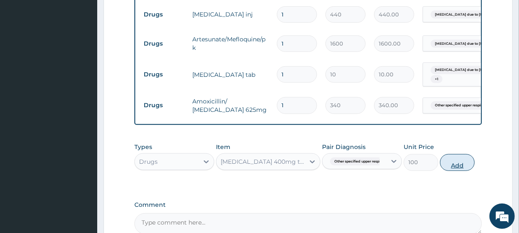
click at [462, 155] on button "Add" at bounding box center [457, 162] width 35 height 17
type input "0"
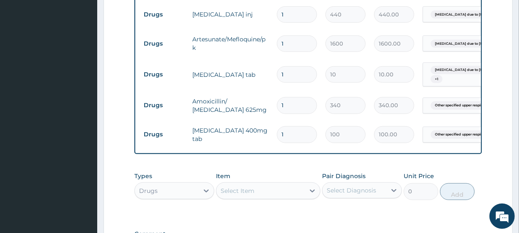
click at [283, 184] on div "Select Item" at bounding box center [261, 191] width 88 height 14
type input "COF"
type input "400"
click at [345, 172] on div "Pair Diagnosis Select Diagnosis" at bounding box center [362, 186] width 80 height 28
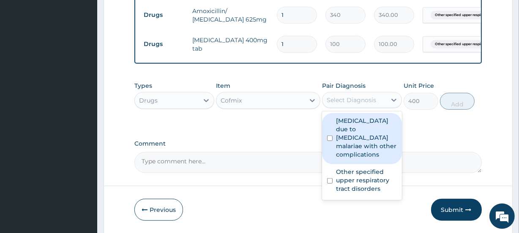
scroll to position [602, 0]
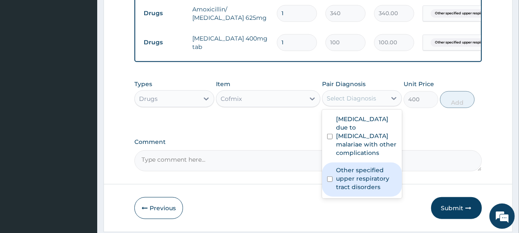
click at [380, 166] on label "Other specified upper respiratory tract disorders" at bounding box center [366, 178] width 61 height 25
checkbox input "true"
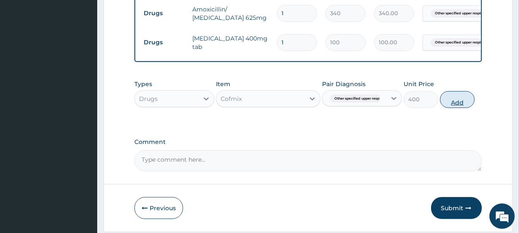
click at [451, 92] on button "Add" at bounding box center [457, 99] width 35 height 17
type input "0"
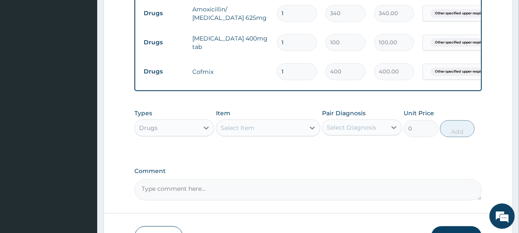
drag, startPoint x: 262, startPoint y: 135, endPoint x: 260, endPoint y: 123, distance: 12.3
click at [260, 123] on div "Types Drugs Item Select Item Pair Diagnosis Select Diagnosis Unit Price 0 Add" at bounding box center [307, 129] width 347 height 49
click at [260, 122] on div "Select Item" at bounding box center [261, 128] width 88 height 14
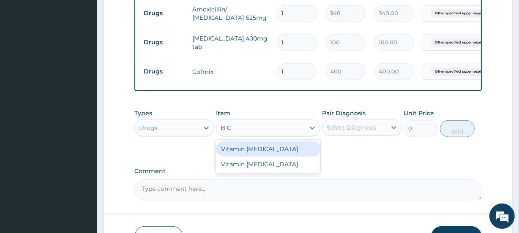
type input "B CO"
click at [255, 143] on div "Vitamin B complex" at bounding box center [268, 149] width 104 height 15
type input "10"
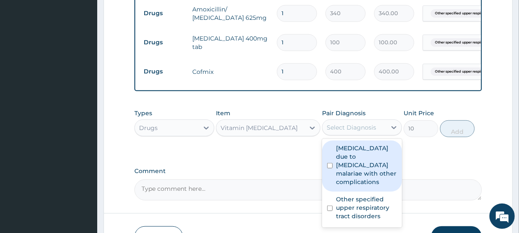
click at [363, 123] on div "Select Diagnosis" at bounding box center [351, 127] width 49 height 8
click at [351, 162] on label "Malaria due to Plasmodium malariae with other complications" at bounding box center [366, 165] width 61 height 42
checkbox input "true"
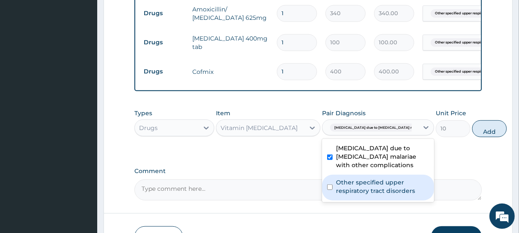
click at [354, 185] on label "Other specified upper respiratory tract disorders" at bounding box center [382, 186] width 93 height 17
checkbox input "true"
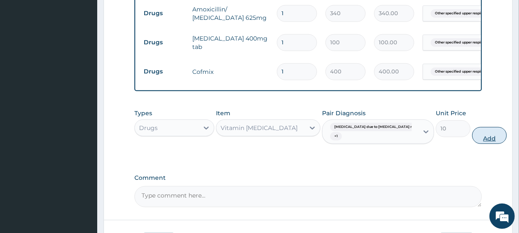
click at [472, 128] on button "Add" at bounding box center [489, 135] width 35 height 17
type input "0"
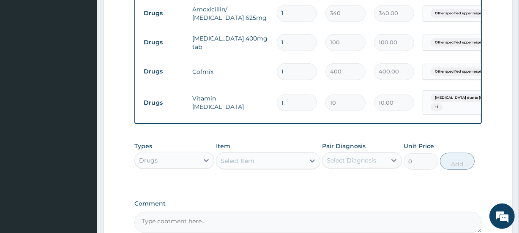
click at [274, 90] on td "1" at bounding box center [297, 102] width 49 height 25
type input "2"
type input "20.00"
type input "20"
type input "200.00"
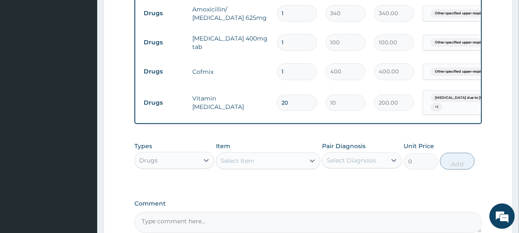
type input "20"
drag, startPoint x: 291, startPoint y: 57, endPoint x: 276, endPoint y: 55, distance: 14.9
click at [277, 63] on div "1" at bounding box center [297, 71] width 40 height 16
drag, startPoint x: 282, startPoint y: 29, endPoint x: 275, endPoint y: 29, distance: 7.6
click at [275, 30] on td "1" at bounding box center [297, 42] width 49 height 25
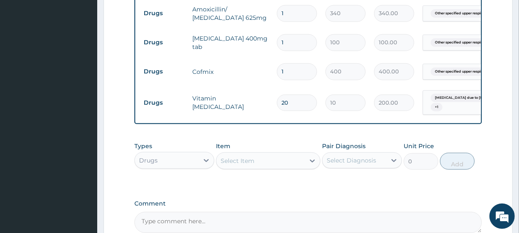
type input "2"
type input "200.00"
type input "24"
type input "2400.00"
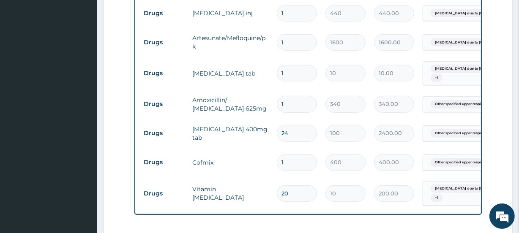
scroll to position [503, 0]
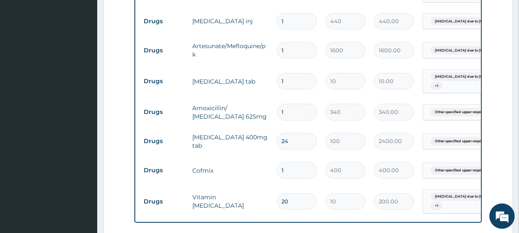
type input "24"
click at [286, 104] on input "1" at bounding box center [297, 112] width 40 height 16
type input "14"
type input "4760.00"
type input "14"
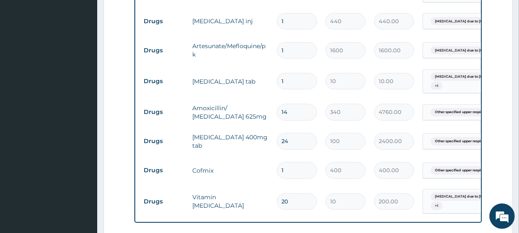
drag, startPoint x: 292, startPoint y: 63, endPoint x: 284, endPoint y: 65, distance: 8.4
click at [284, 73] on input "1" at bounding box center [297, 81] width 40 height 16
drag, startPoint x: 284, startPoint y: 65, endPoint x: 277, endPoint y: 64, distance: 6.4
click at [279, 73] on input "1" at bounding box center [297, 81] width 40 height 16
type input "3"
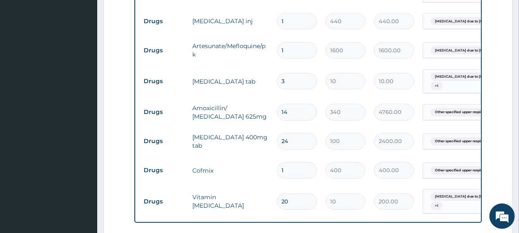
type input "30.00"
type input "30"
type input "300.00"
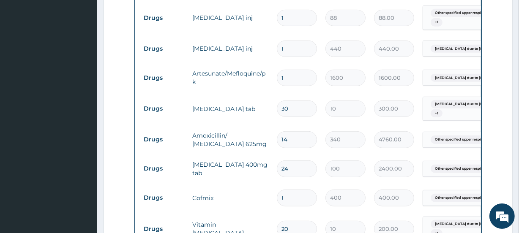
scroll to position [463, 0]
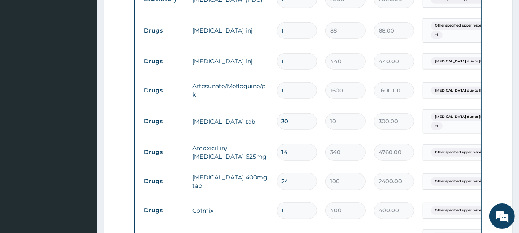
type input "30"
drag, startPoint x: 287, startPoint y: 44, endPoint x: 277, endPoint y: 45, distance: 9.8
click at [279, 53] on input "1" at bounding box center [297, 61] width 40 height 16
type input "2"
type input "880.00"
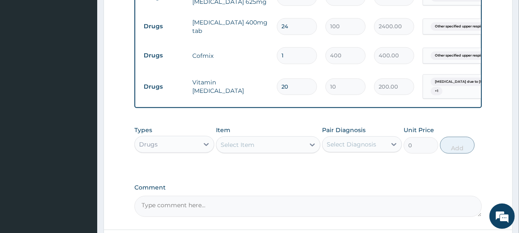
scroll to position [658, 0]
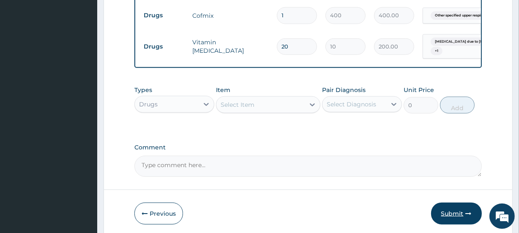
type input "2"
click at [460, 203] on button "Submit" at bounding box center [456, 214] width 51 height 22
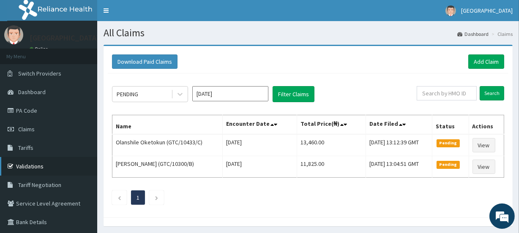
click at [30, 164] on link "Validations" at bounding box center [48, 166] width 97 height 19
click at [486, 55] on link "Add Claim" at bounding box center [487, 62] width 36 height 14
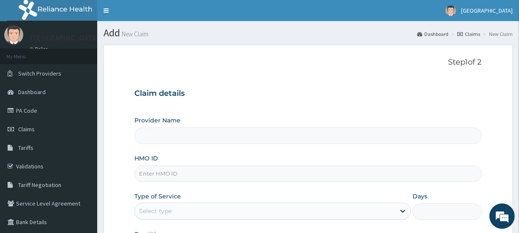
click at [200, 181] on input "HMO ID" at bounding box center [307, 174] width 347 height 16
type input "[GEOGRAPHIC_DATA]"
click at [61, 110] on link "PA Code" at bounding box center [48, 110] width 97 height 19
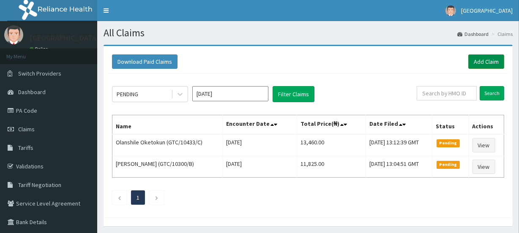
click at [488, 60] on link "Add Claim" at bounding box center [487, 62] width 36 height 14
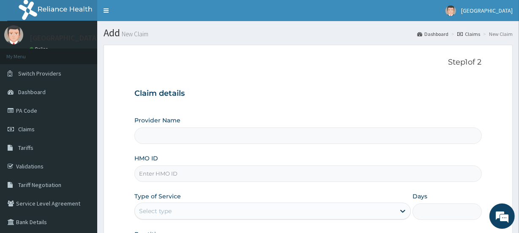
click at [211, 177] on input "HMO ID" at bounding box center [307, 174] width 347 height 16
type input "[GEOGRAPHIC_DATA]"
type input "GSV/11176/A"
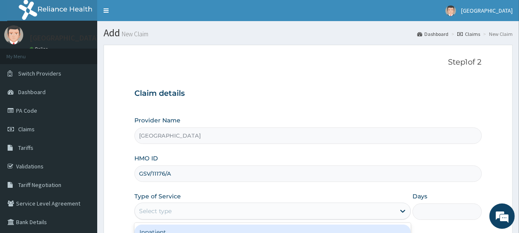
click at [293, 205] on div "Select type" at bounding box center [265, 212] width 260 height 14
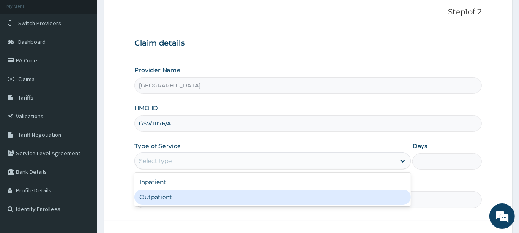
click at [177, 196] on div "Outpatient" at bounding box center [272, 197] width 277 height 15
type input "1"
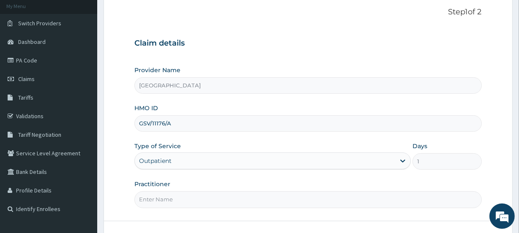
click at [324, 195] on input "Practitioner" at bounding box center [307, 200] width 347 height 16
type input "[PERSON_NAME]"
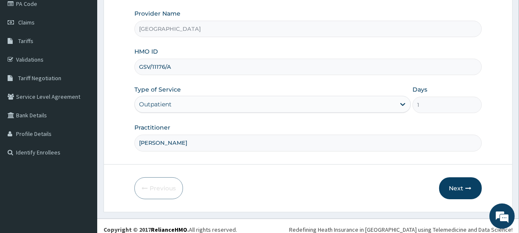
scroll to position [113, 0]
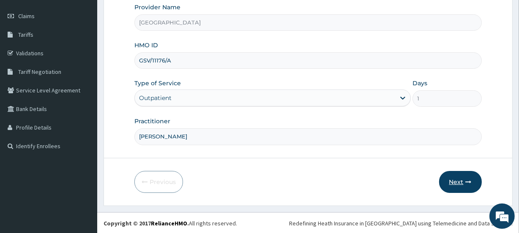
click at [459, 181] on button "Next" at bounding box center [460, 182] width 43 height 22
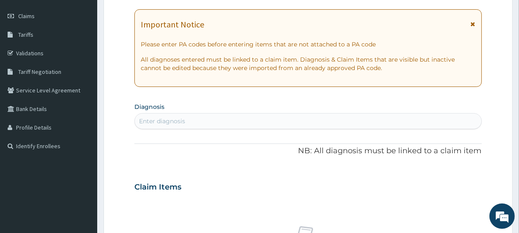
click at [290, 124] on div "Enter diagnosis" at bounding box center [308, 122] width 346 height 14
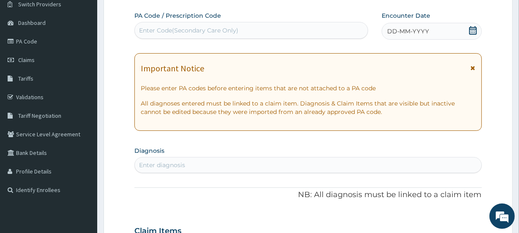
scroll to position [64, 0]
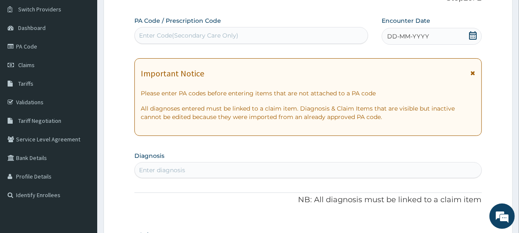
click at [266, 32] on div "Enter Code(Secondary Care Only)" at bounding box center [251, 36] width 233 height 14
paste input "PA/459C0A"
type input "PA/459C0A"
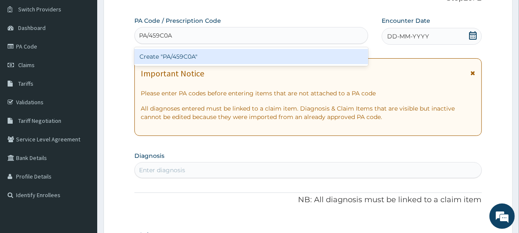
click at [234, 56] on div "Create "PA/459C0A"" at bounding box center [250, 56] width 233 height 15
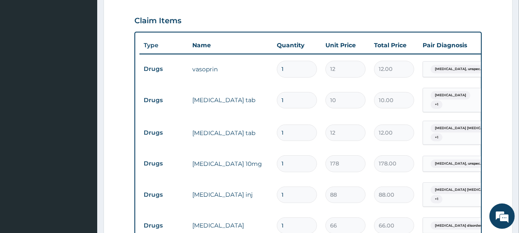
scroll to position [302, 0]
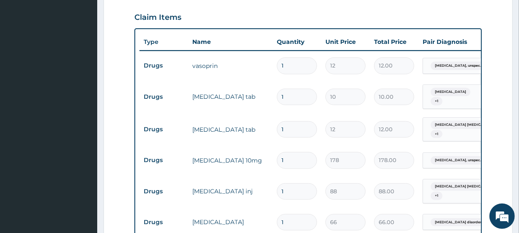
drag, startPoint x: 286, startPoint y: 65, endPoint x: 274, endPoint y: 69, distance: 13.5
click at [274, 69] on td "1" at bounding box center [297, 65] width 49 height 25
type input "3"
type input "36.00"
type input "30"
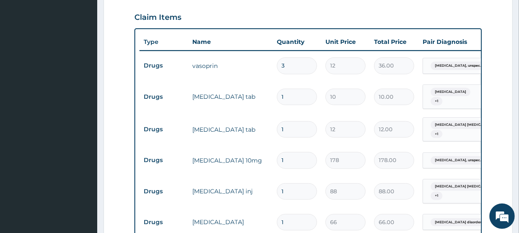
type input "360.00"
type input "30"
drag, startPoint x: 279, startPoint y: 96, endPoint x: 271, endPoint y: 98, distance: 8.7
click at [272, 97] on tr "Drugs paracetamol tab 1 10 10.00 Malaria, unspecified + 1 Delete" at bounding box center [347, 96] width 414 height 33
type input "3"
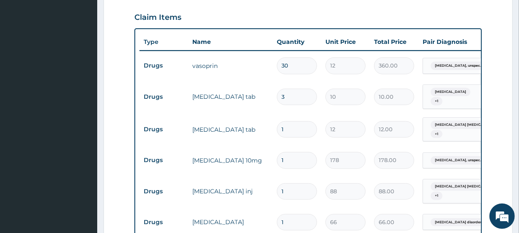
type input "30.00"
type input "30"
type input "300.00"
type input "30"
drag, startPoint x: 283, startPoint y: 123, endPoint x: 273, endPoint y: 125, distance: 9.9
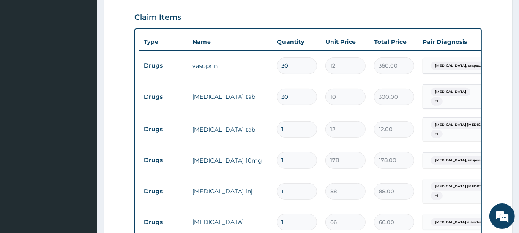
click at [274, 123] on td "1" at bounding box center [297, 129] width 49 height 25
type input "2"
type input "24.00"
type input "20"
type input "240.00"
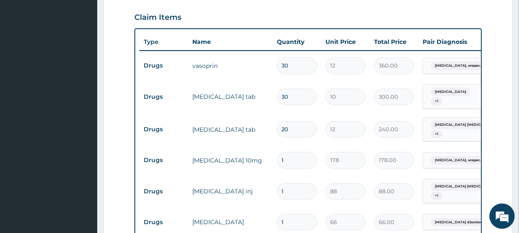
type input "20"
drag, startPoint x: 287, startPoint y: 162, endPoint x: 269, endPoint y: 162, distance: 17.8
click at [273, 161] on td "1" at bounding box center [297, 160] width 49 height 25
type input "3"
type input "534.00"
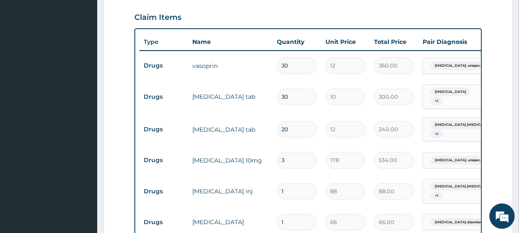
type input "30"
type input "5340.00"
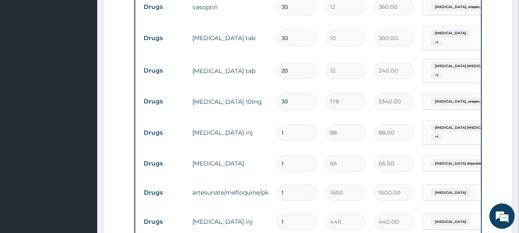
scroll to position [362, 0]
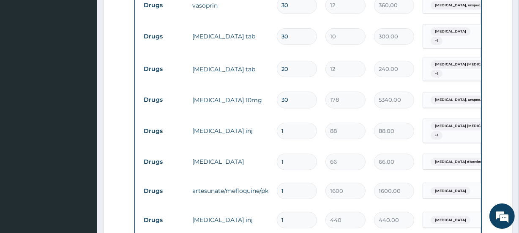
type input "30"
drag, startPoint x: 283, startPoint y: 160, endPoint x: 274, endPoint y: 161, distance: 9.8
click at [274, 161] on td "1" at bounding box center [297, 162] width 49 height 25
type input "10"
type input "660.00"
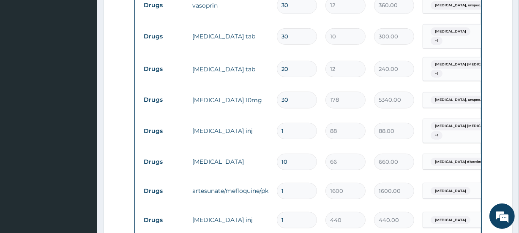
type input "10"
drag, startPoint x: 282, startPoint y: 218, endPoint x: 272, endPoint y: 218, distance: 9.3
click at [273, 218] on td "1" at bounding box center [297, 220] width 49 height 25
type input "2"
type input "880.00"
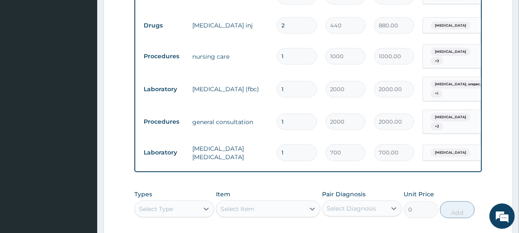
scroll to position [564, 0]
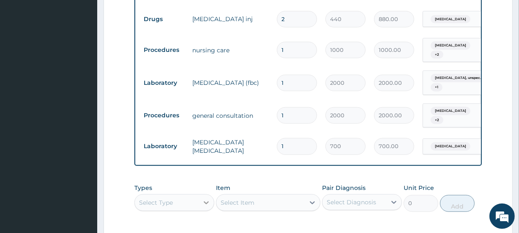
type input "2"
click at [203, 207] on icon at bounding box center [206, 203] width 8 height 8
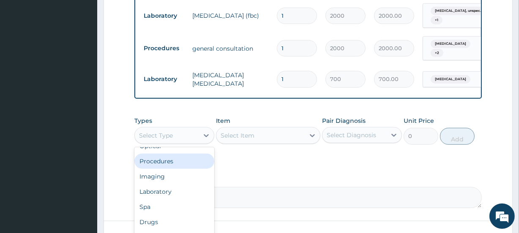
scroll to position [29, 0]
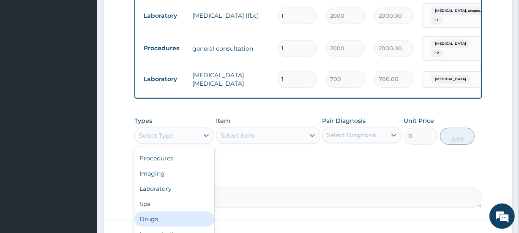
click at [177, 219] on div "Drugs" at bounding box center [174, 219] width 80 height 15
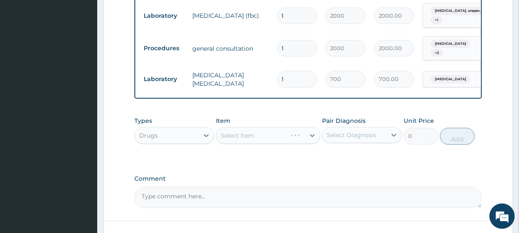
click at [258, 142] on div "Select Item" at bounding box center [268, 135] width 104 height 17
click at [258, 142] on div "Select Item" at bounding box center [261, 136] width 88 height 14
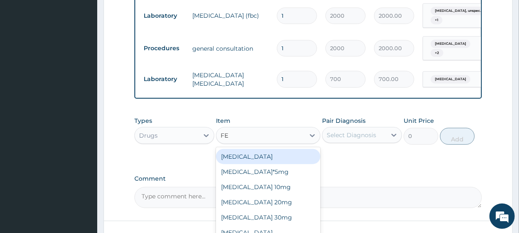
type input "FER"
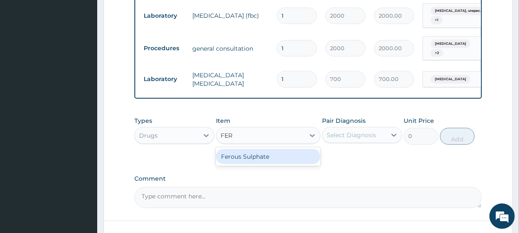
click at [262, 159] on div "Ferous Sulphate" at bounding box center [268, 156] width 104 height 15
type input "30"
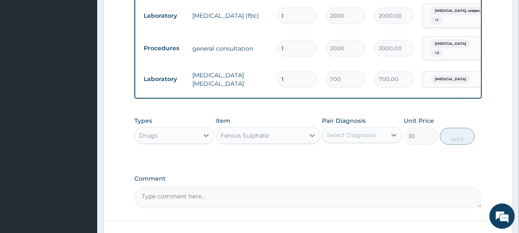
click at [353, 138] on div "Select Diagnosis" at bounding box center [351, 135] width 49 height 8
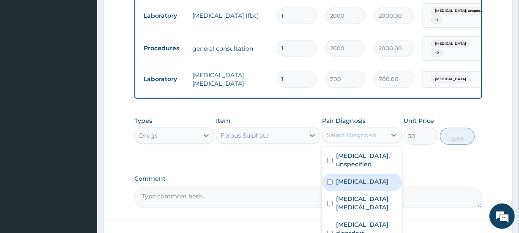
click at [385, 186] on label "Malaria, unspecified" at bounding box center [362, 182] width 52 height 8
checkbox input "true"
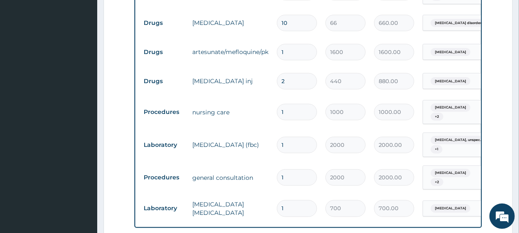
scroll to position [670, 0]
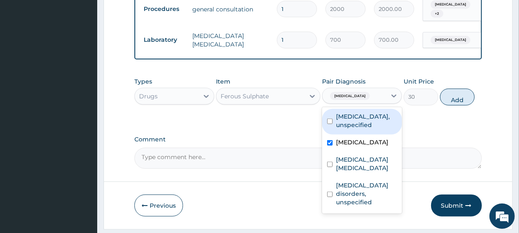
click at [367, 129] on label "Essential hypertension, unspecified" at bounding box center [366, 120] width 61 height 17
checkbox input "true"
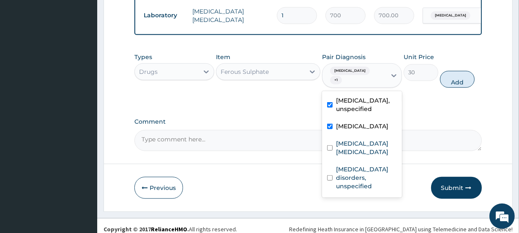
scroll to position [707, 0]
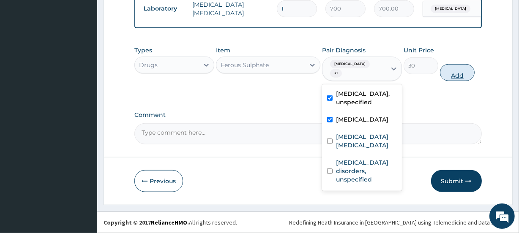
click at [455, 72] on button "Add" at bounding box center [457, 72] width 35 height 17
type input "0"
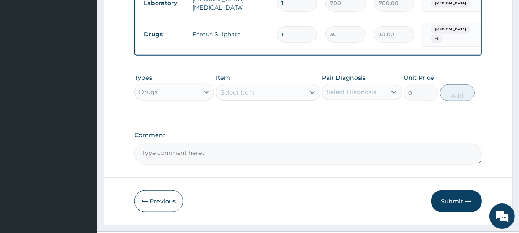
drag, startPoint x: 289, startPoint y: 35, endPoint x: 281, endPoint y: 37, distance: 8.3
click at [282, 36] on input "1" at bounding box center [297, 34] width 40 height 16
type input "2"
type input "60.00"
type input "20"
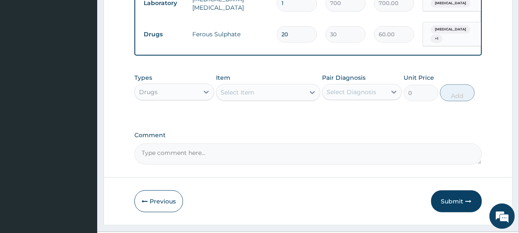
type input "600.00"
type input "20"
click at [458, 203] on button "Submit" at bounding box center [456, 202] width 51 height 22
